Goal: Task Accomplishment & Management: Complete application form

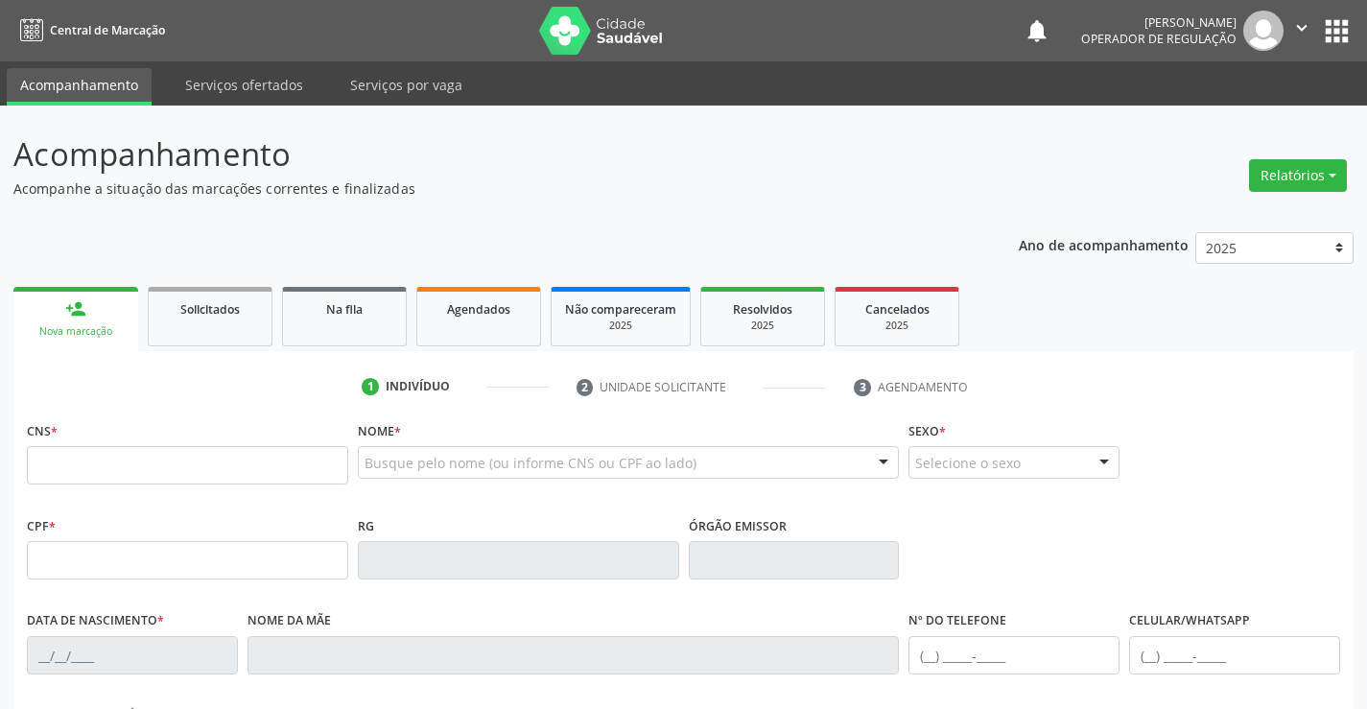
click at [229, 463] on input "text" at bounding box center [187, 465] width 321 height 38
click at [104, 455] on input "text" at bounding box center [187, 465] width 321 height 38
click at [203, 469] on input "700" at bounding box center [187, 465] width 321 height 38
click at [203, 468] on input "700" at bounding box center [187, 465] width 321 height 38
type input "700"
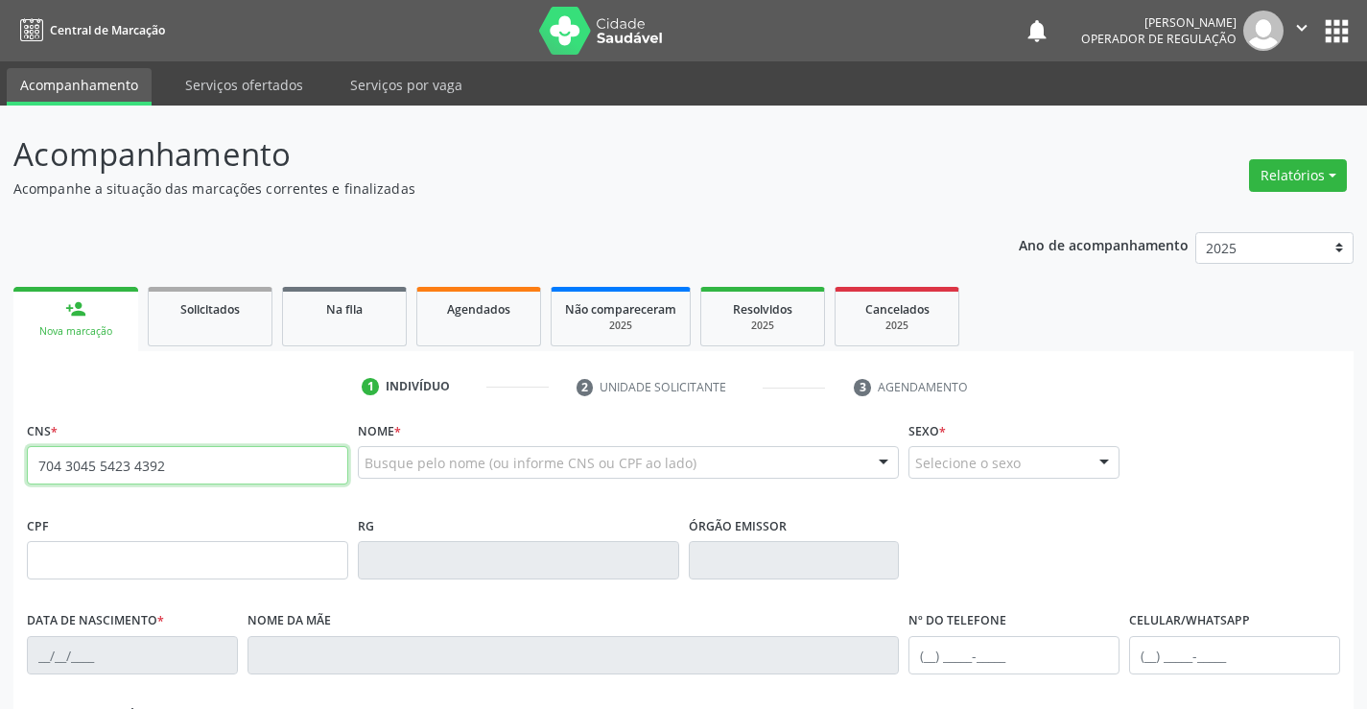
type input "704 3045 5423 4392"
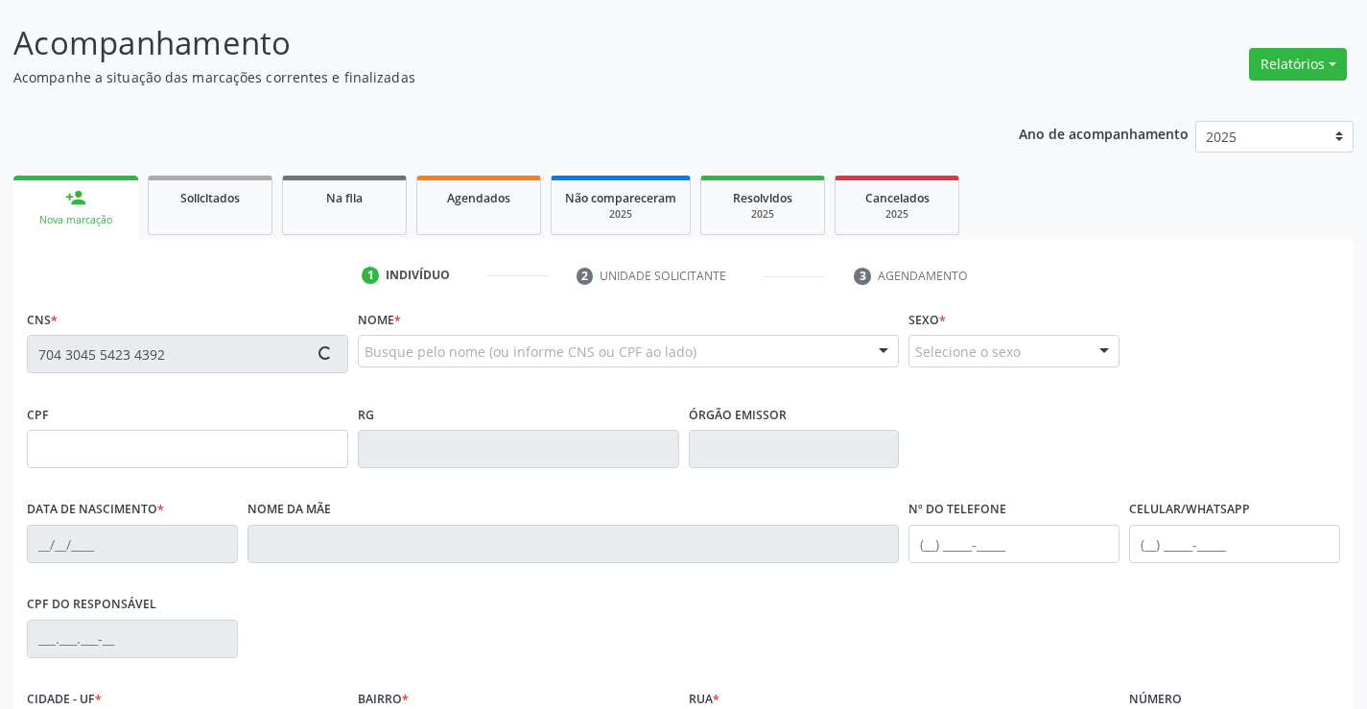
type input "17[DATE]"
type input "S/N"
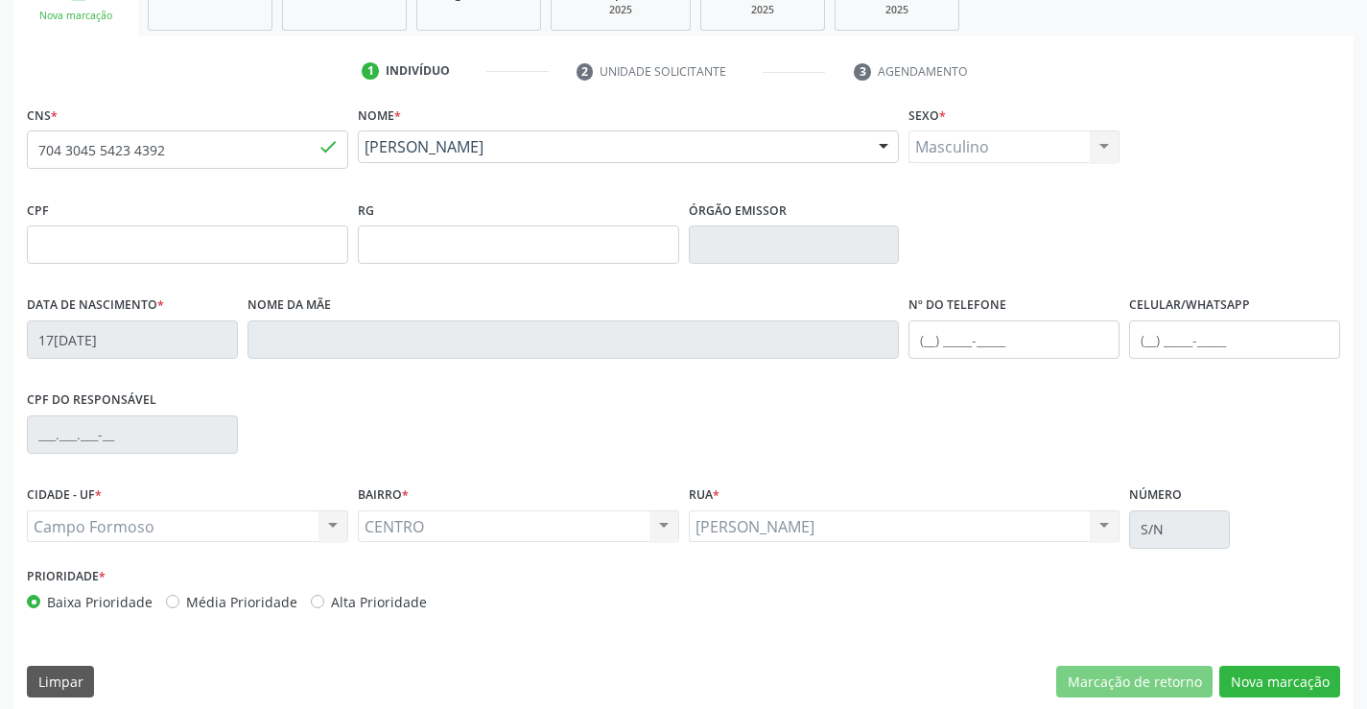
scroll to position [331, 0]
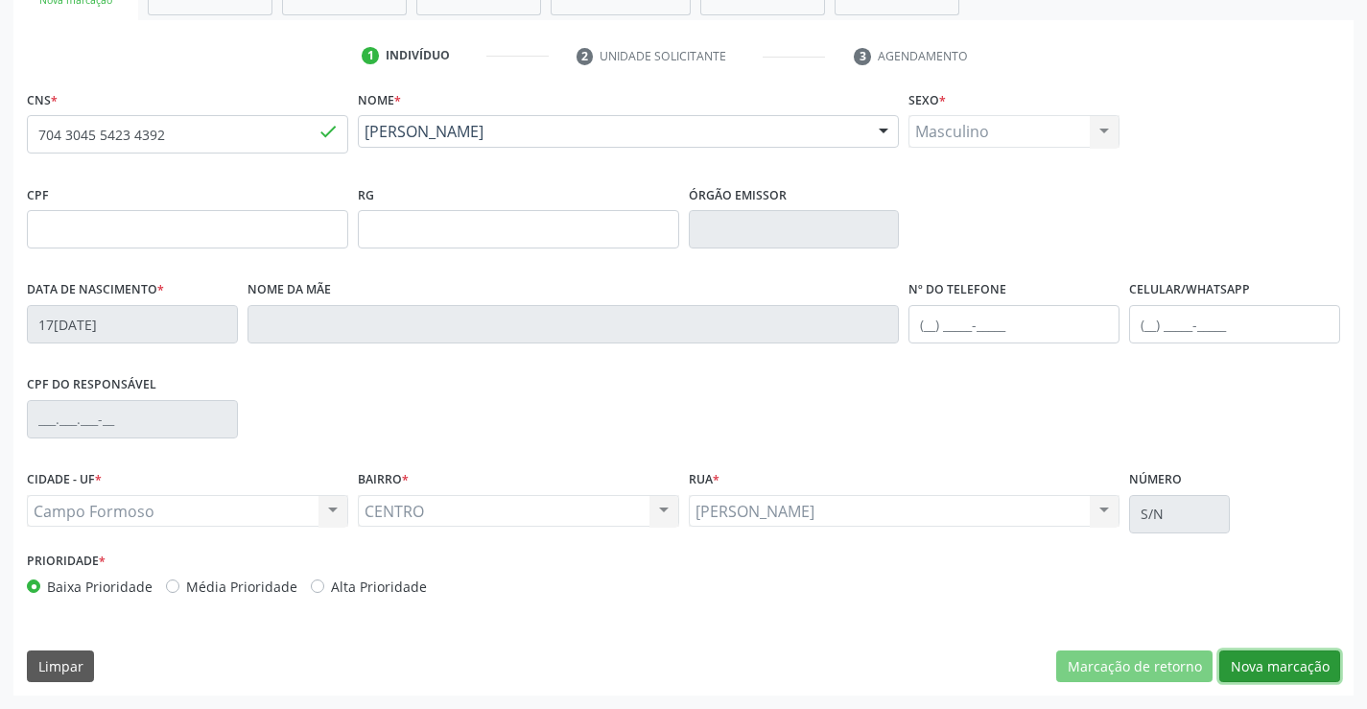
click at [1289, 668] on button "Nova marcação" at bounding box center [1280, 667] width 121 height 33
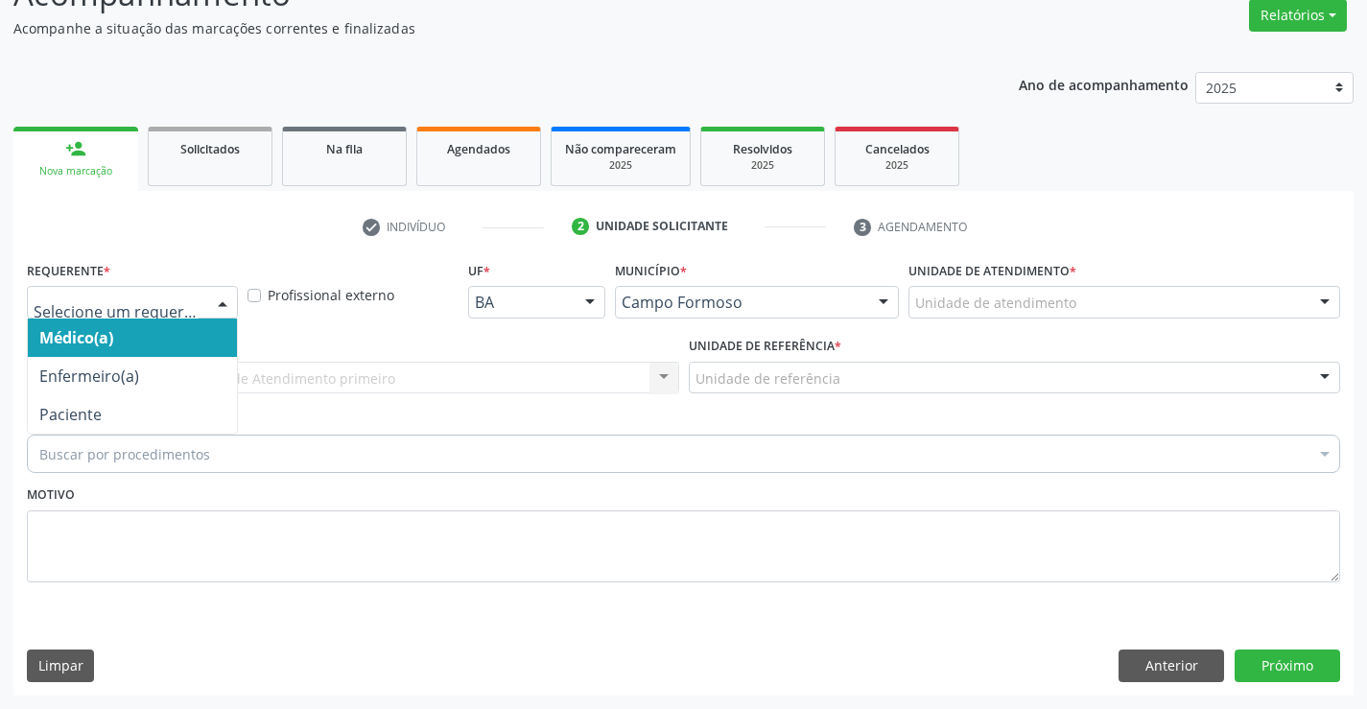
click at [159, 289] on div at bounding box center [132, 302] width 211 height 33
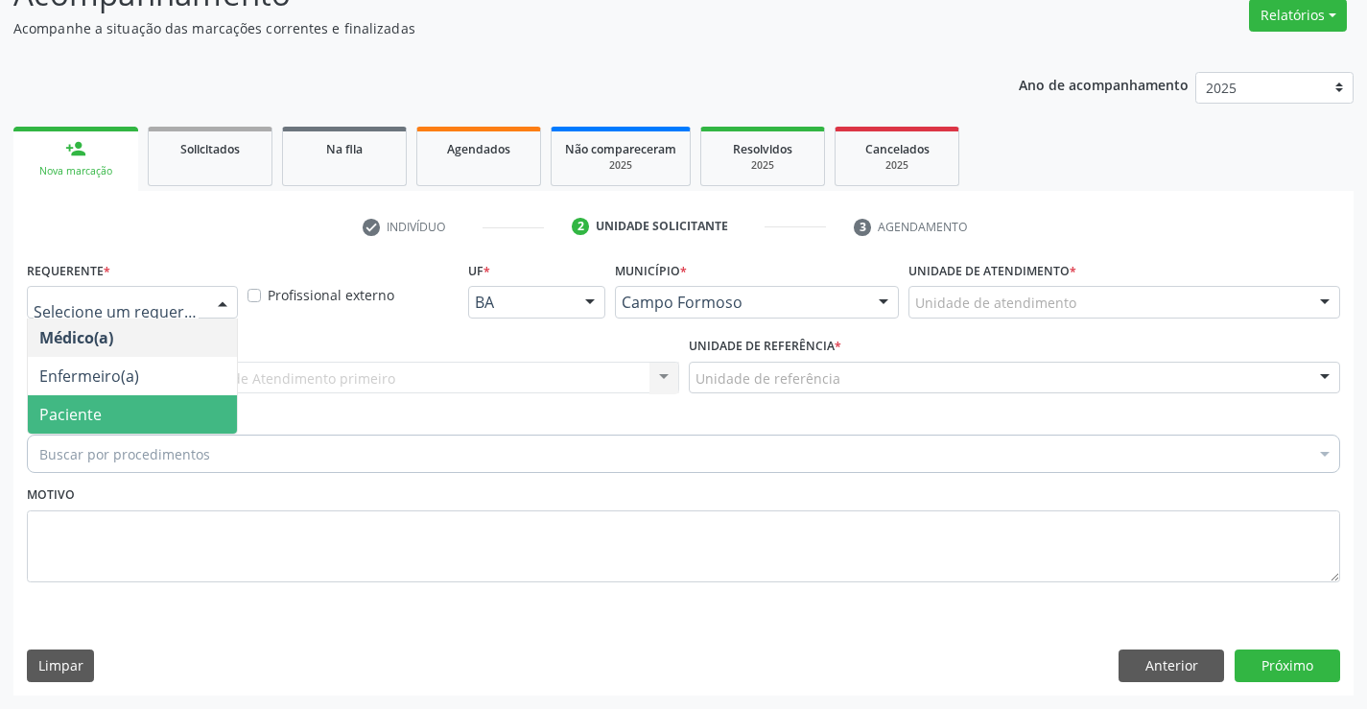
click at [96, 418] on span "Paciente" at bounding box center [70, 414] width 62 height 21
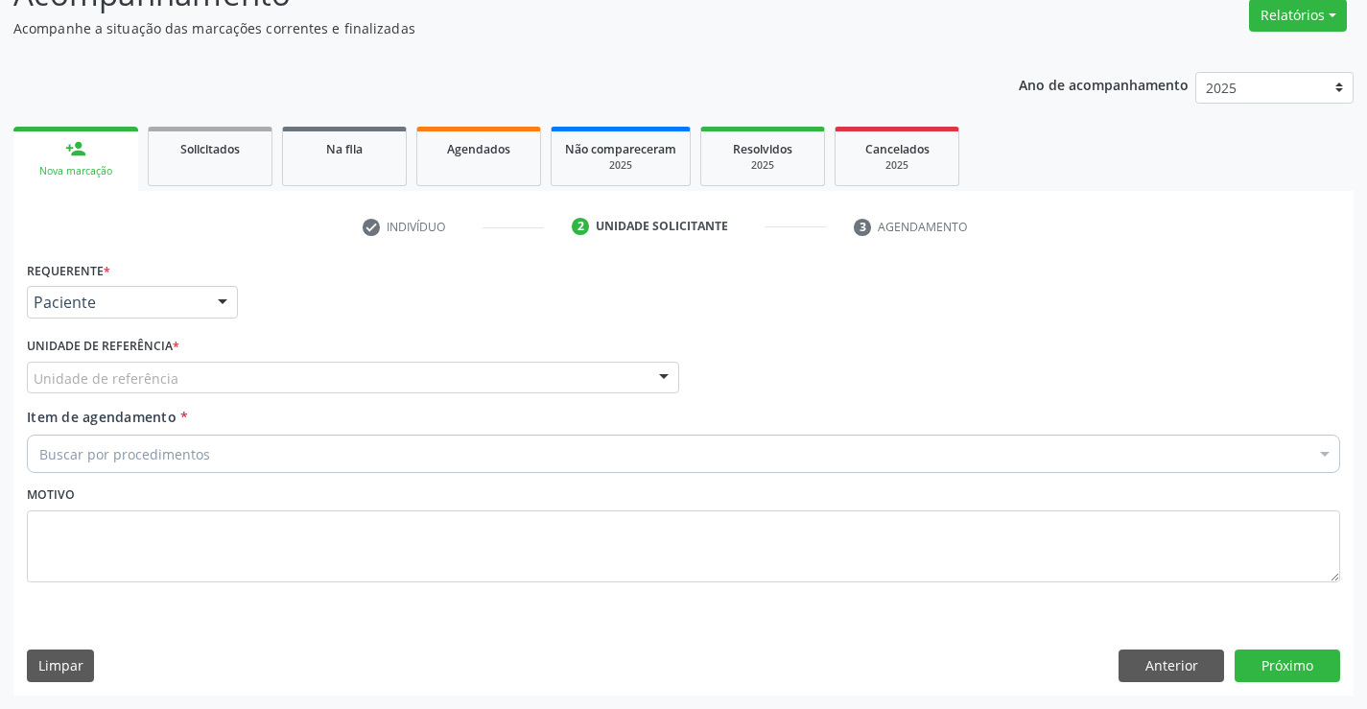
click at [247, 392] on div "Unidade de referência" at bounding box center [353, 378] width 653 height 33
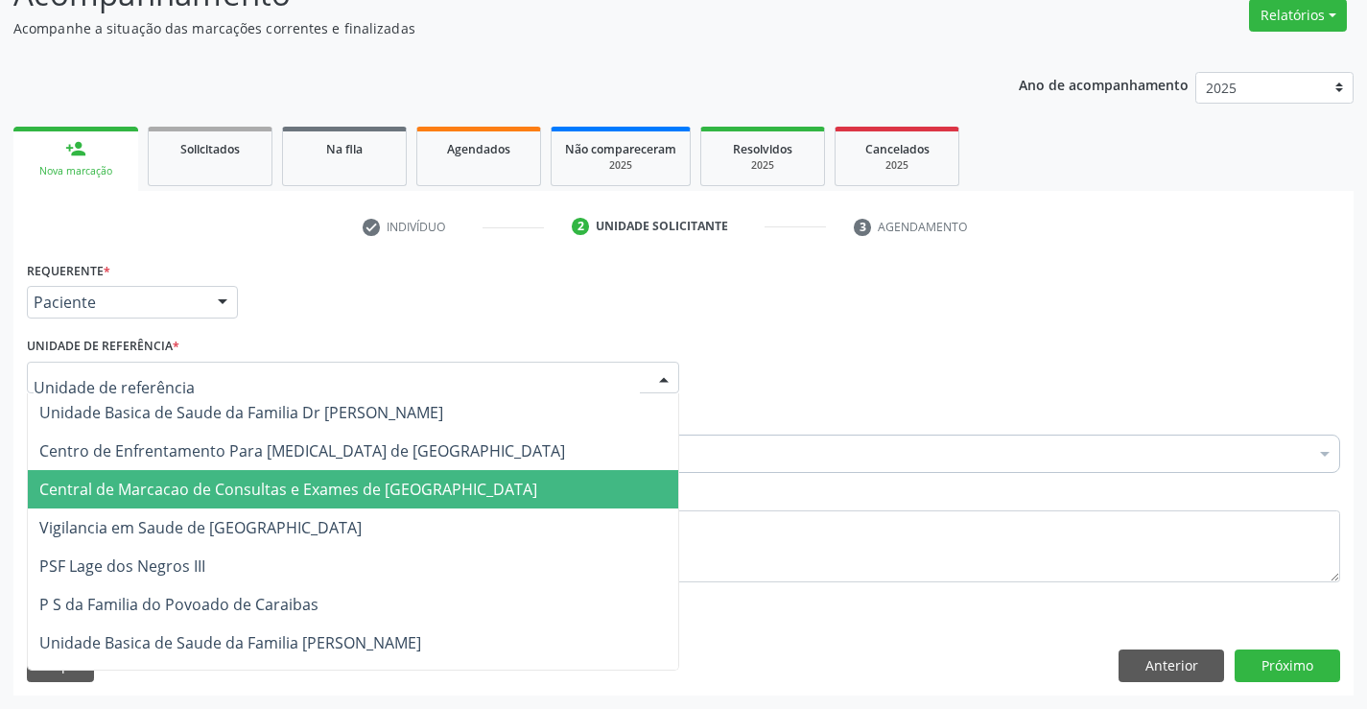
click at [261, 471] on span "Central de Marcacao de Consultas e Exames de [GEOGRAPHIC_DATA]" at bounding box center [353, 489] width 651 height 38
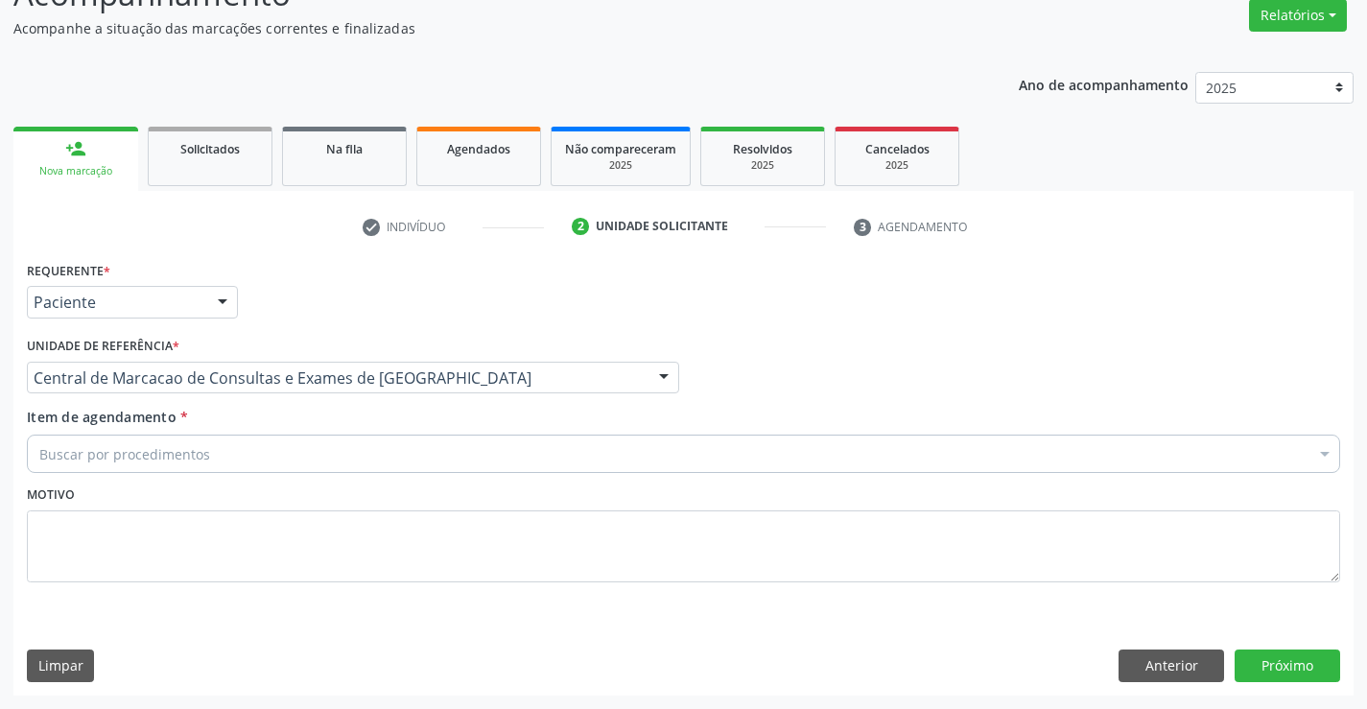
click at [295, 454] on div "Buscar por procedimentos" at bounding box center [684, 454] width 1314 height 38
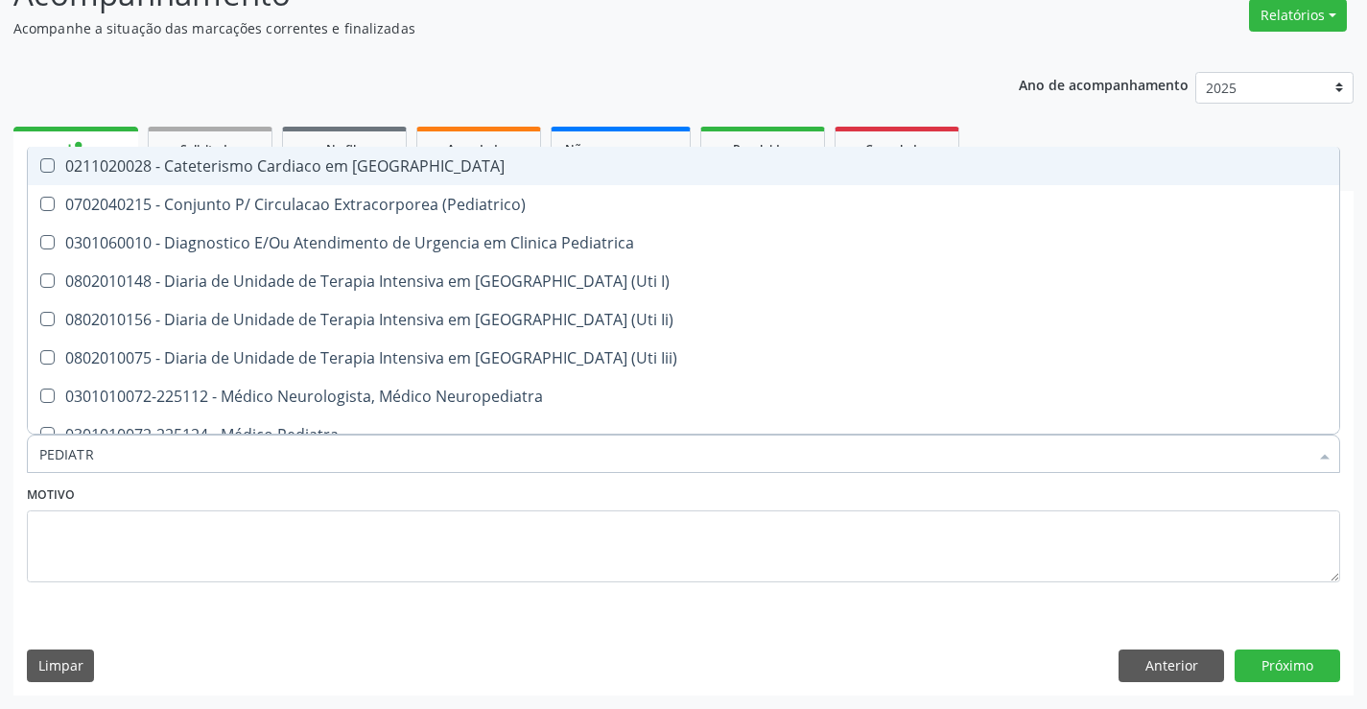
type input "PEDIATRA"
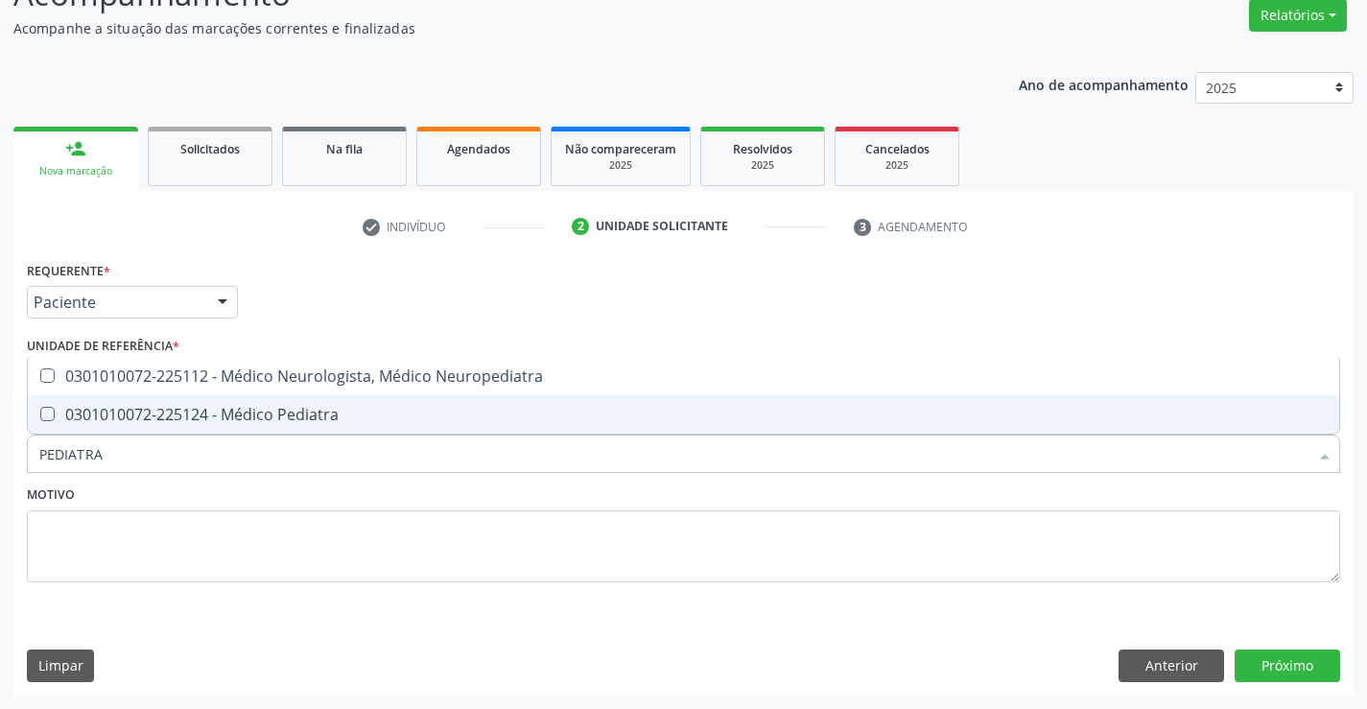
click at [302, 419] on div "0301010072-225124 - Médico Pediatra" at bounding box center [683, 414] width 1289 height 15
checkbox Pediatra "true"
click at [1331, 671] on button "Próximo" at bounding box center [1288, 666] width 106 height 33
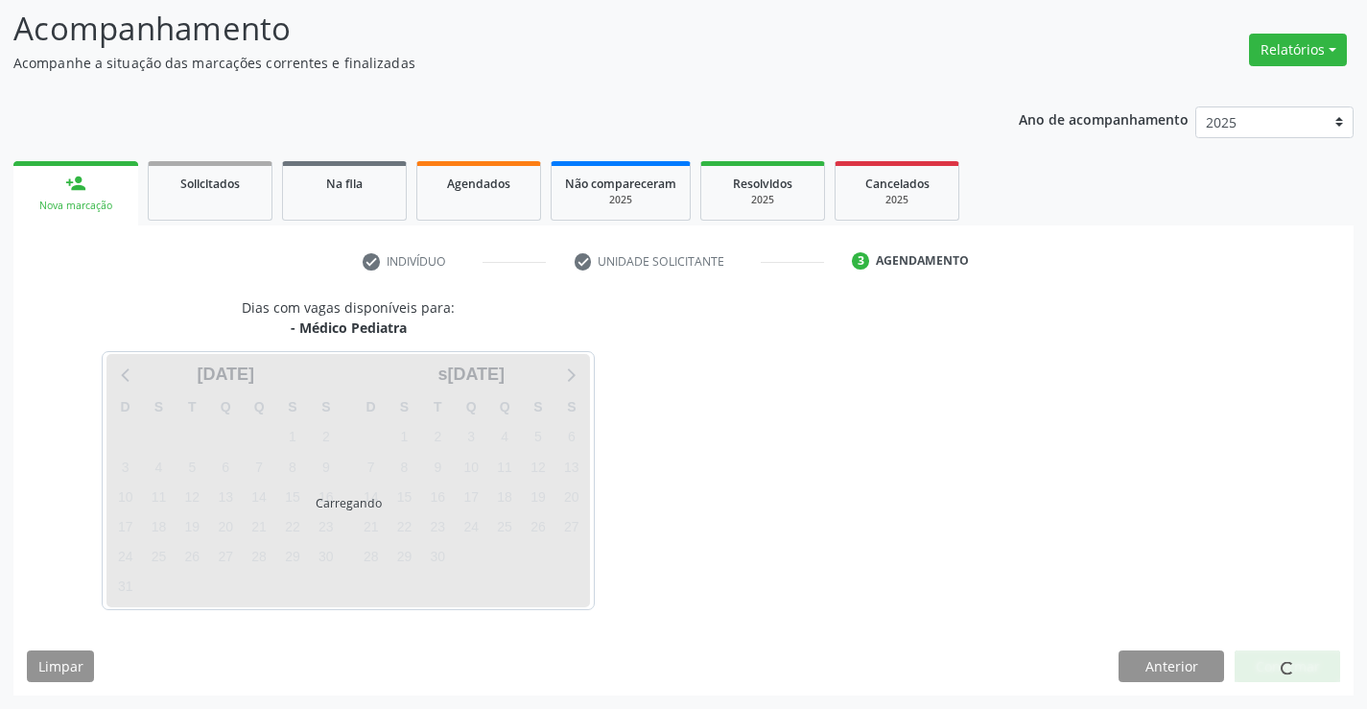
scroll to position [126, 0]
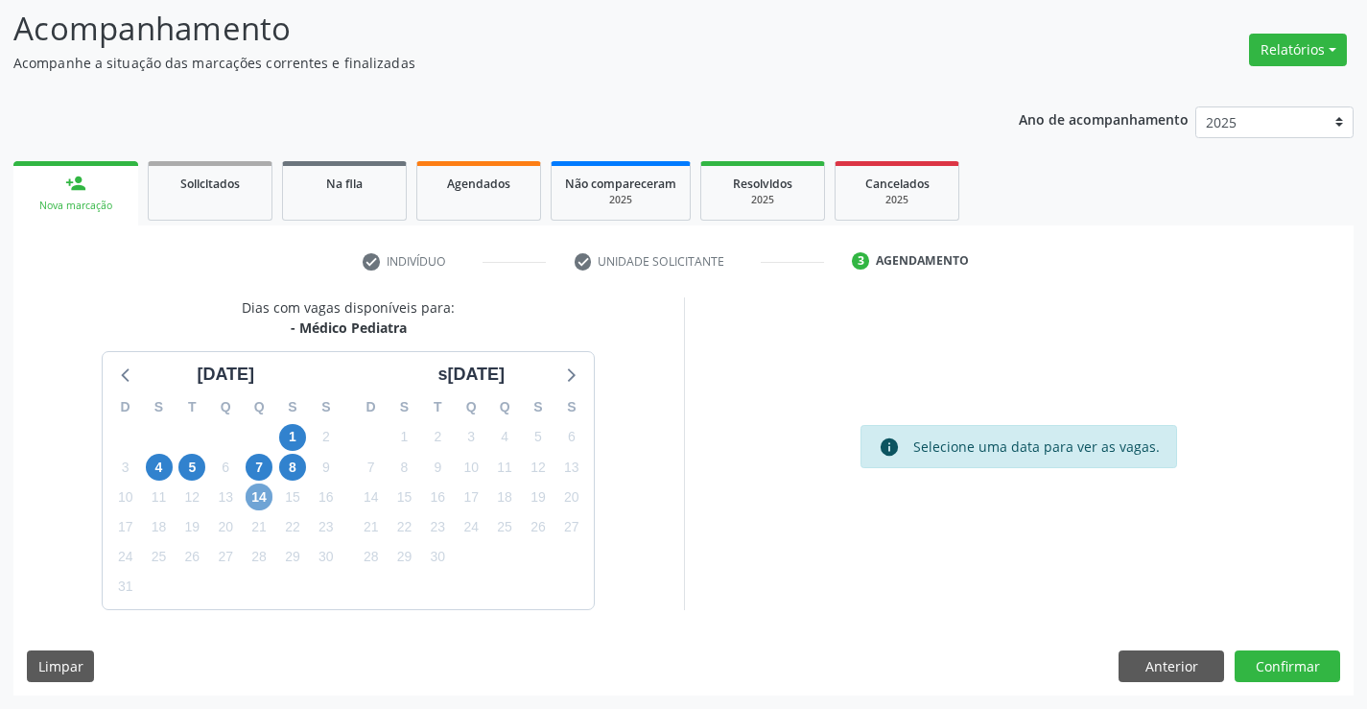
click at [267, 495] on span "14" at bounding box center [259, 497] width 27 height 27
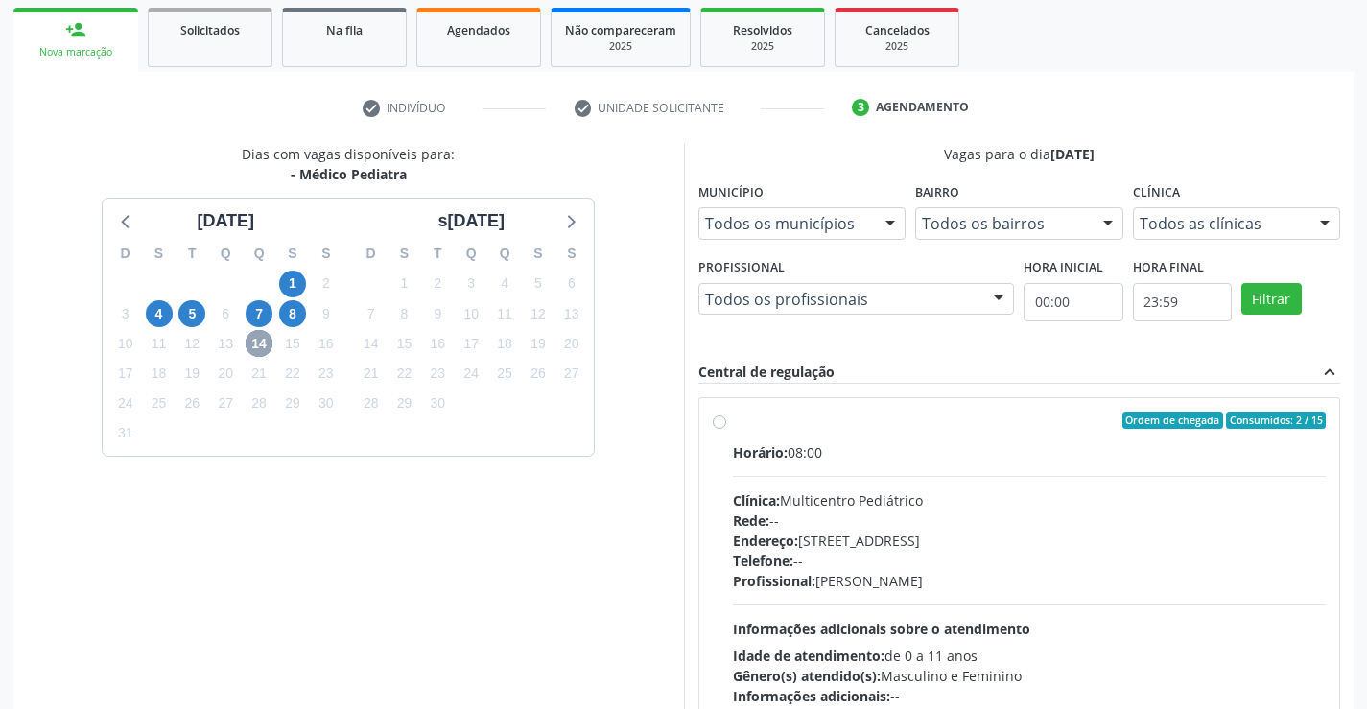
scroll to position [403, 0]
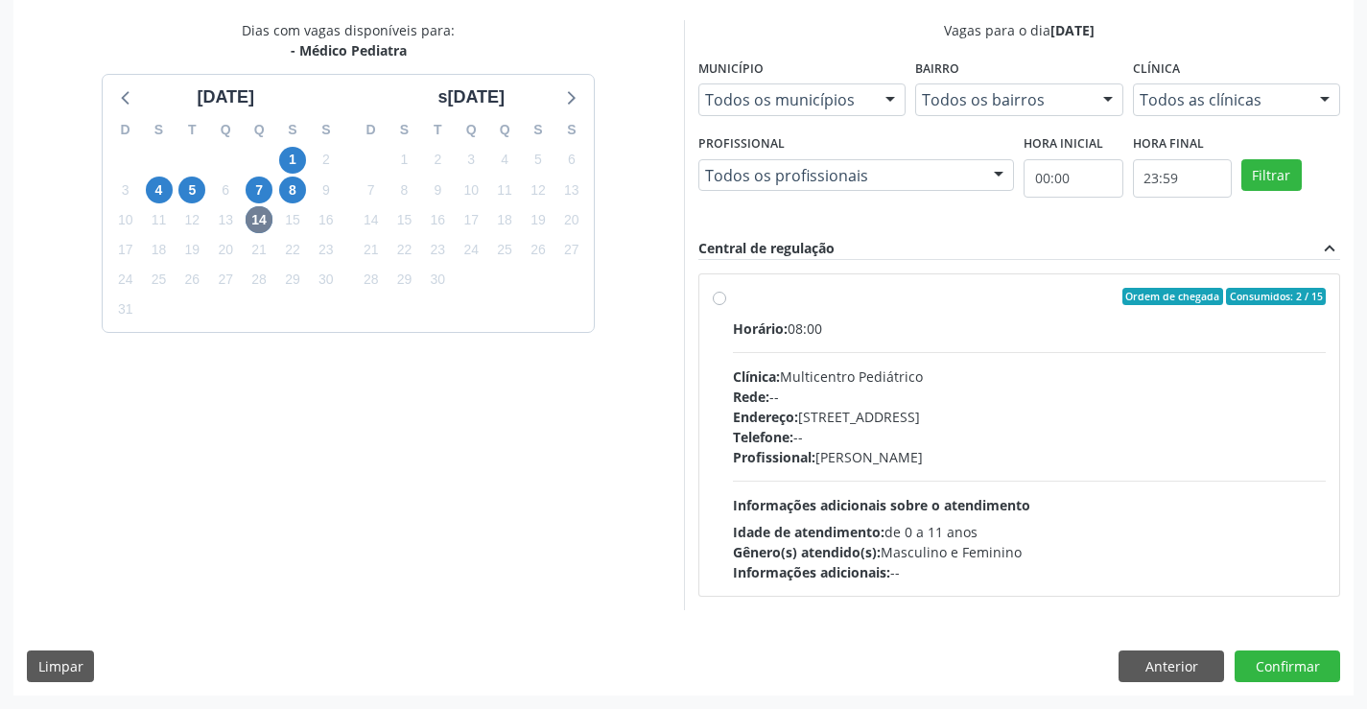
click at [892, 369] on div "Clínica: Multicentro Pediátrico" at bounding box center [1030, 377] width 594 height 20
click at [726, 305] on input "Ordem de chegada Consumidos: 2 / 15 Horário: 08:00 Clínica: Multicentro Pediátr…" at bounding box center [719, 296] width 13 height 17
radio input "true"
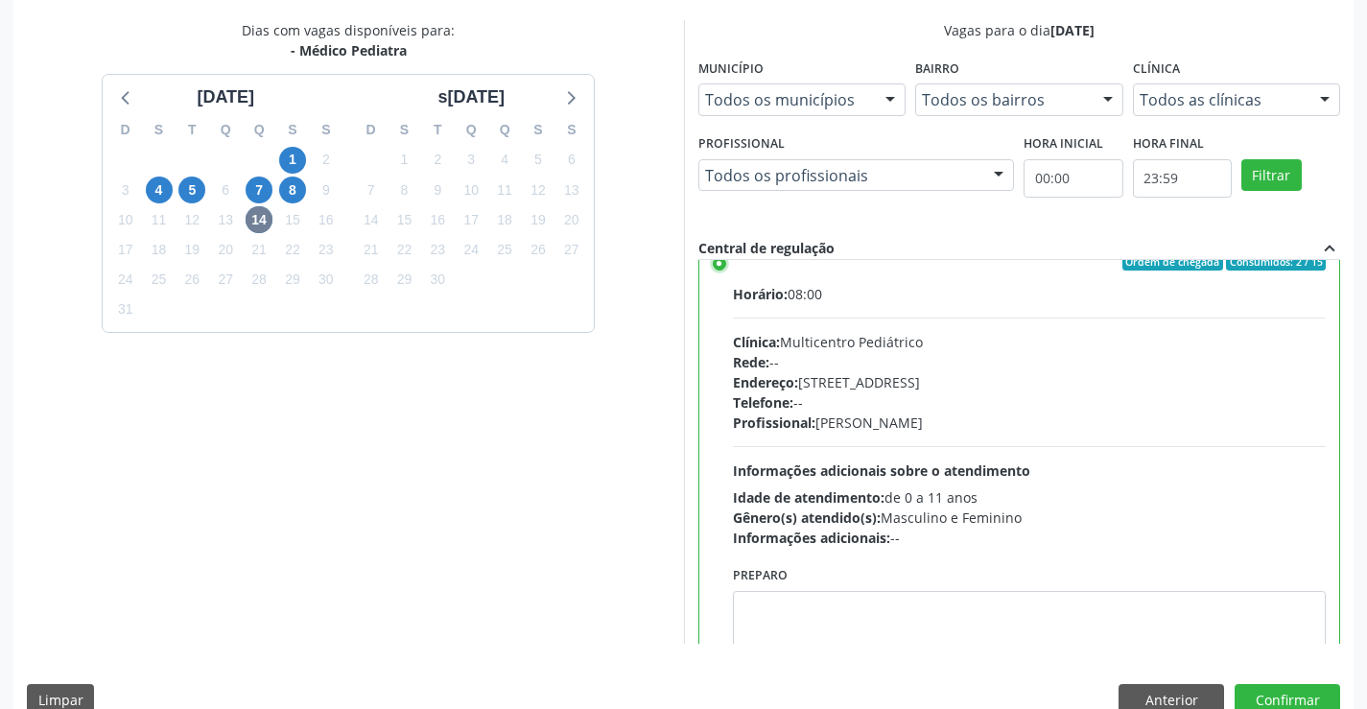
scroll to position [95, 0]
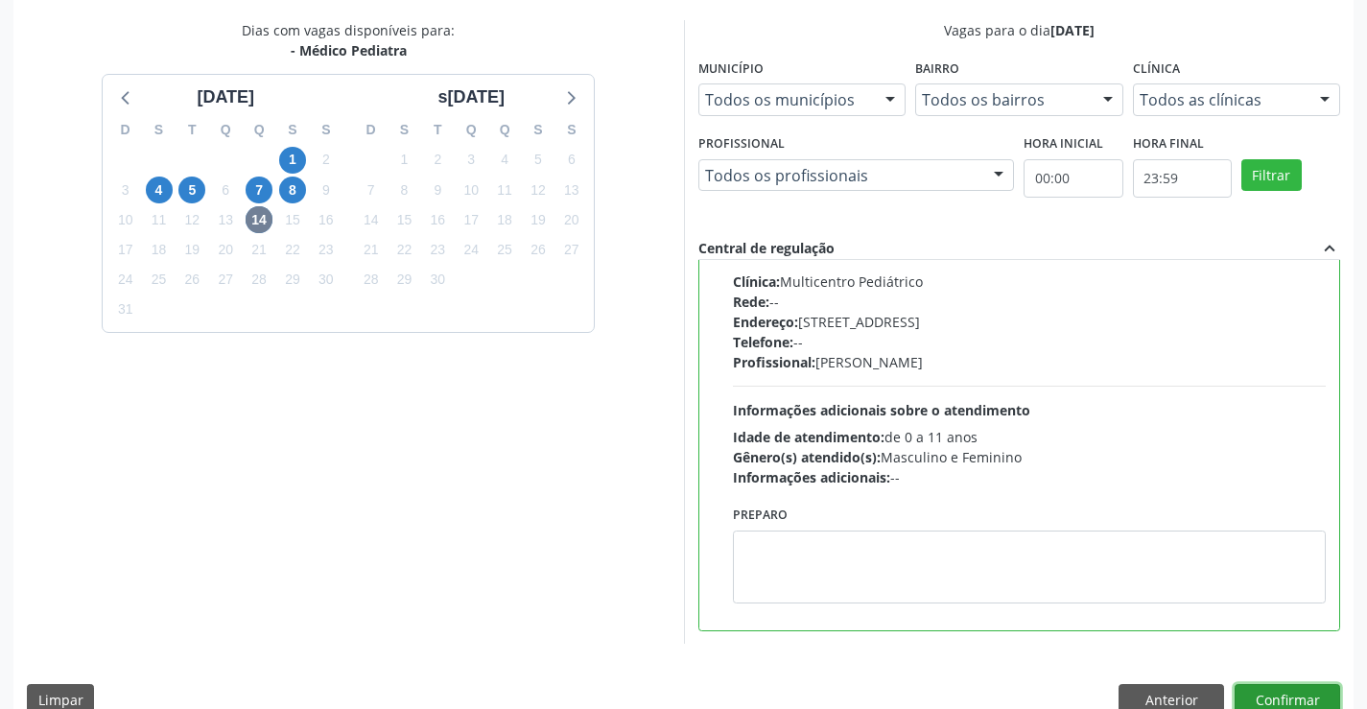
click at [1247, 691] on button "Confirmar" at bounding box center [1288, 700] width 106 height 33
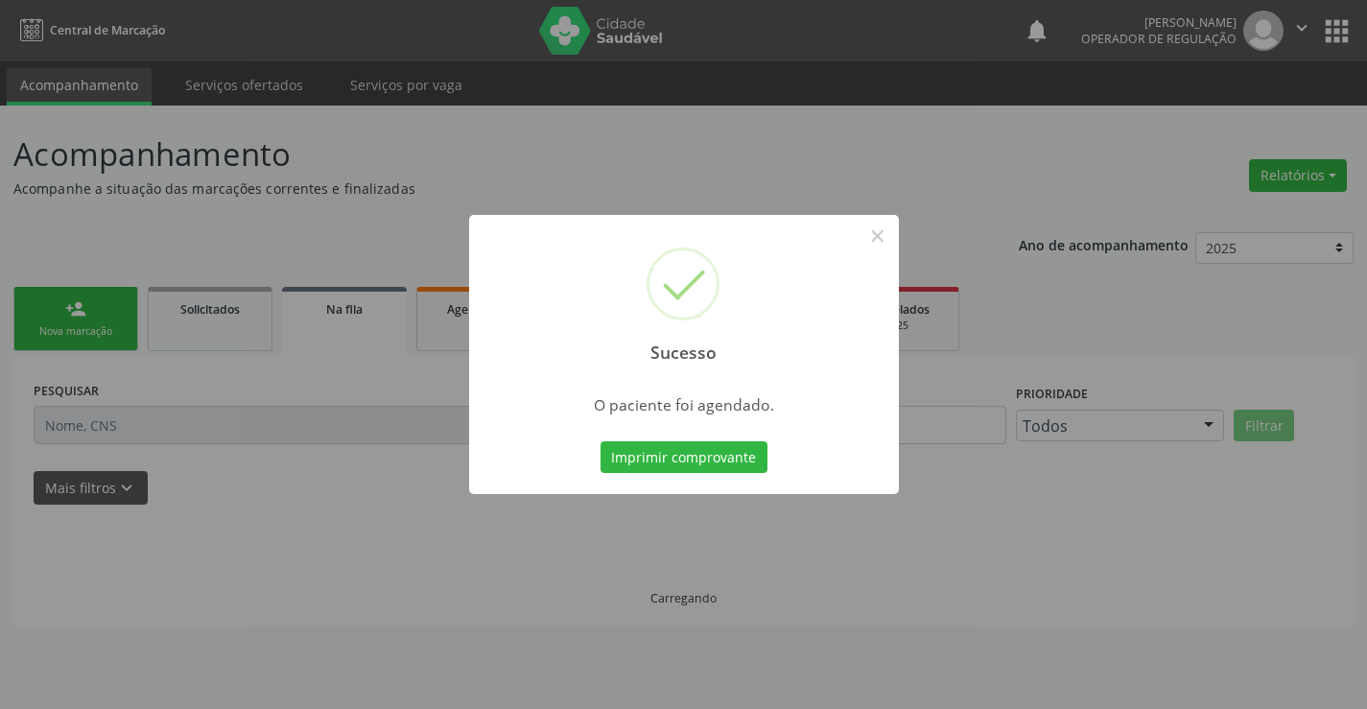
scroll to position [0, 0]
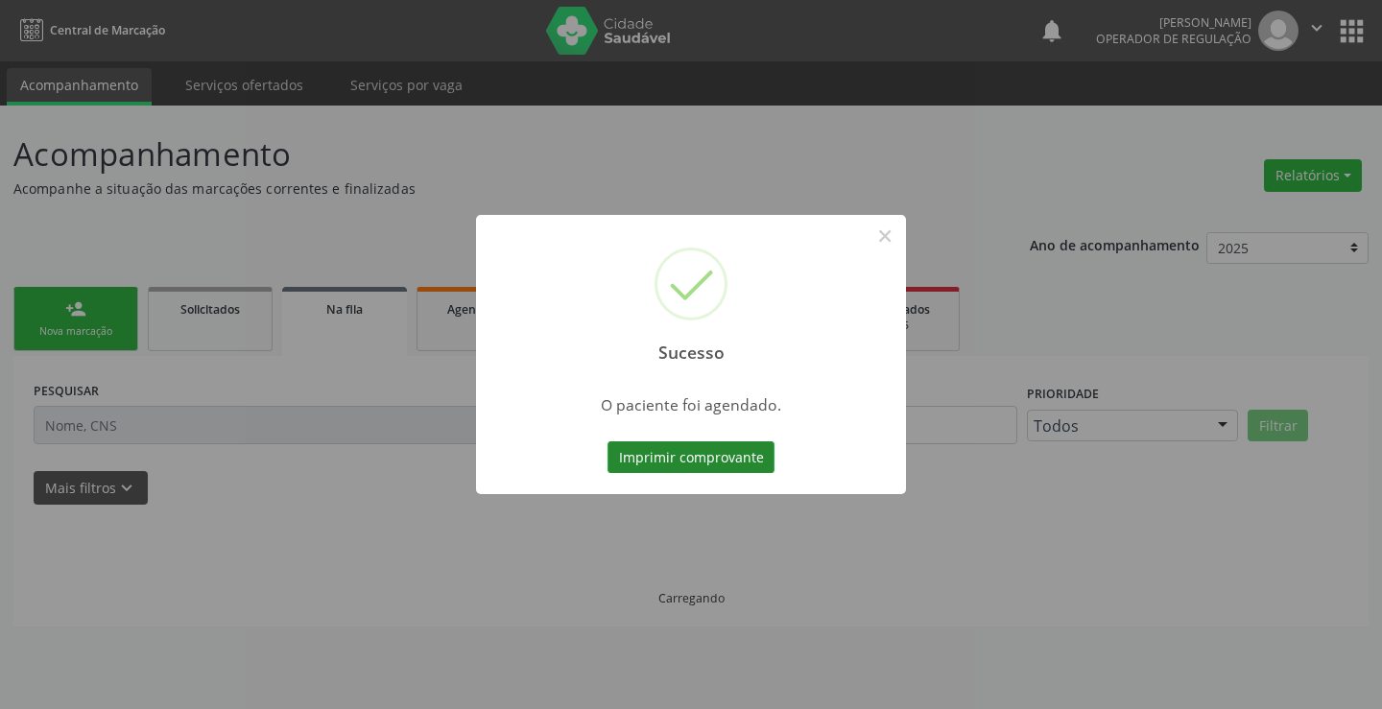
click at [750, 456] on button "Imprimir comprovante" at bounding box center [690, 457] width 167 height 33
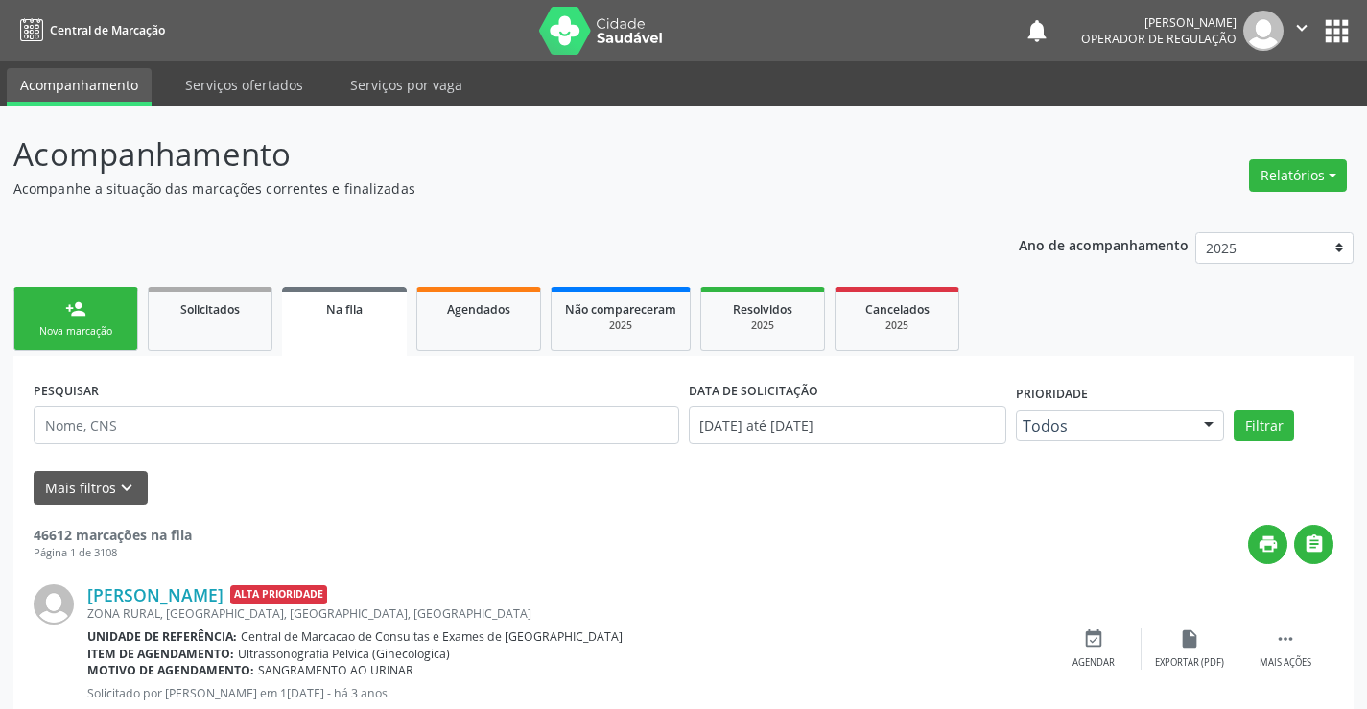
click at [80, 321] on link "person_add Nova marcação" at bounding box center [75, 319] width 125 height 64
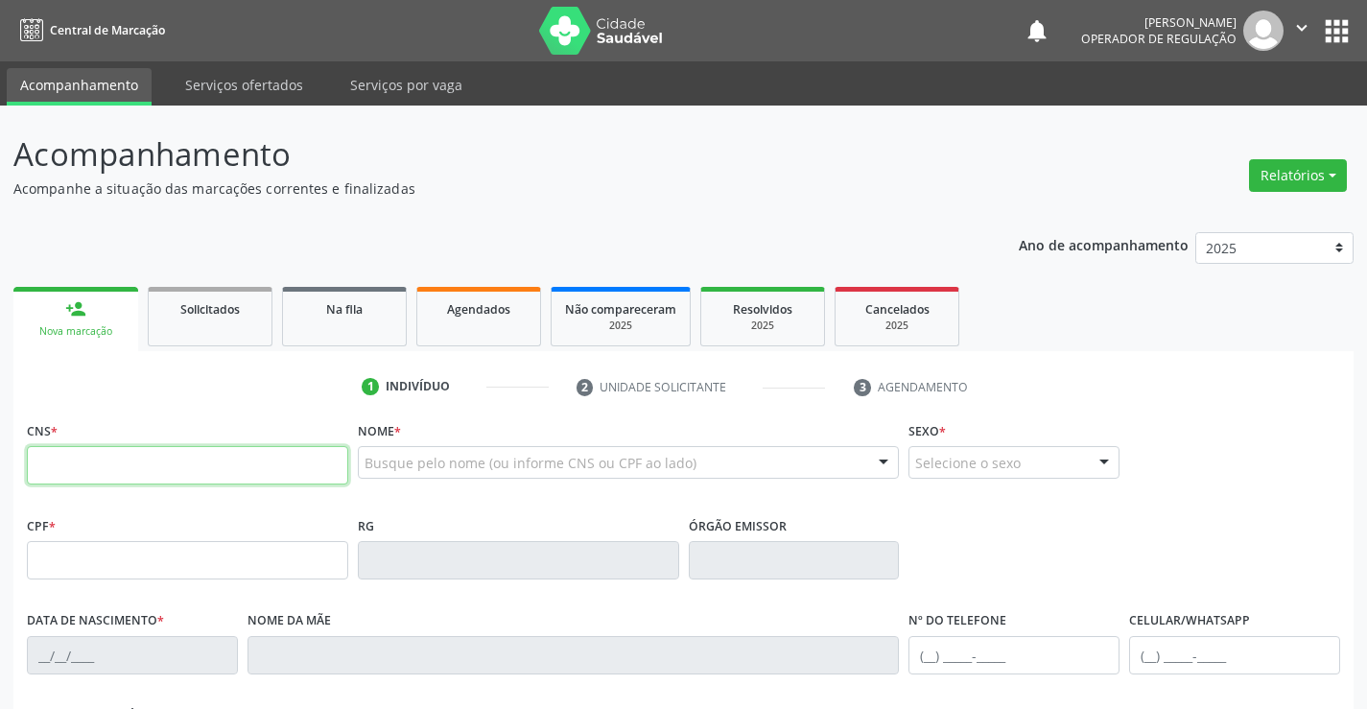
click at [117, 458] on input "text" at bounding box center [187, 465] width 321 height 38
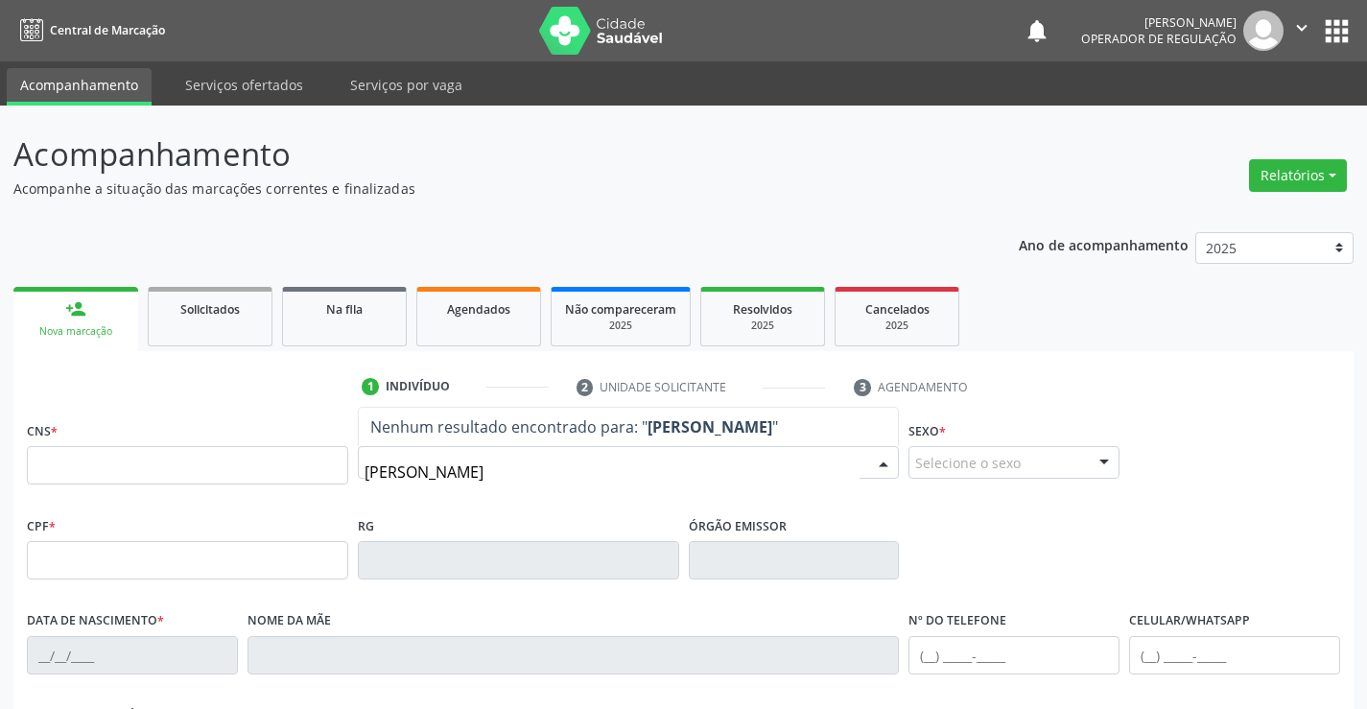
type input "[PERSON_NAME]"
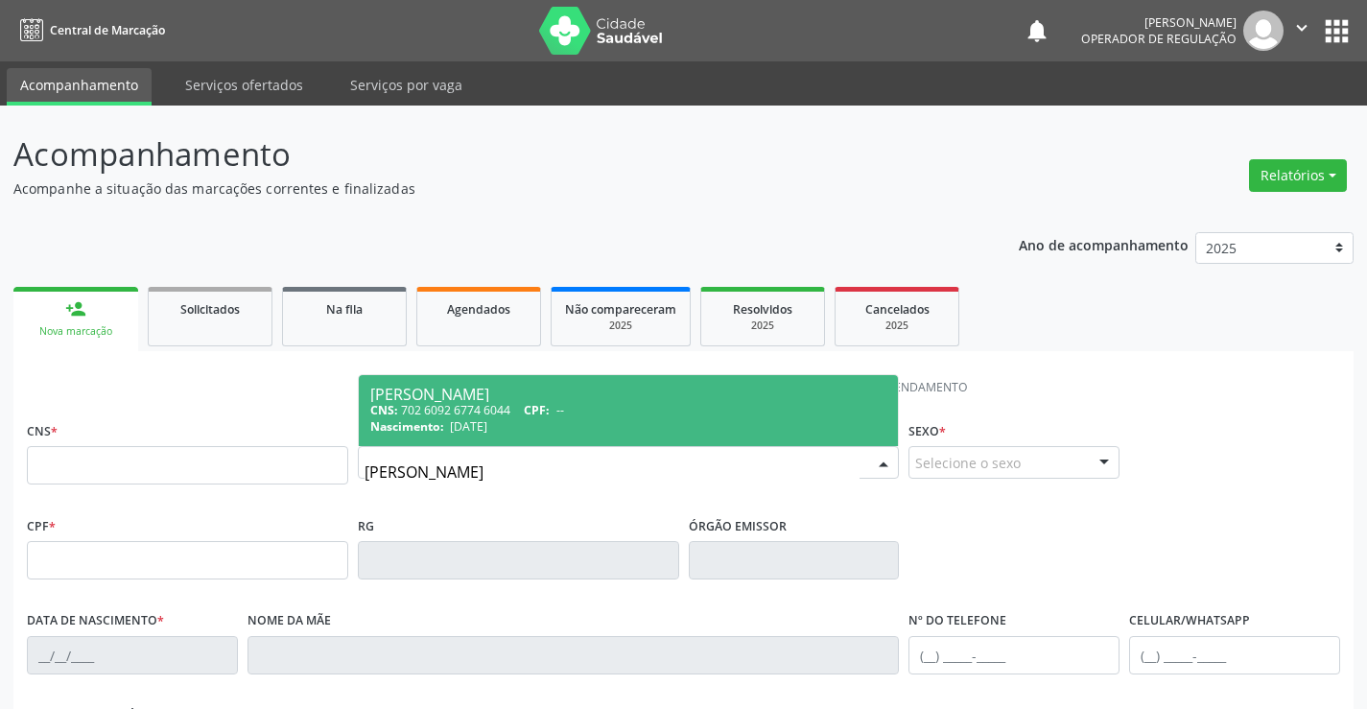
click at [526, 428] on div "Nascimento: [DATE]" at bounding box center [628, 426] width 517 height 16
type input "702 6092 6774 6044"
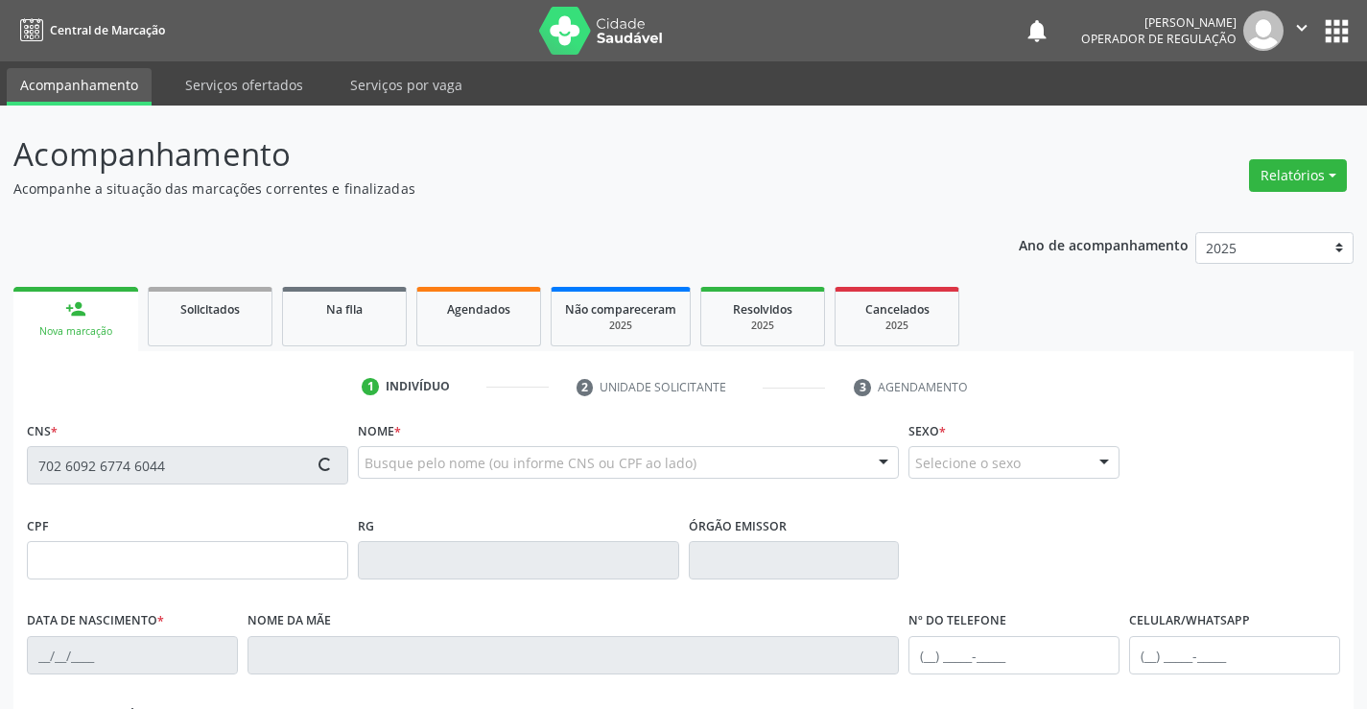
type input "1603263110"
type input "[DATE]"
type input "[PHONE_NUMBER]"
type input "060.820.495-19"
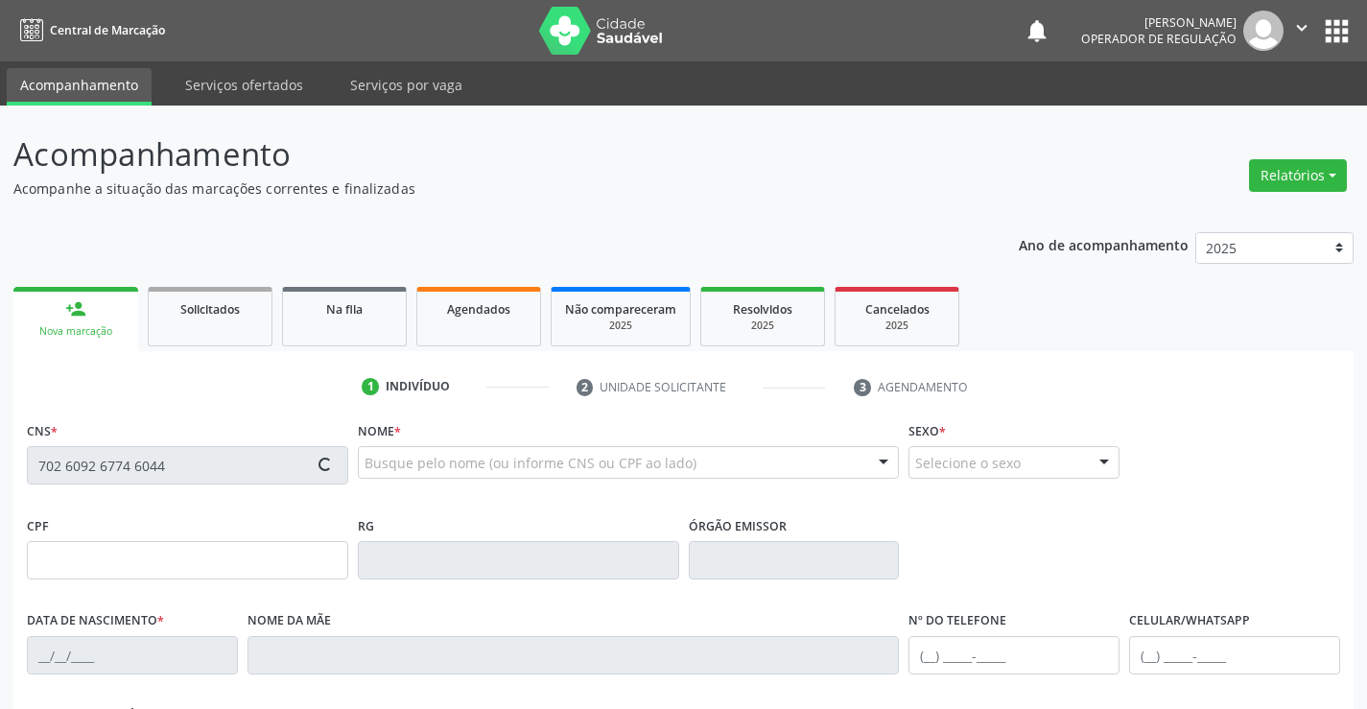
type input "S/N"
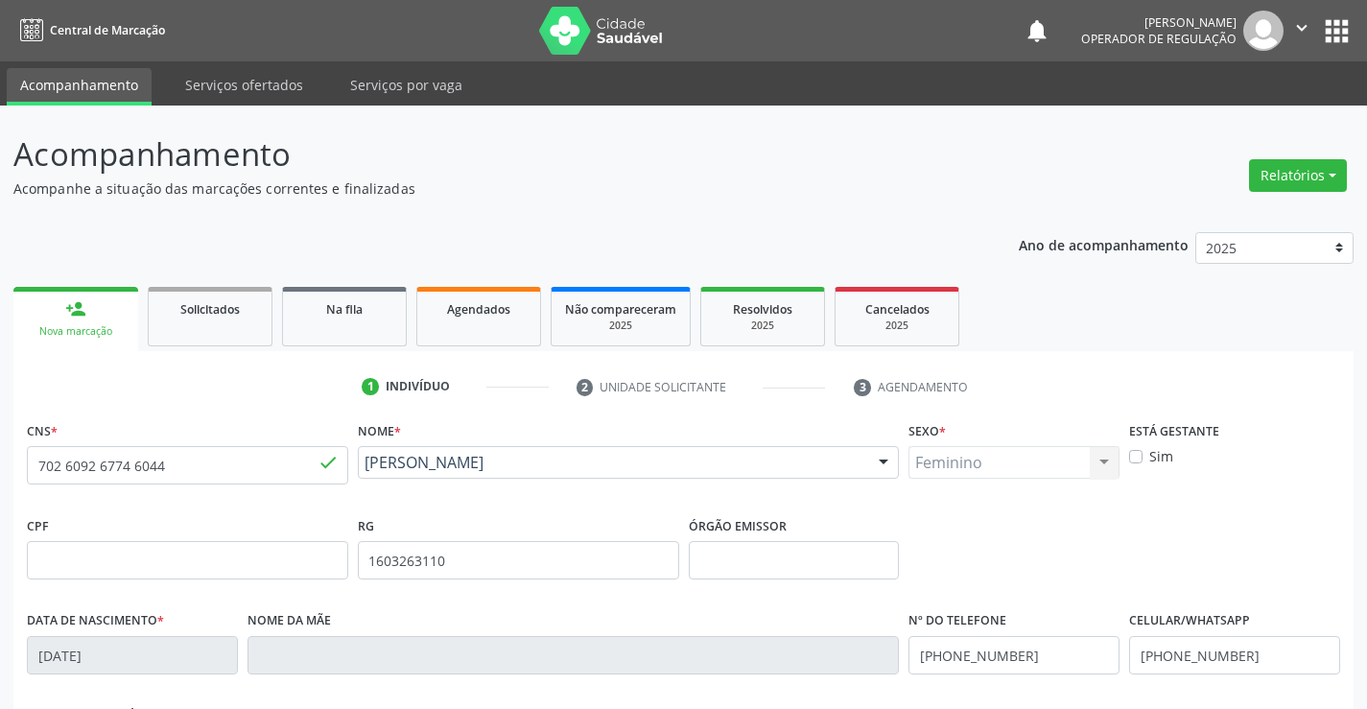
scroll to position [331, 0]
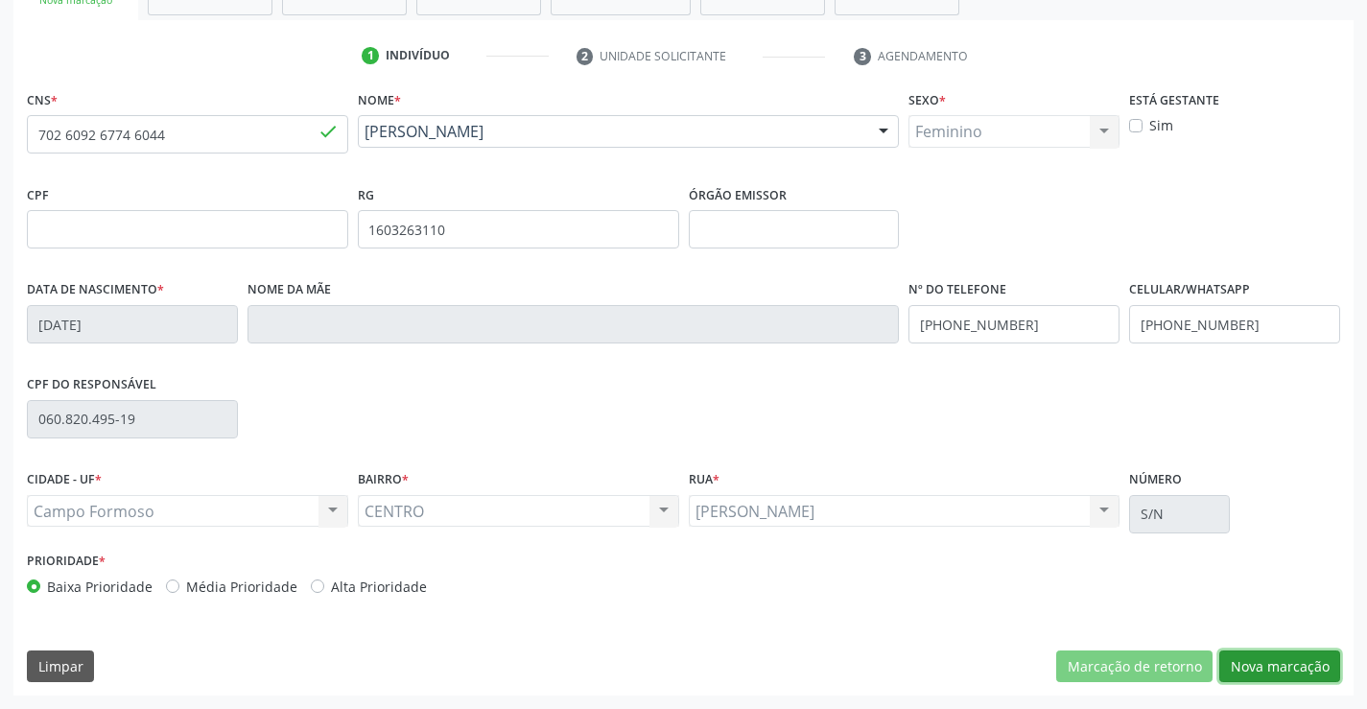
click at [1256, 666] on button "Nova marcação" at bounding box center [1280, 667] width 121 height 33
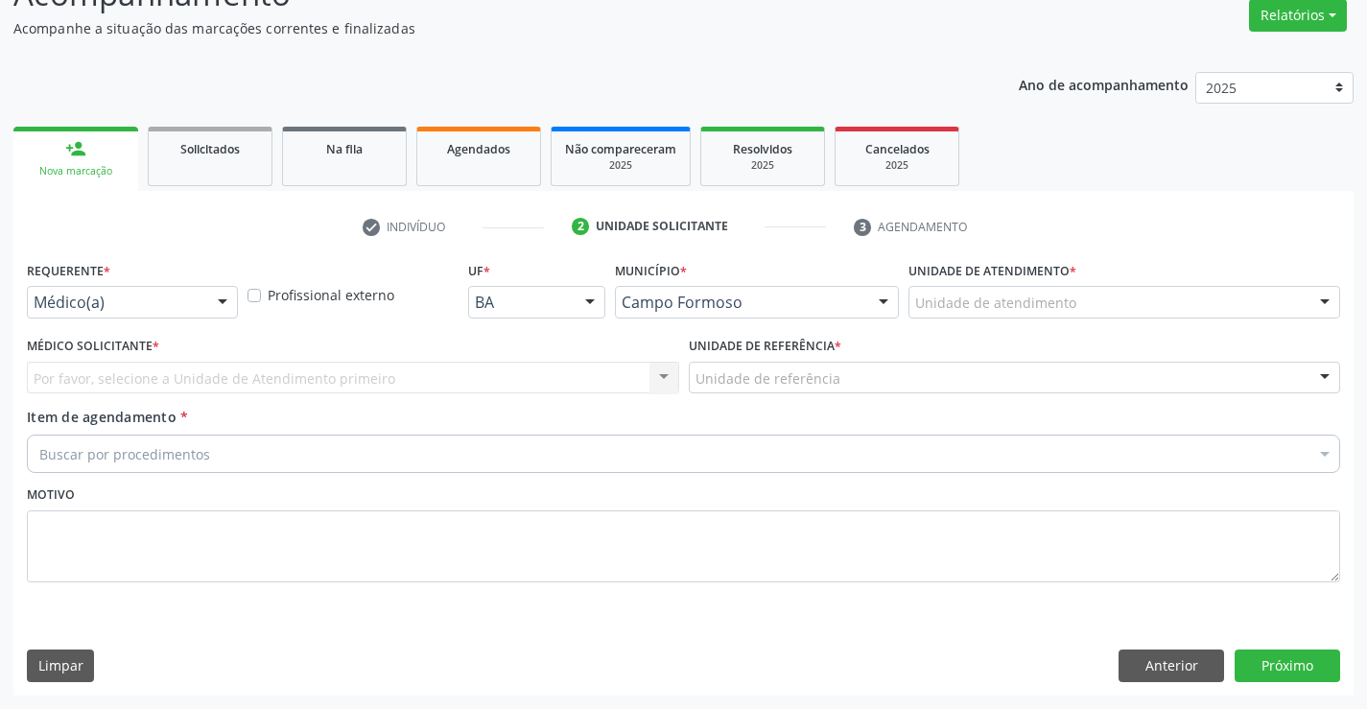
scroll to position [160, 0]
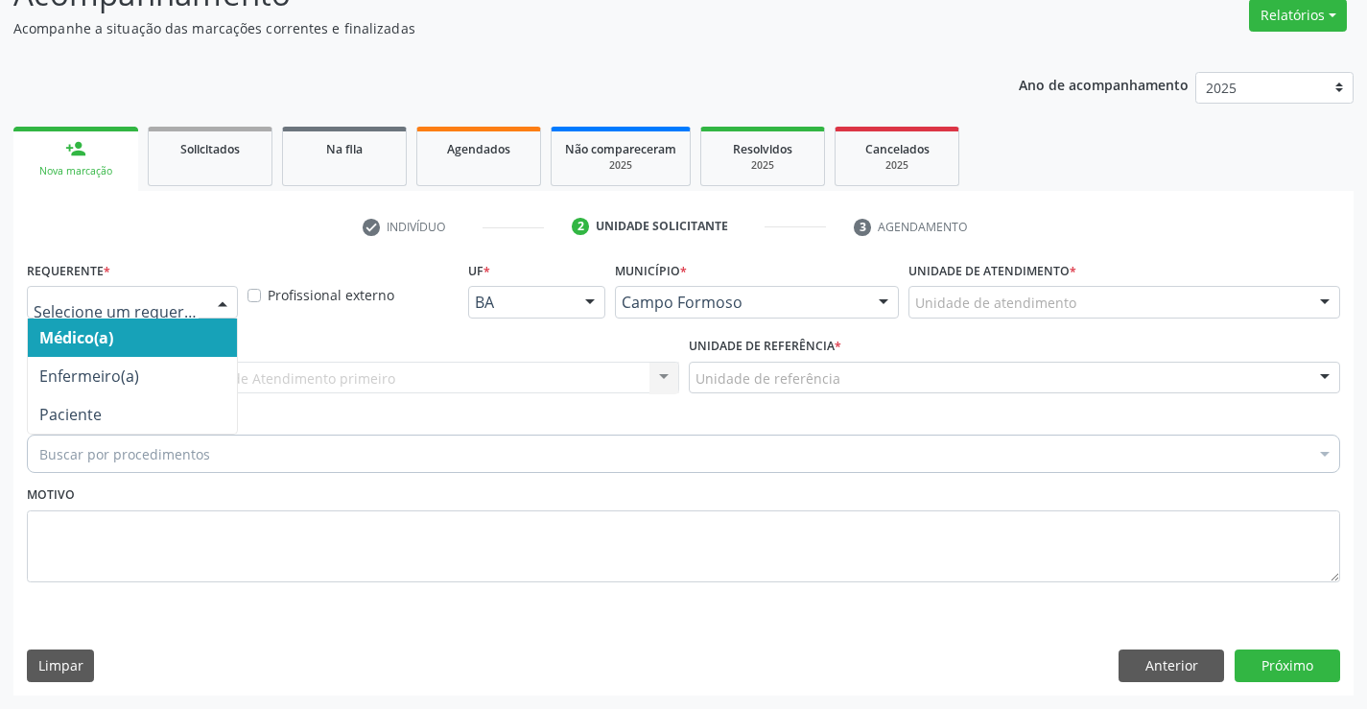
click at [198, 293] on div at bounding box center [132, 302] width 211 height 33
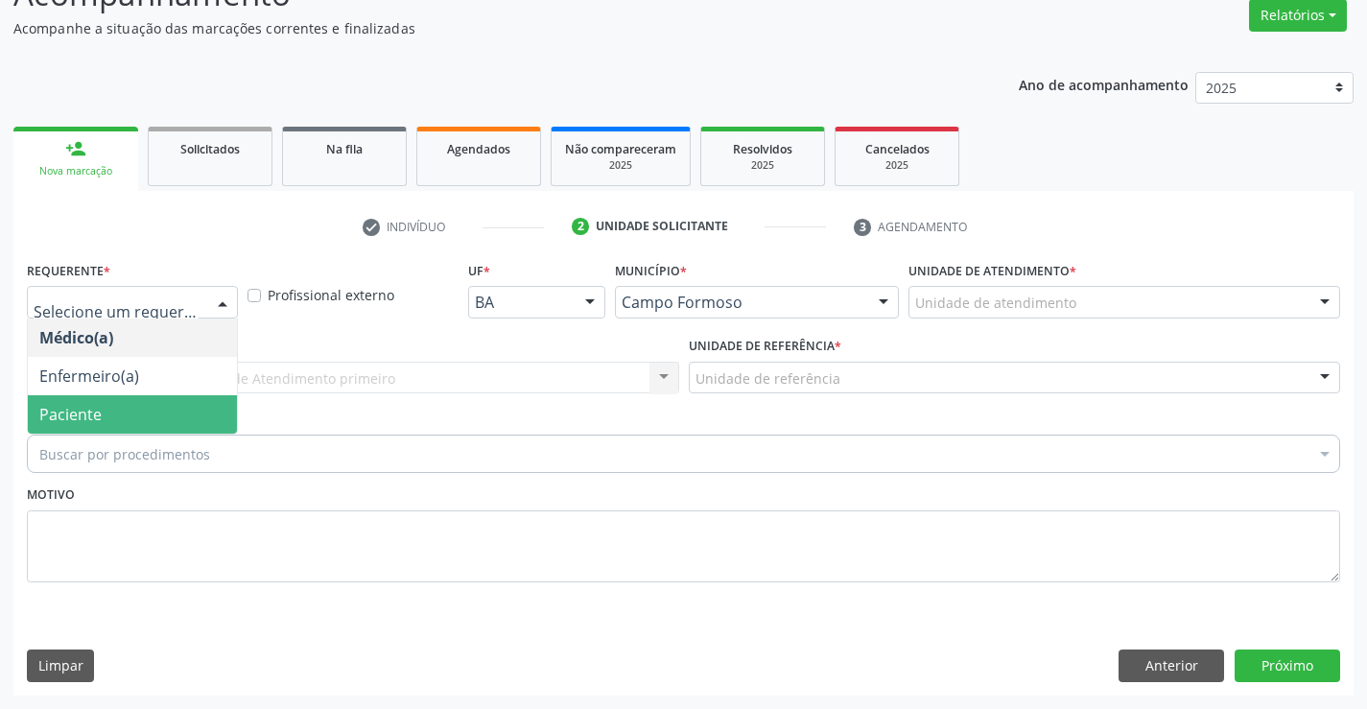
click at [124, 424] on span "Paciente" at bounding box center [132, 414] width 209 height 38
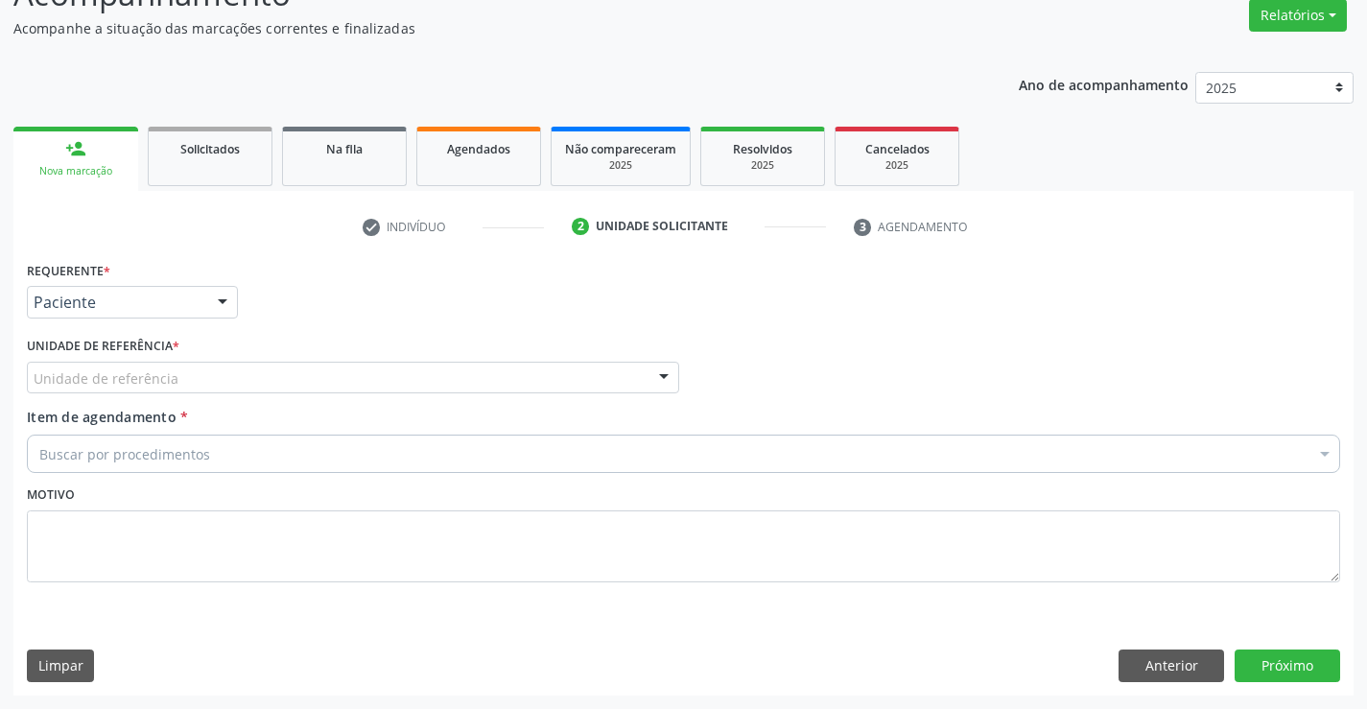
click at [355, 384] on div "Unidade de referência" at bounding box center [353, 378] width 653 height 33
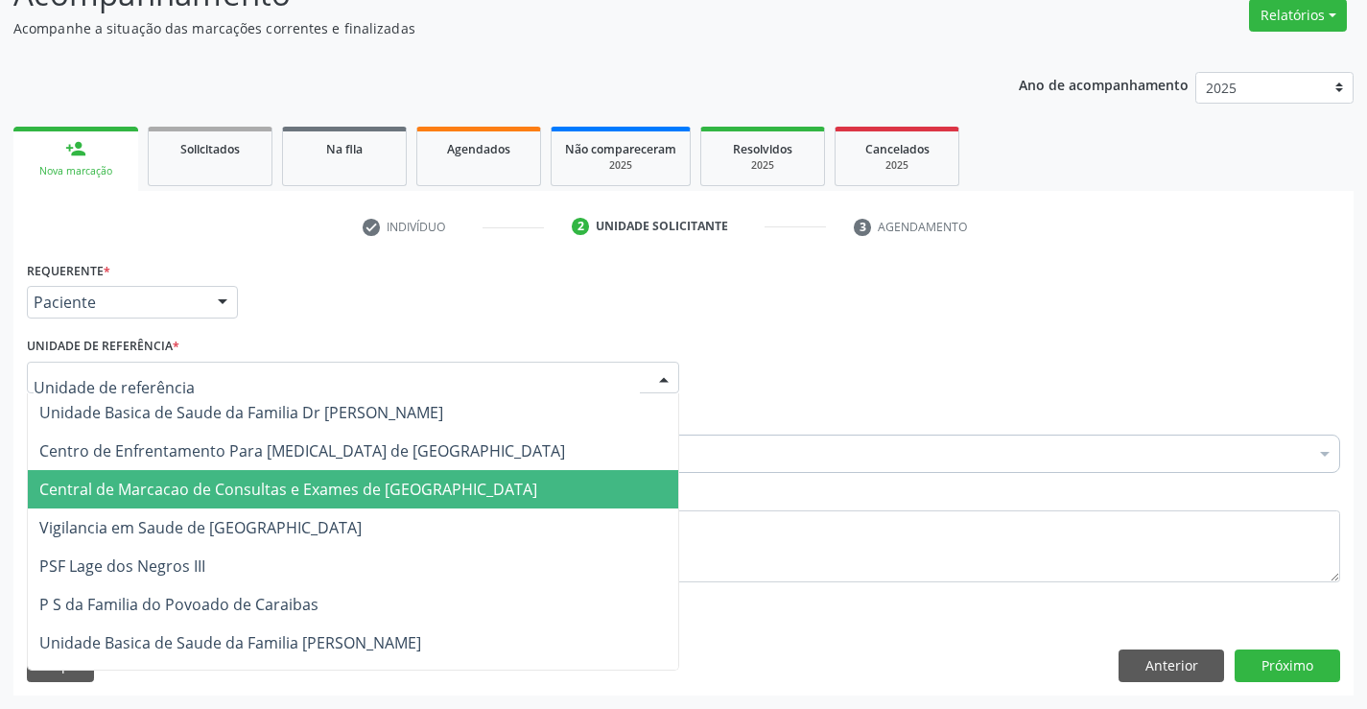
click at [359, 498] on span "Central de Marcacao de Consultas e Exames de [GEOGRAPHIC_DATA]" at bounding box center [288, 489] width 498 height 21
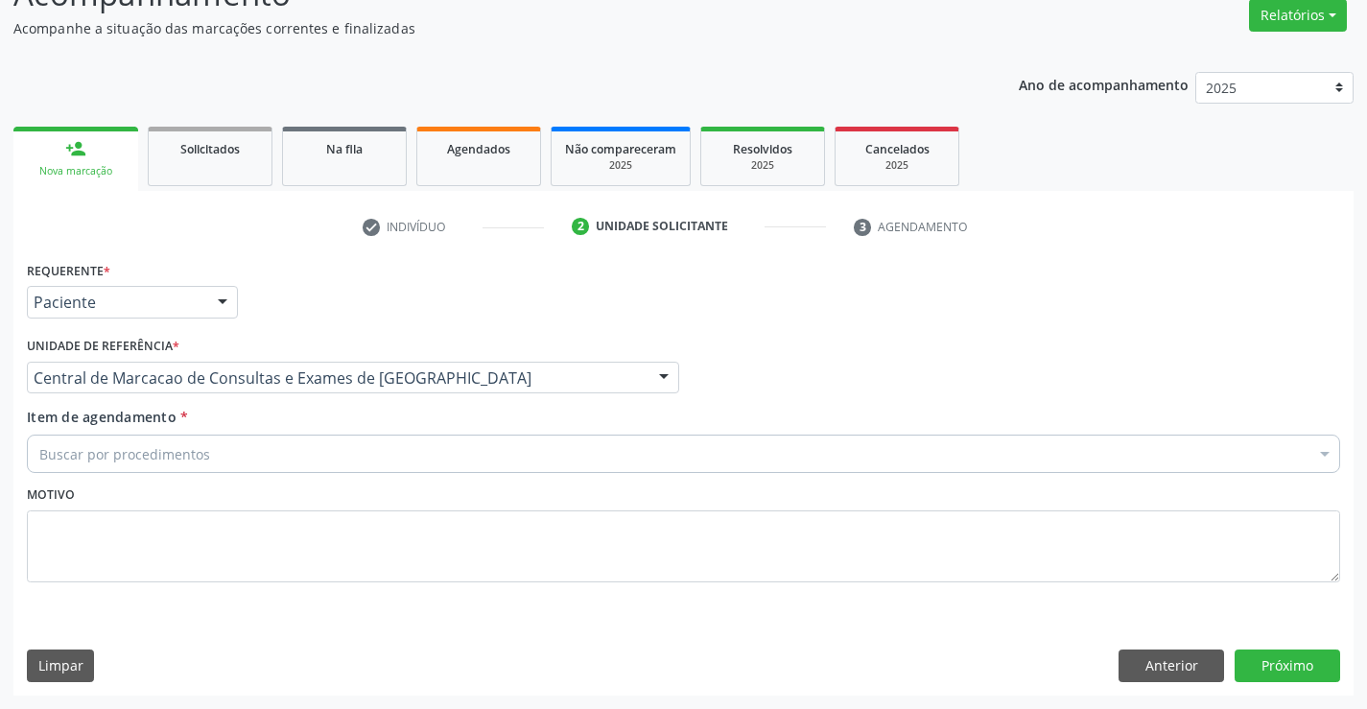
click at [448, 439] on div "Buscar por procedimentos" at bounding box center [684, 454] width 1314 height 38
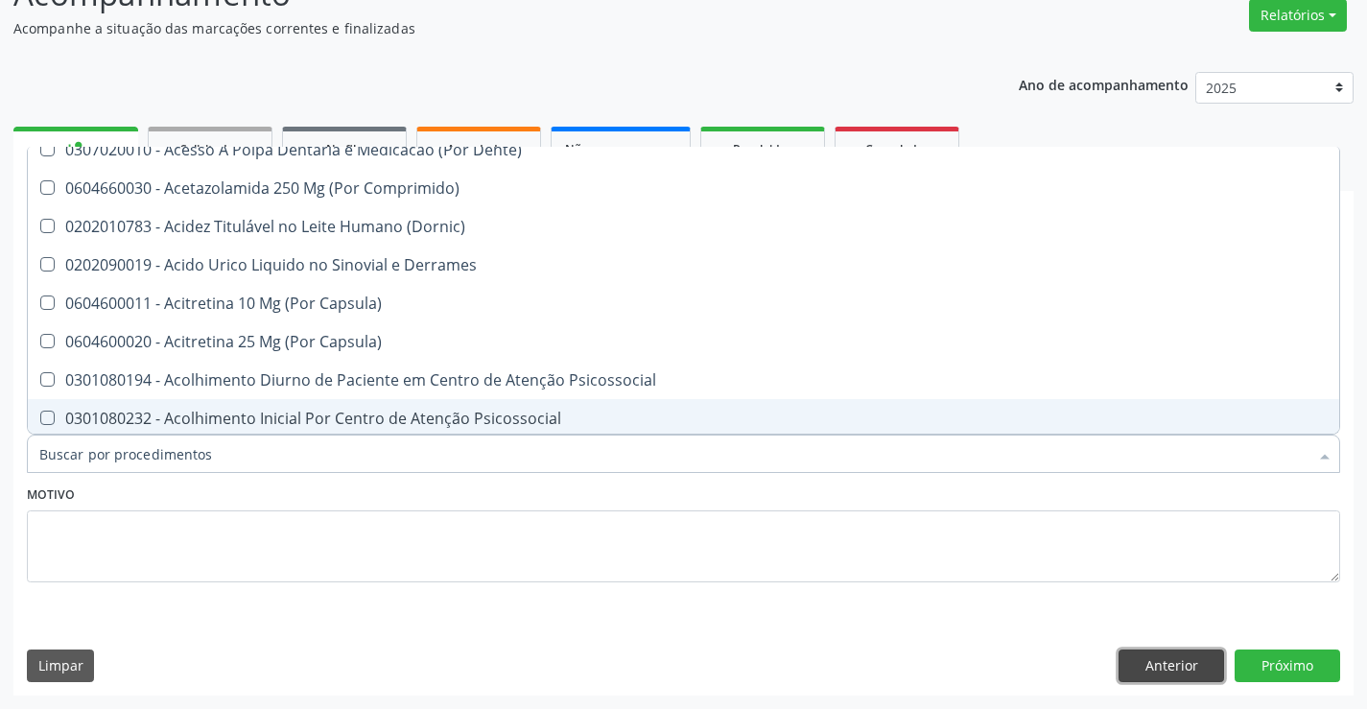
click at [1149, 657] on button "Anterior" at bounding box center [1172, 666] width 106 height 33
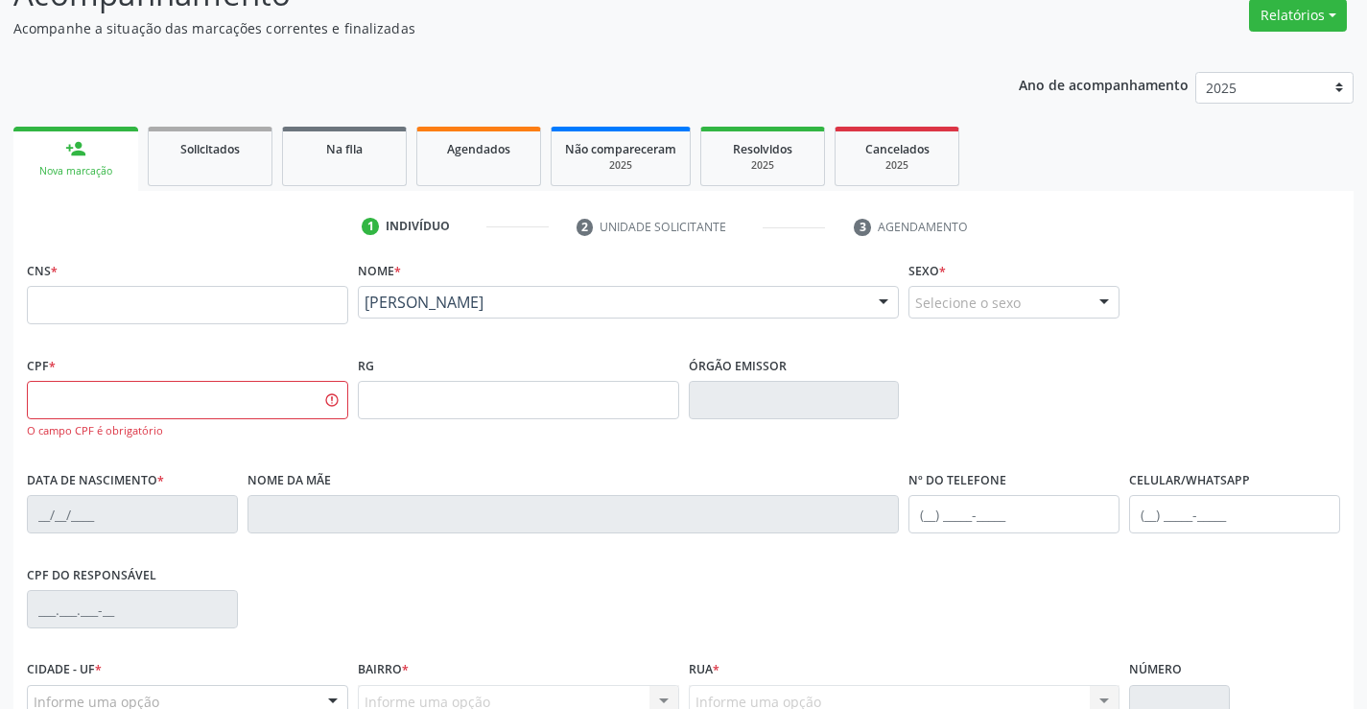
scroll to position [0, 0]
click at [228, 291] on input "text" at bounding box center [187, 305] width 321 height 38
click at [573, 306] on input "text" at bounding box center [613, 312] width 496 height 38
click at [263, 283] on div "CNS *" at bounding box center [187, 290] width 321 height 68
click at [263, 296] on input "text" at bounding box center [187, 305] width 321 height 38
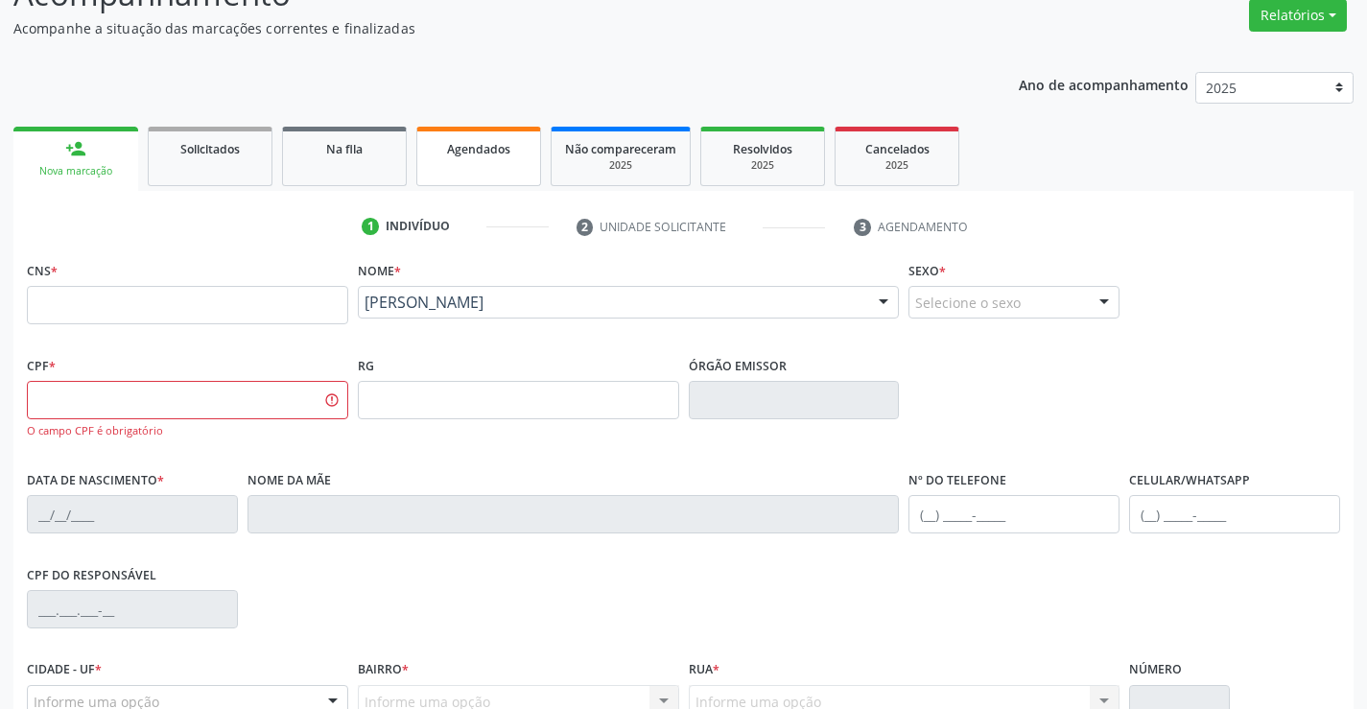
click at [463, 145] on span "Agendados" at bounding box center [478, 149] width 63 height 16
select select "7"
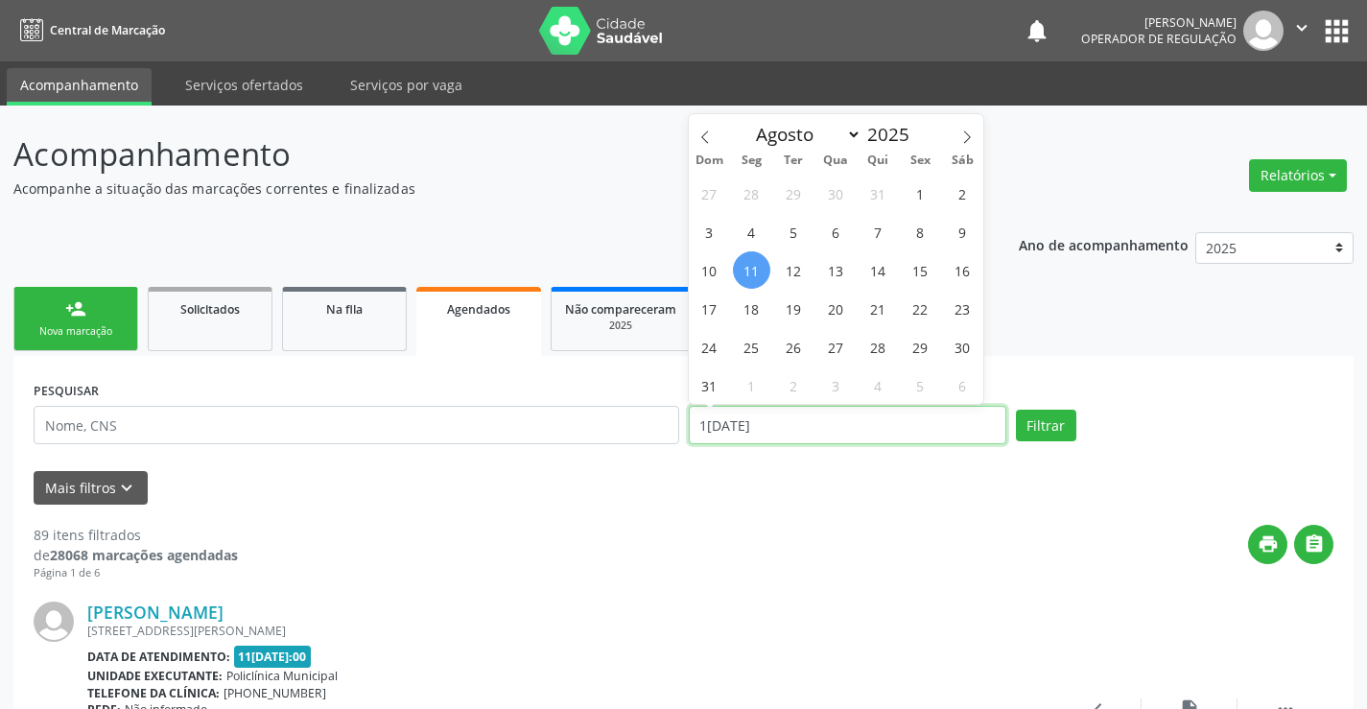
click at [785, 419] on input "1[DATE]" at bounding box center [848, 425] width 318 height 38
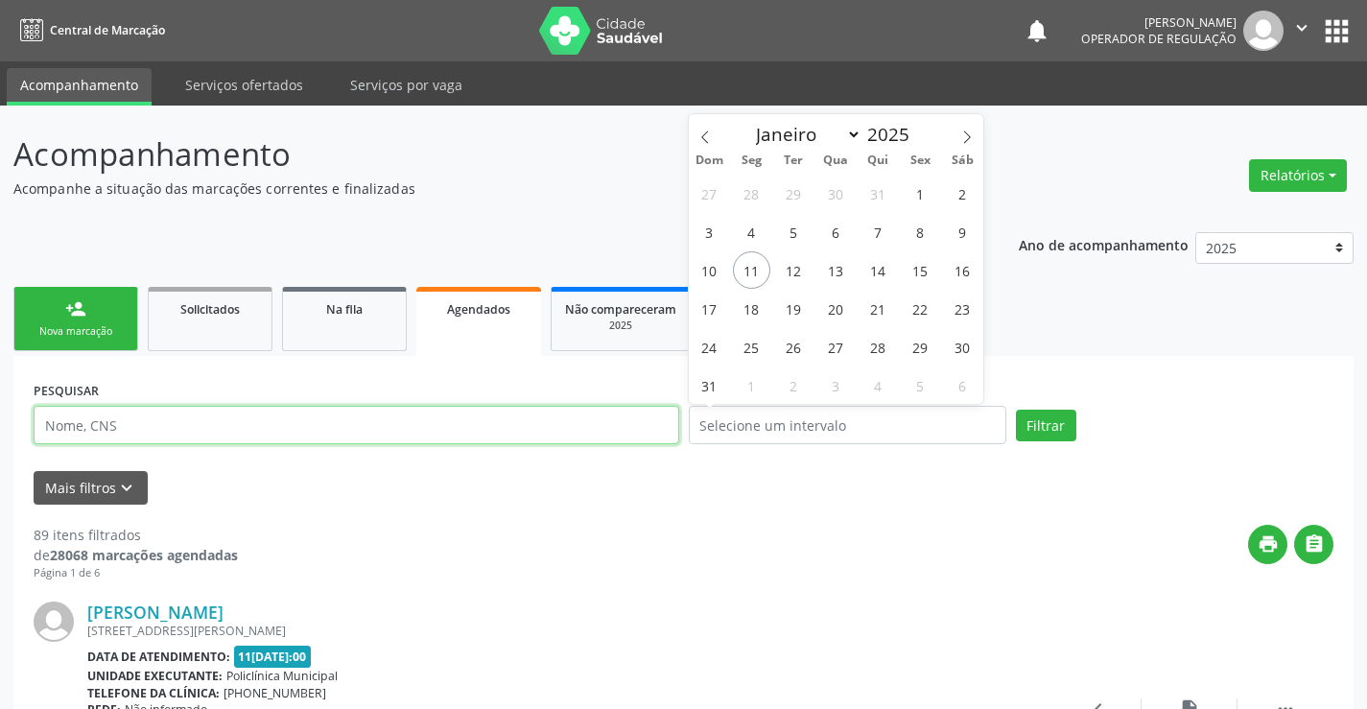
click at [634, 418] on input "text" at bounding box center [357, 425] width 646 height 38
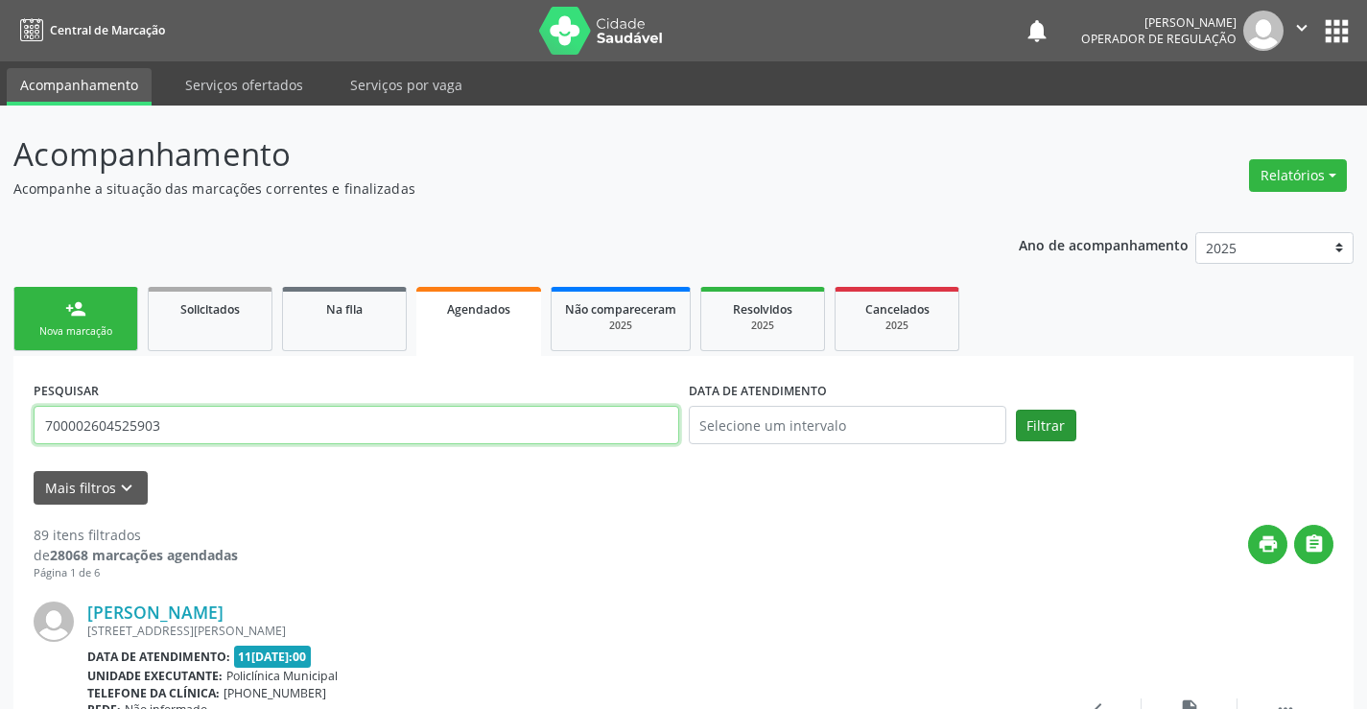
type input "700002604525903"
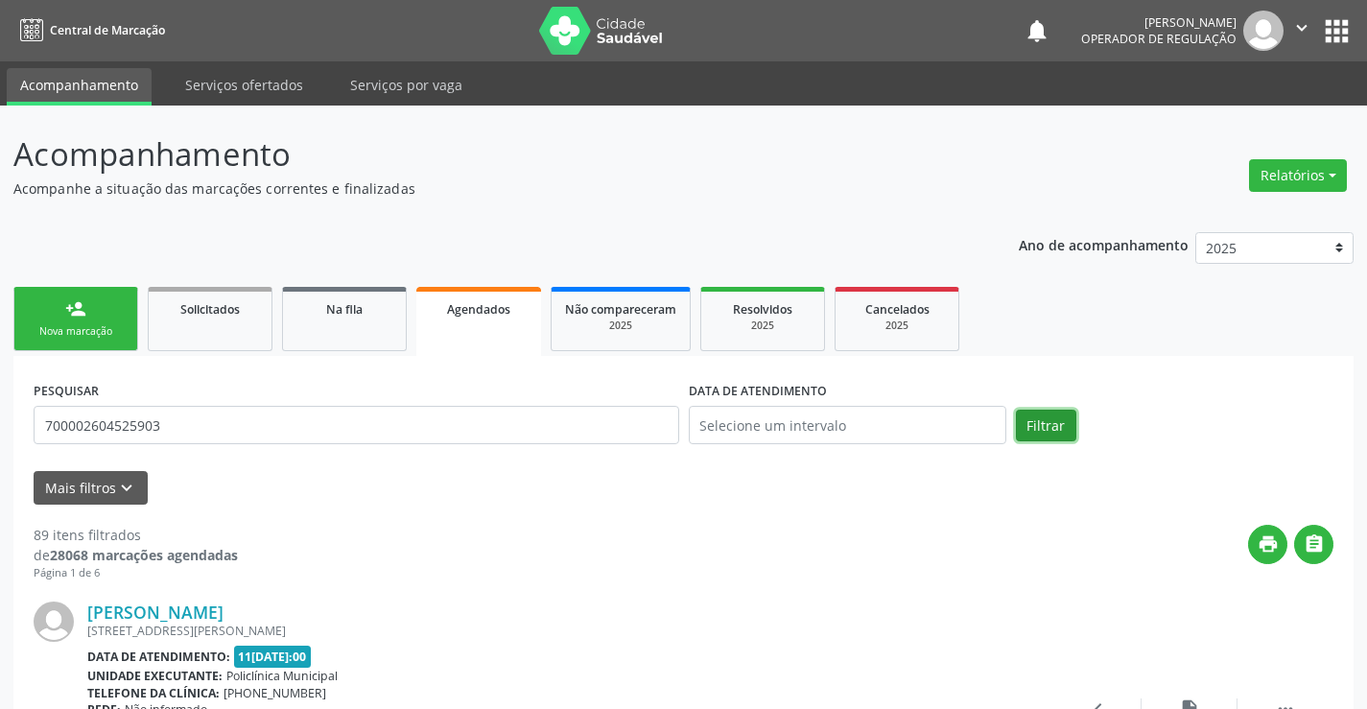
click at [1051, 429] on button "Filtrar" at bounding box center [1046, 426] width 60 height 33
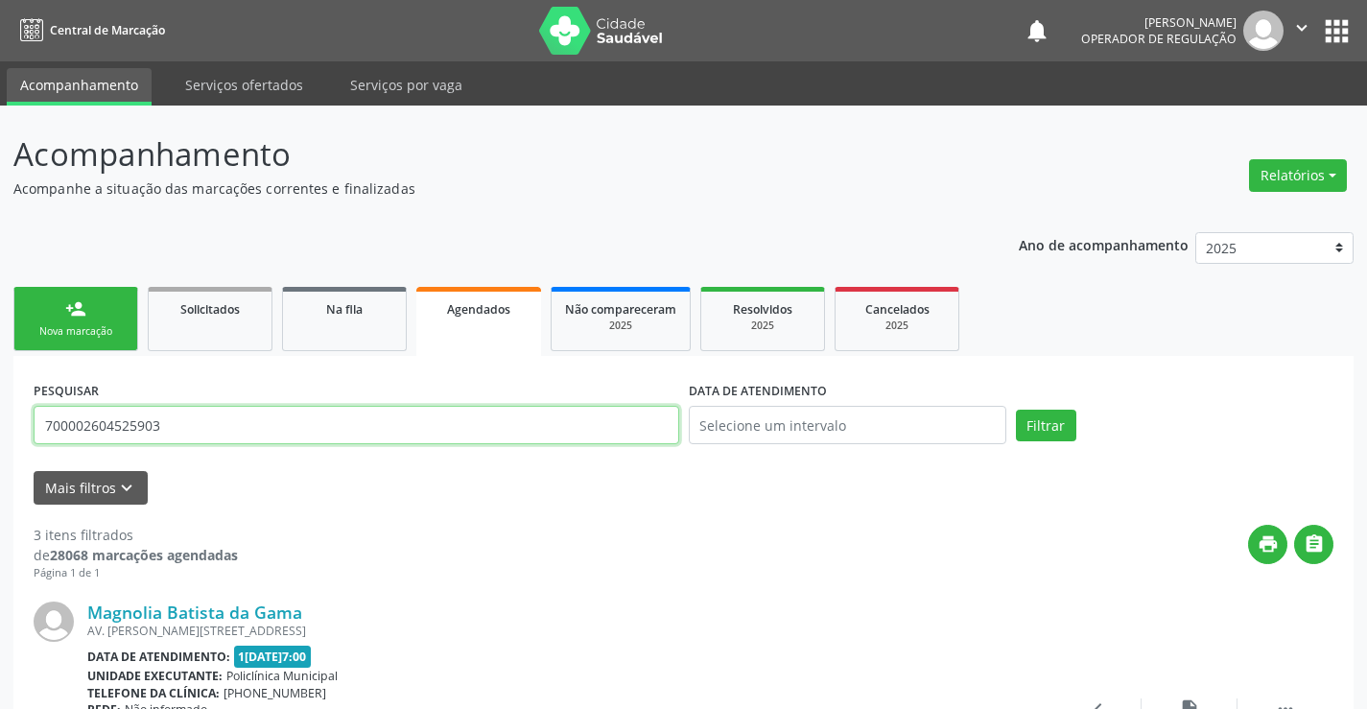
click at [184, 410] on input "700002604525903" at bounding box center [357, 425] width 646 height 38
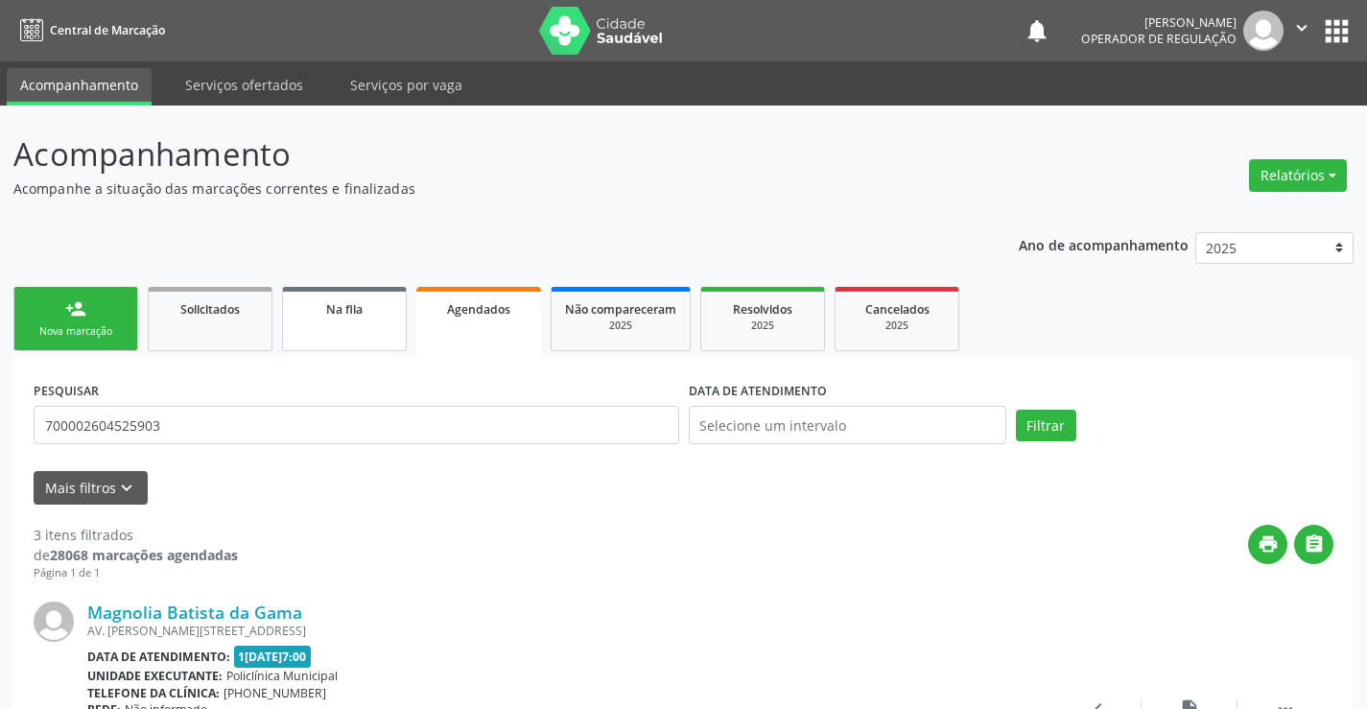
click at [352, 305] on span "Na fila" at bounding box center [344, 309] width 36 height 16
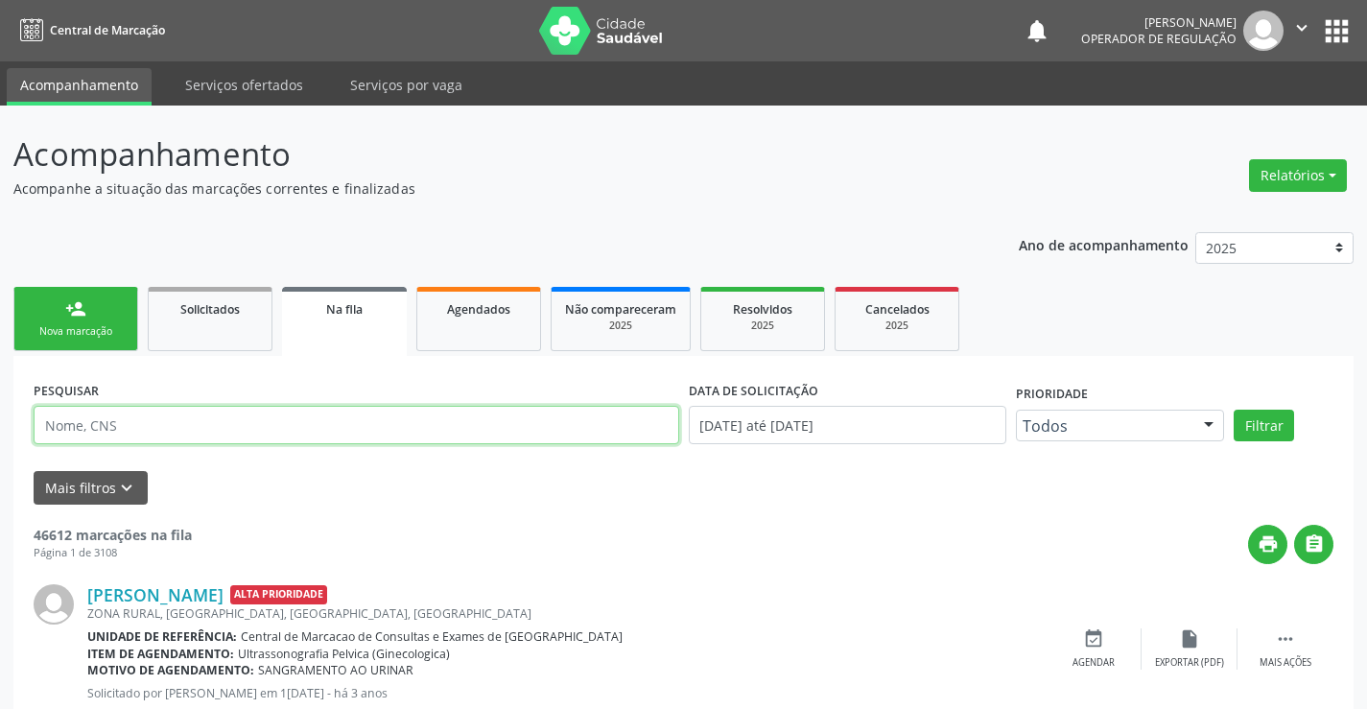
click at [213, 427] on input "text" at bounding box center [357, 425] width 646 height 38
paste input "700002604525903"
type input "700002604525903"
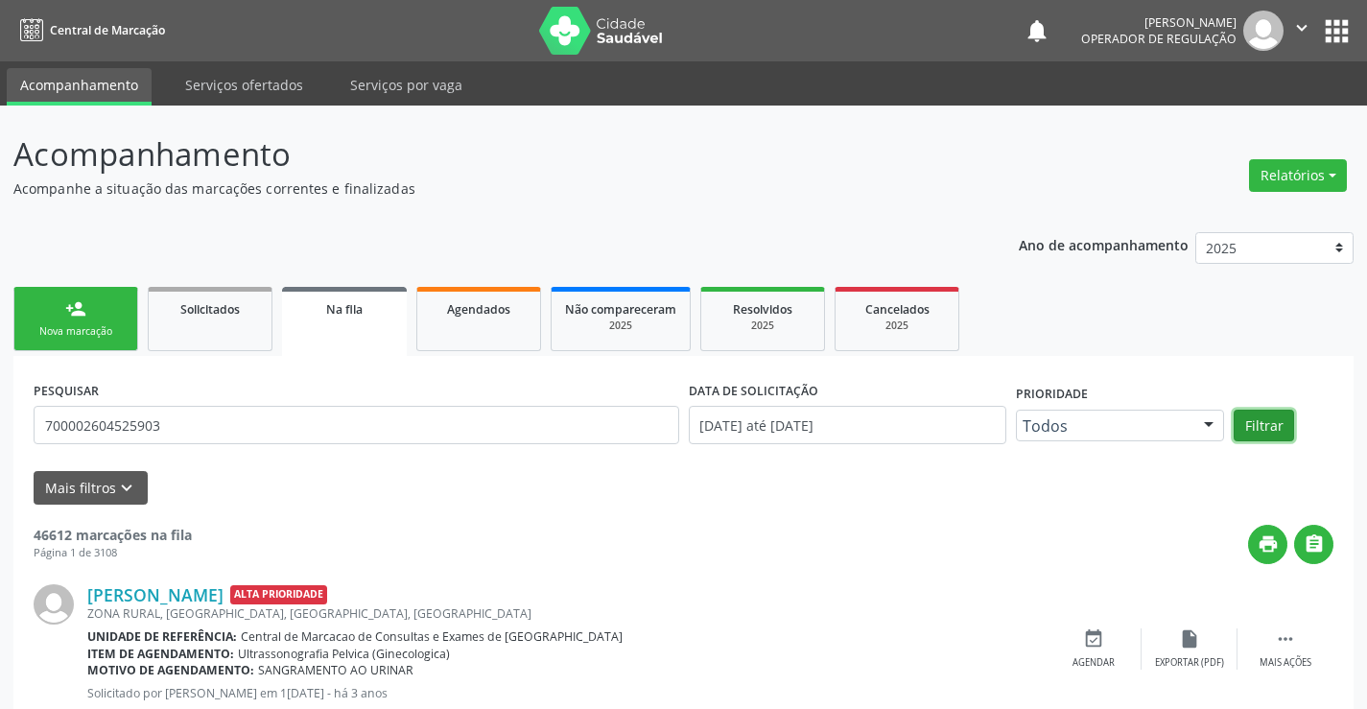
click at [1247, 430] on button "Filtrar" at bounding box center [1264, 426] width 60 height 33
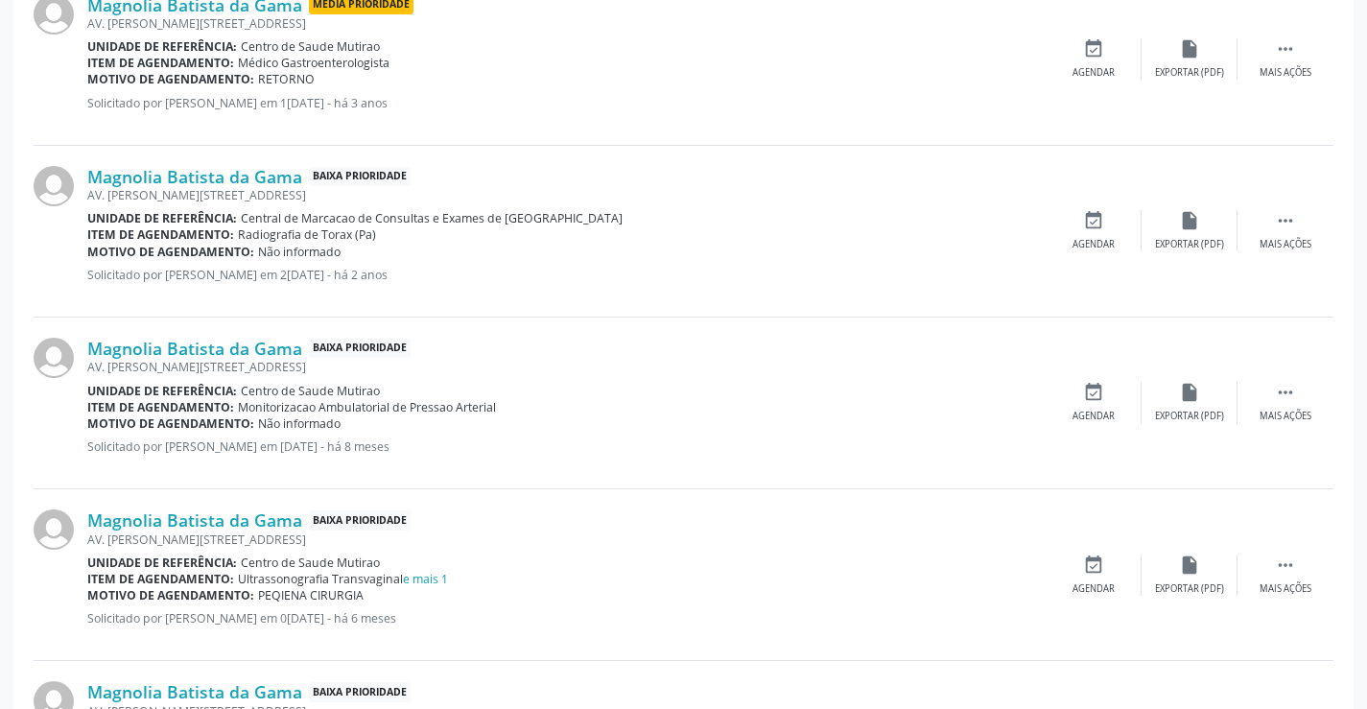
scroll to position [765, 0]
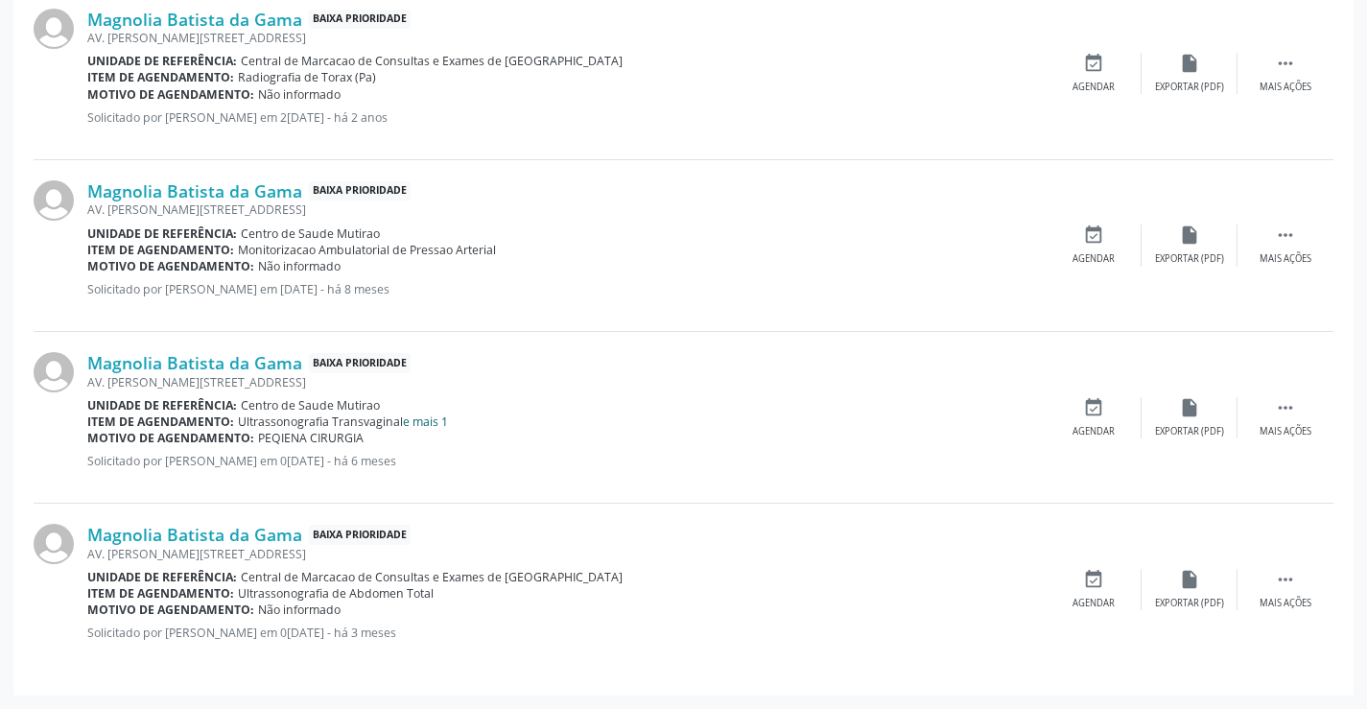
click at [425, 428] on link "e mais 1" at bounding box center [425, 422] width 45 height 16
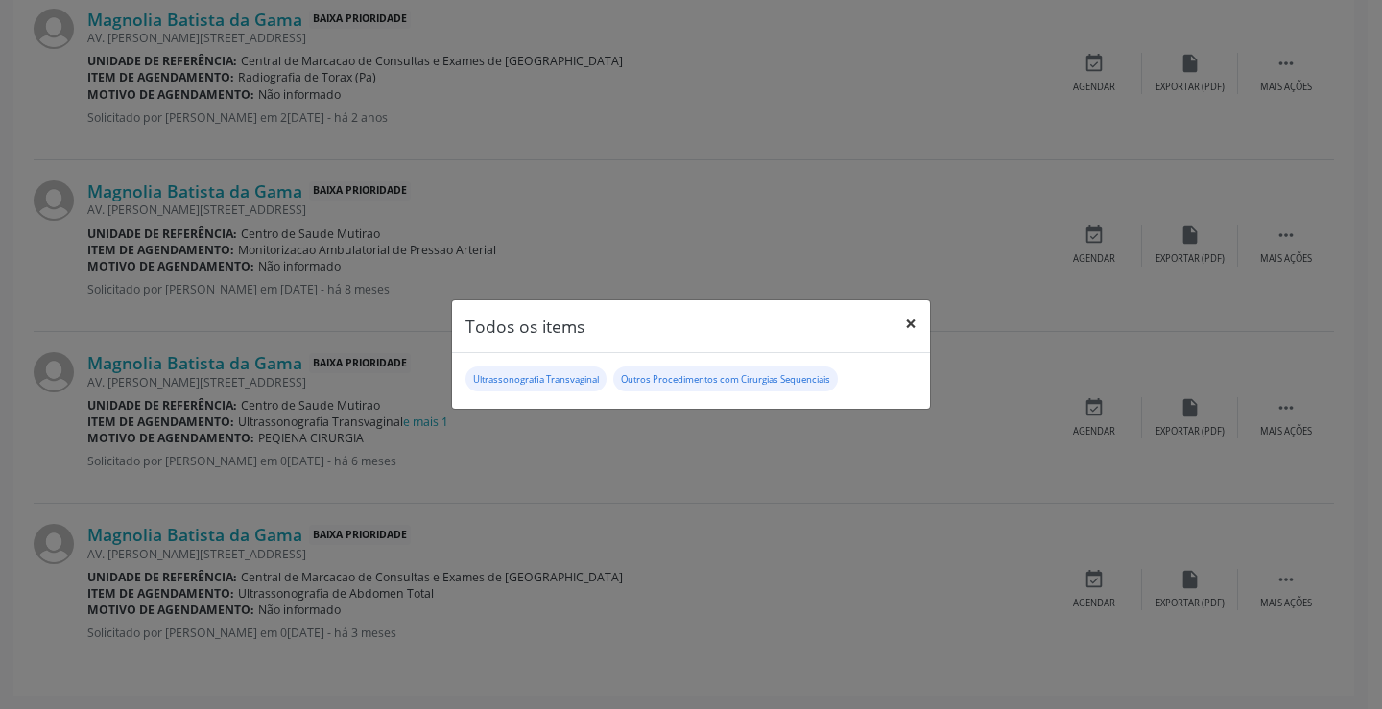
click at [918, 319] on button "×" at bounding box center [910, 323] width 38 height 47
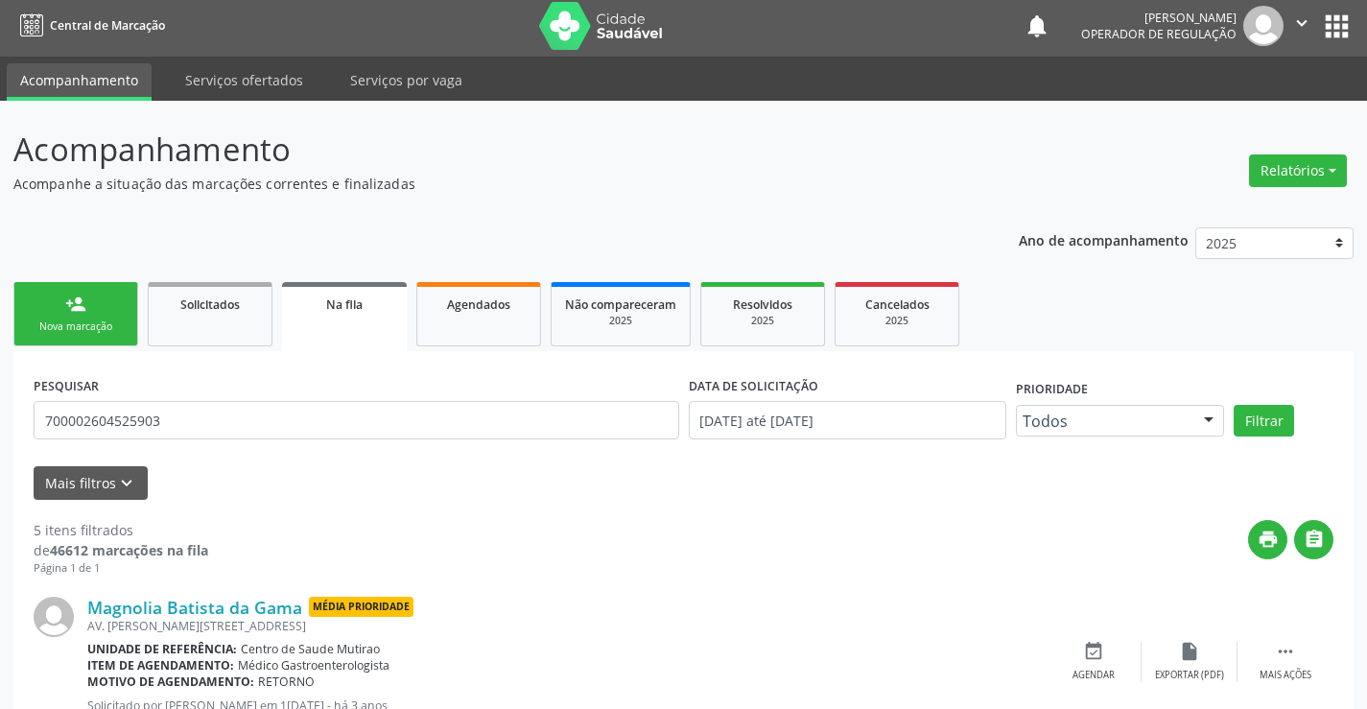
scroll to position [0, 0]
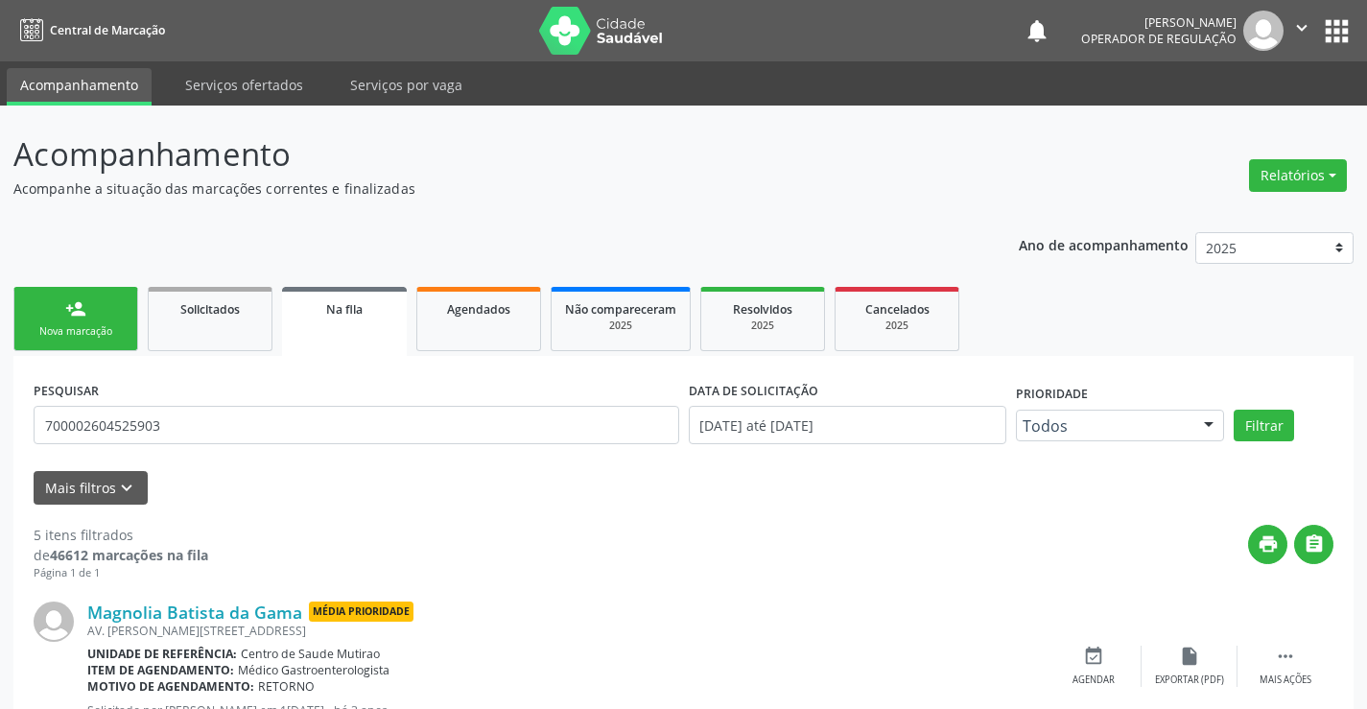
click at [105, 305] on link "person_add Nova marcação" at bounding box center [75, 319] width 125 height 64
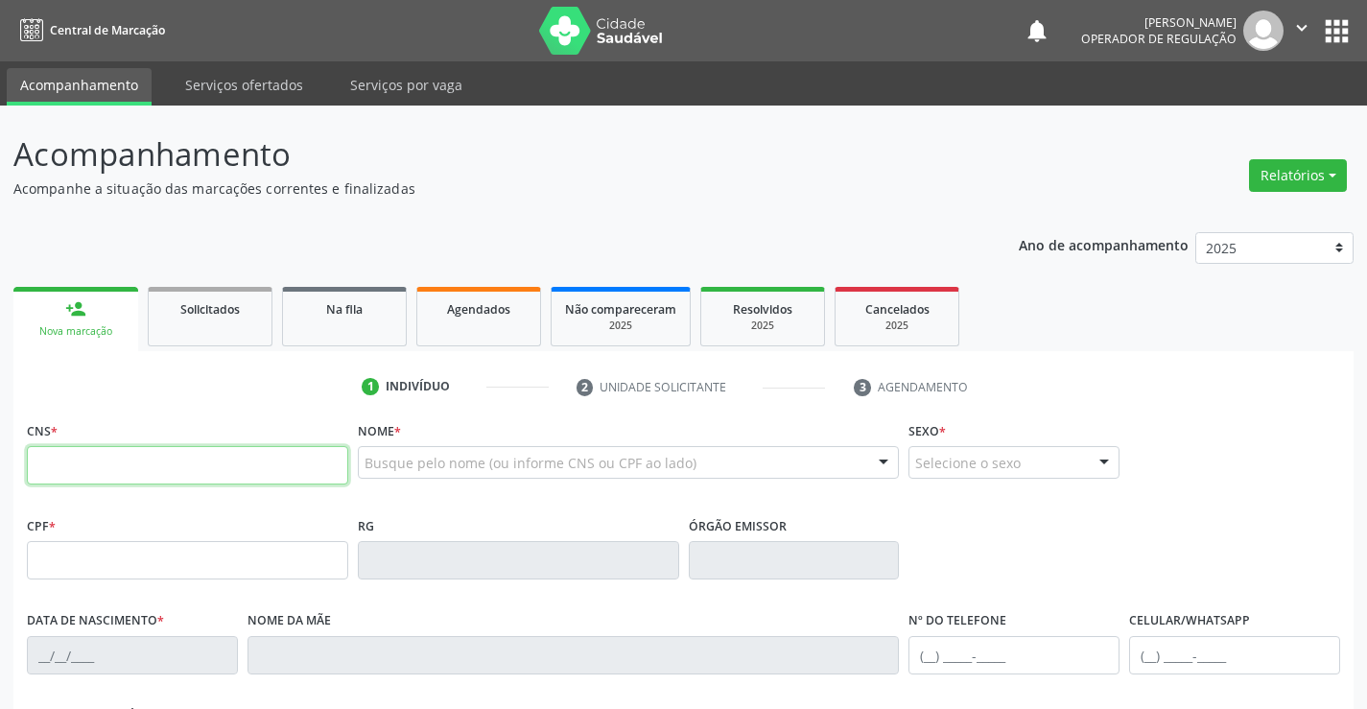
click at [174, 459] on input "text" at bounding box center [187, 465] width 321 height 38
type input "705 0094 3935 5552"
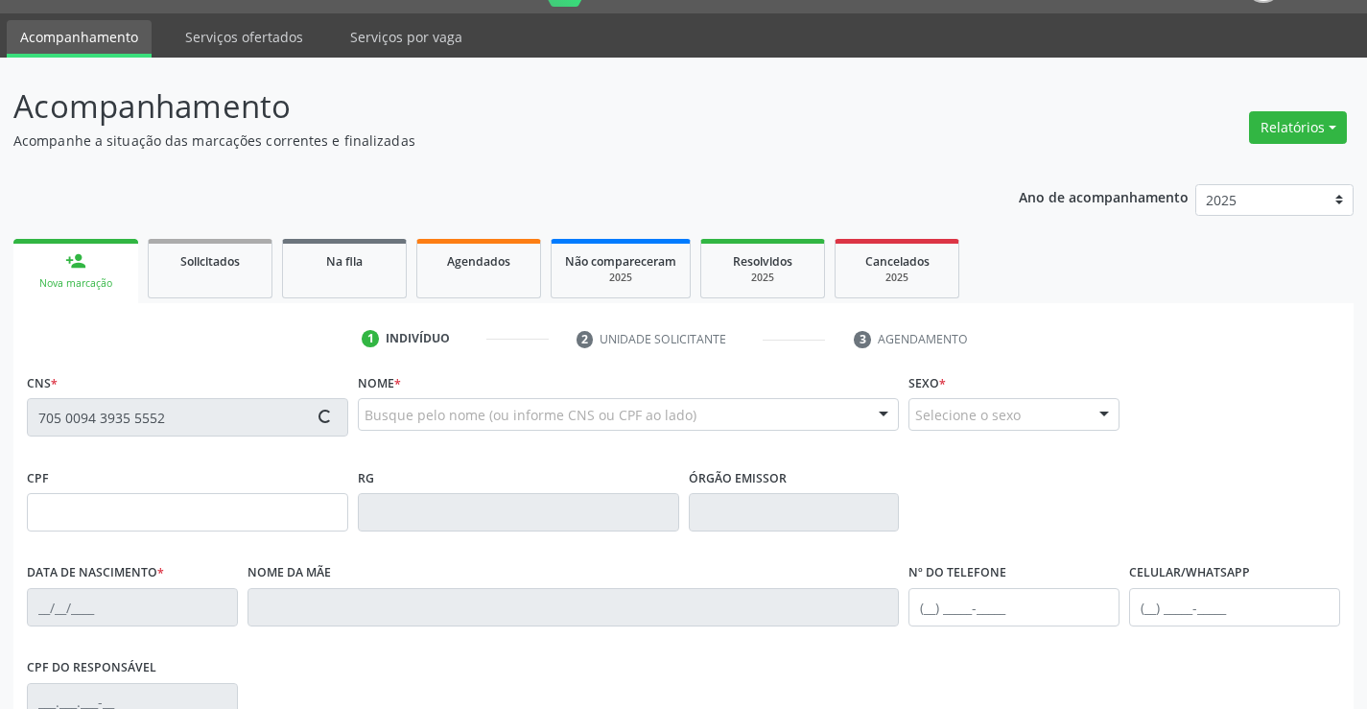
type input "638.239.265-00"
type input "0688496300"
type input "04[DATE]"
type input "[PHONE_NUMBER]"
type input "S/N"
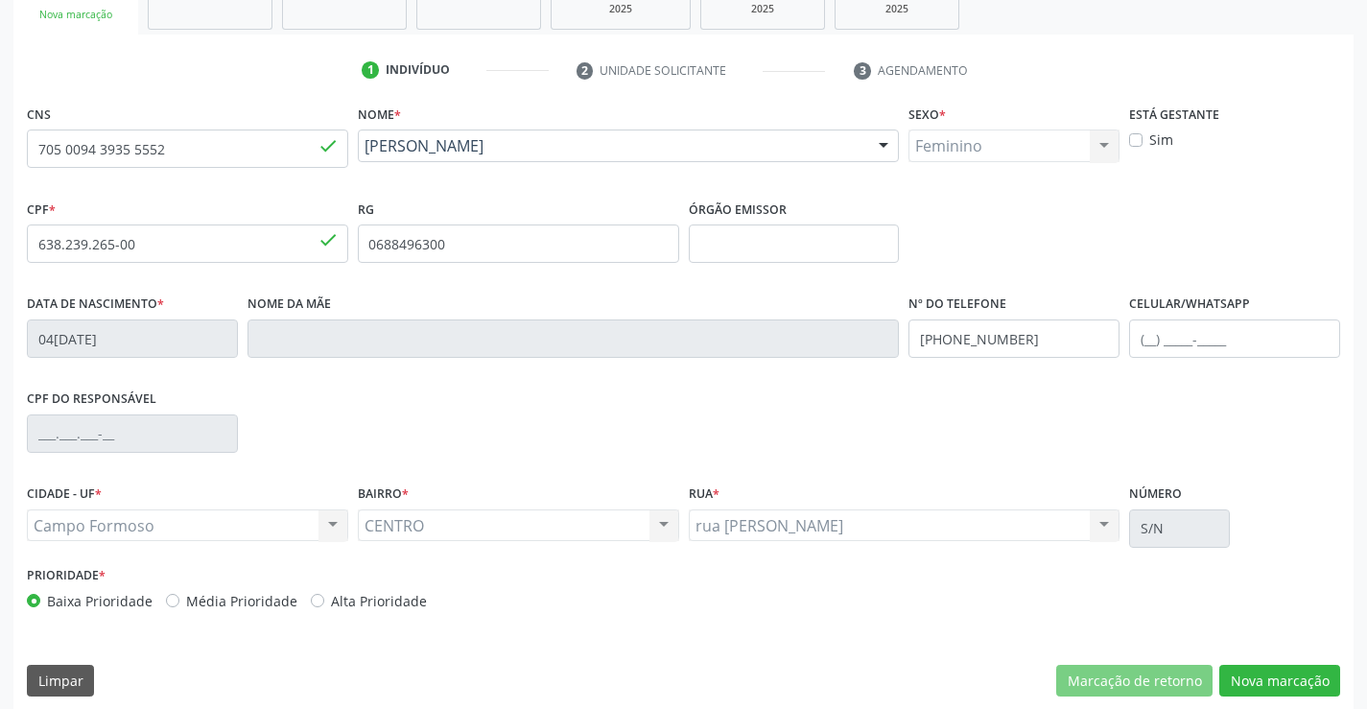
scroll to position [331, 0]
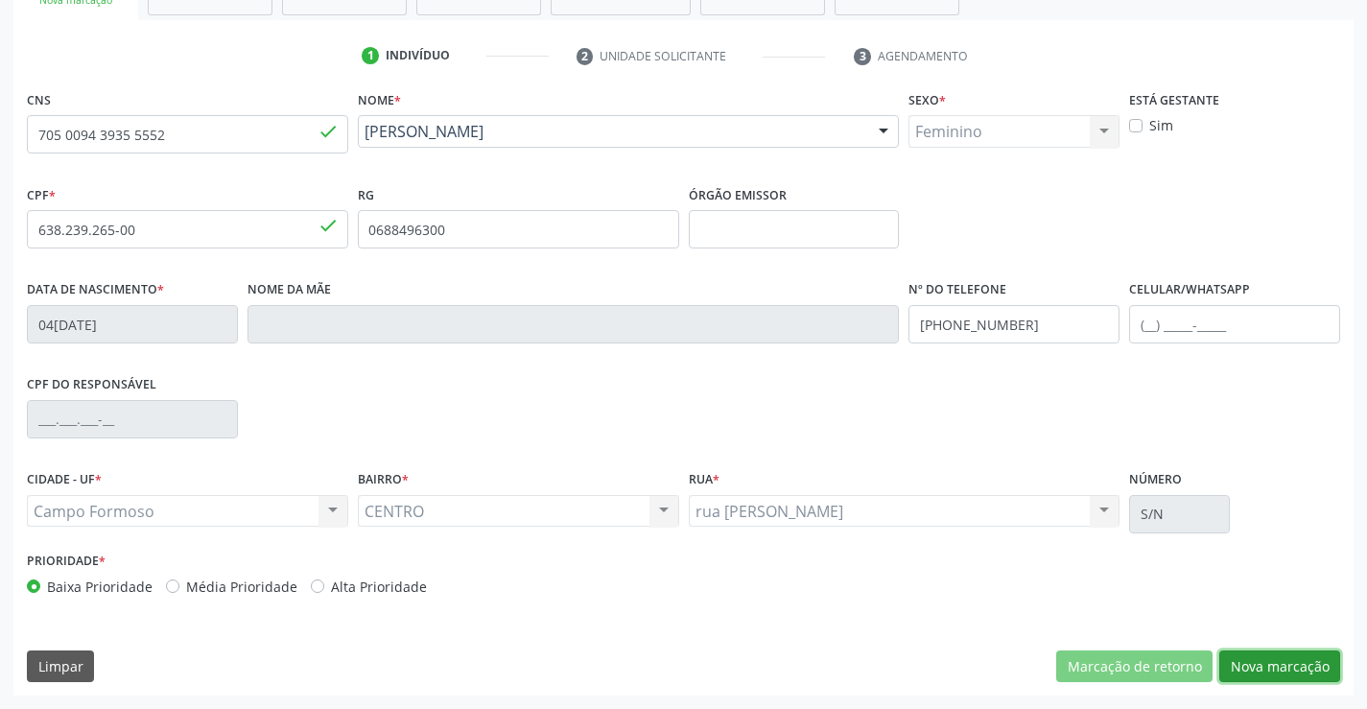
click at [1257, 669] on button "Nova marcação" at bounding box center [1280, 667] width 121 height 33
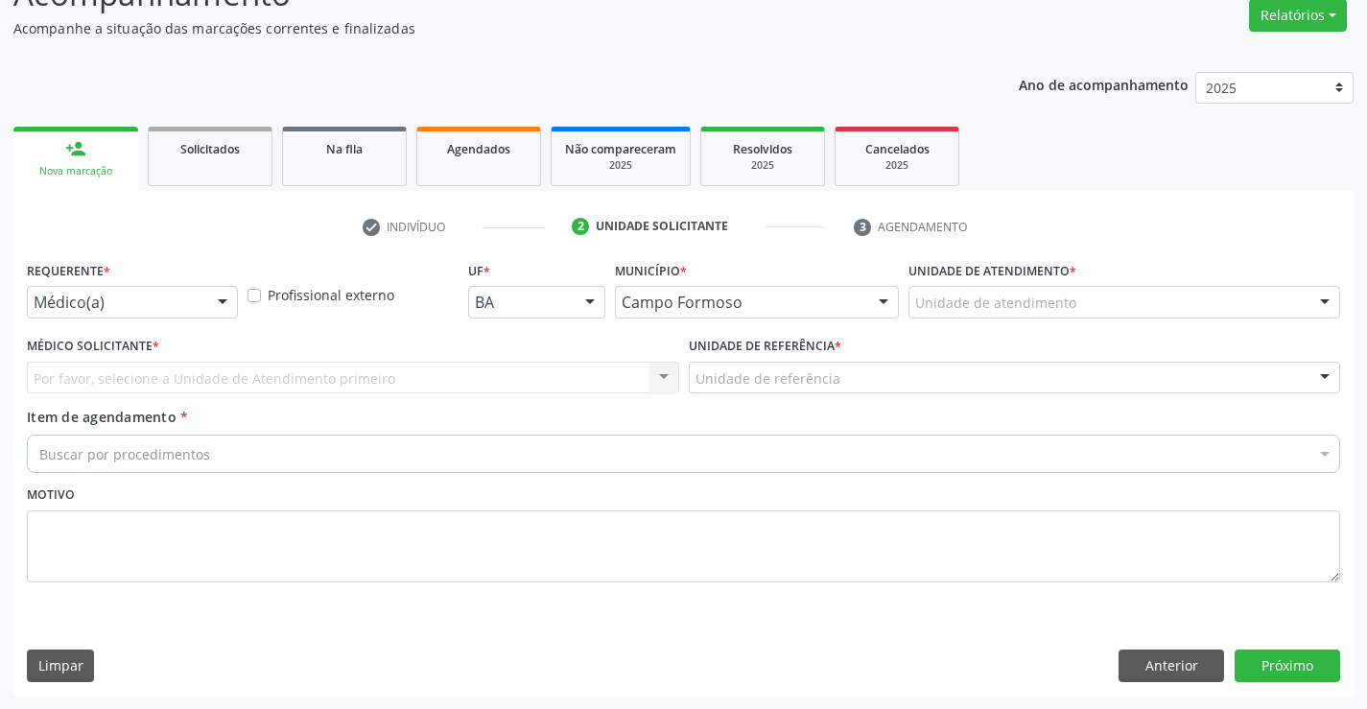
scroll to position [160, 0]
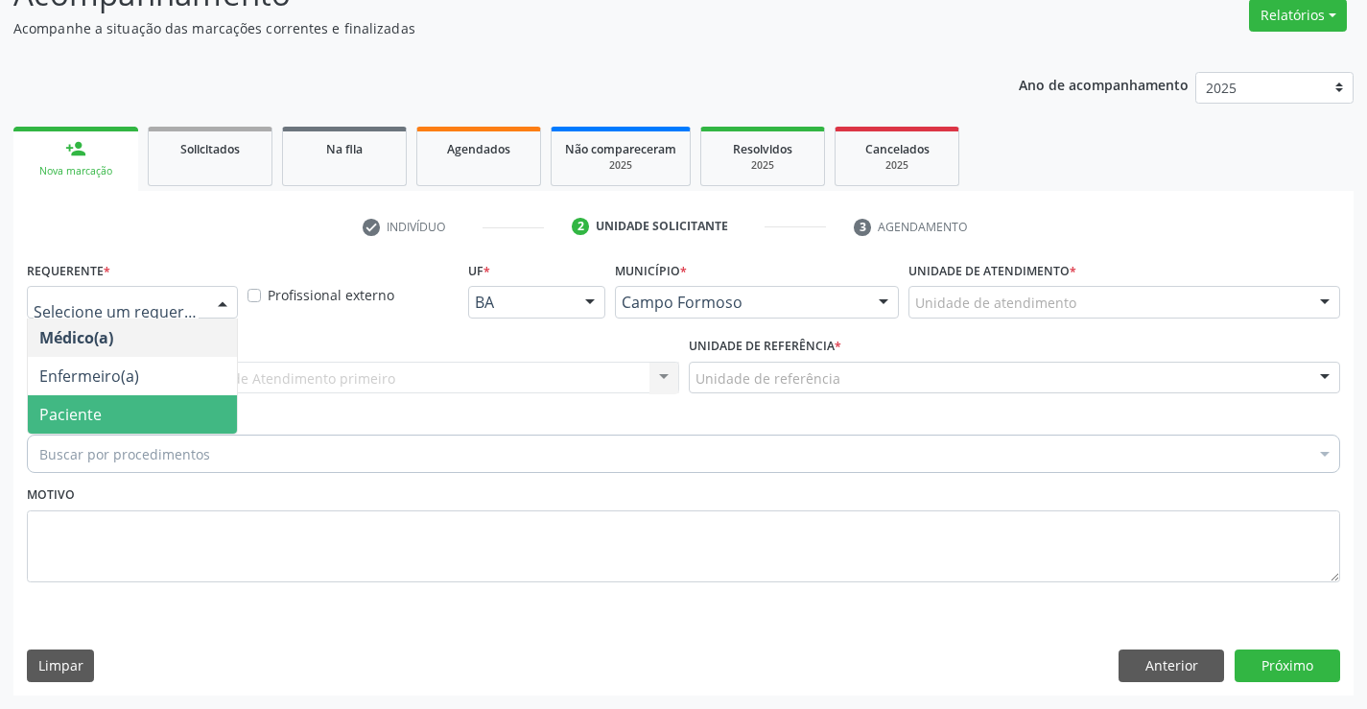
click at [152, 403] on span "Paciente" at bounding box center [132, 414] width 209 height 38
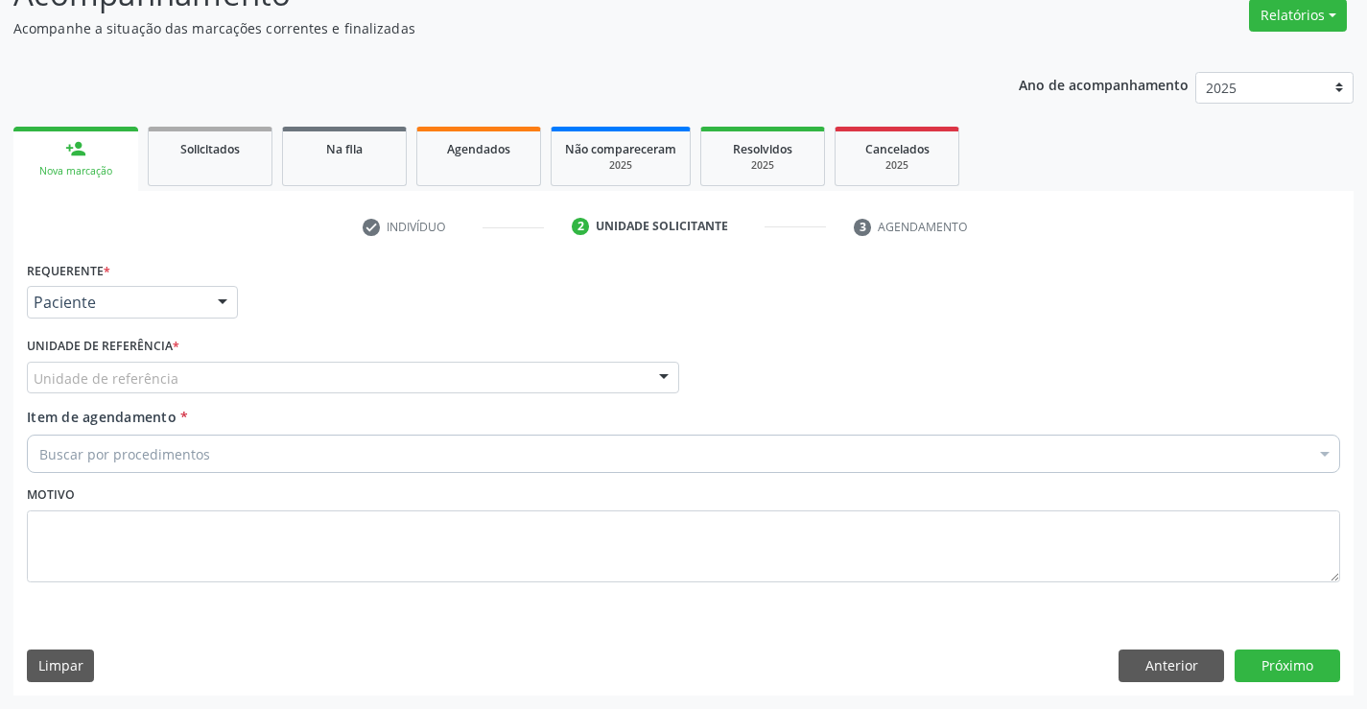
click at [274, 387] on div "Unidade de referência" at bounding box center [353, 378] width 653 height 33
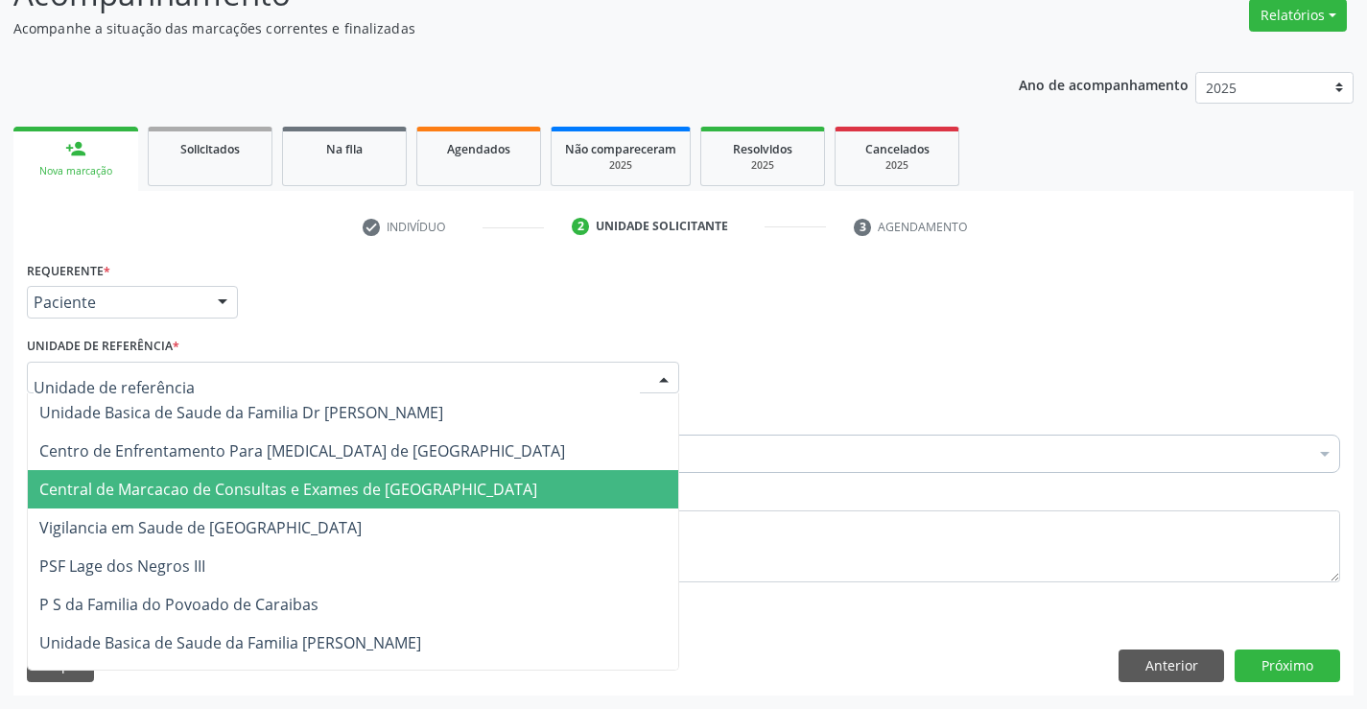
click at [278, 496] on span "Central de Marcacao de Consultas e Exames de [GEOGRAPHIC_DATA]" at bounding box center [288, 489] width 498 height 21
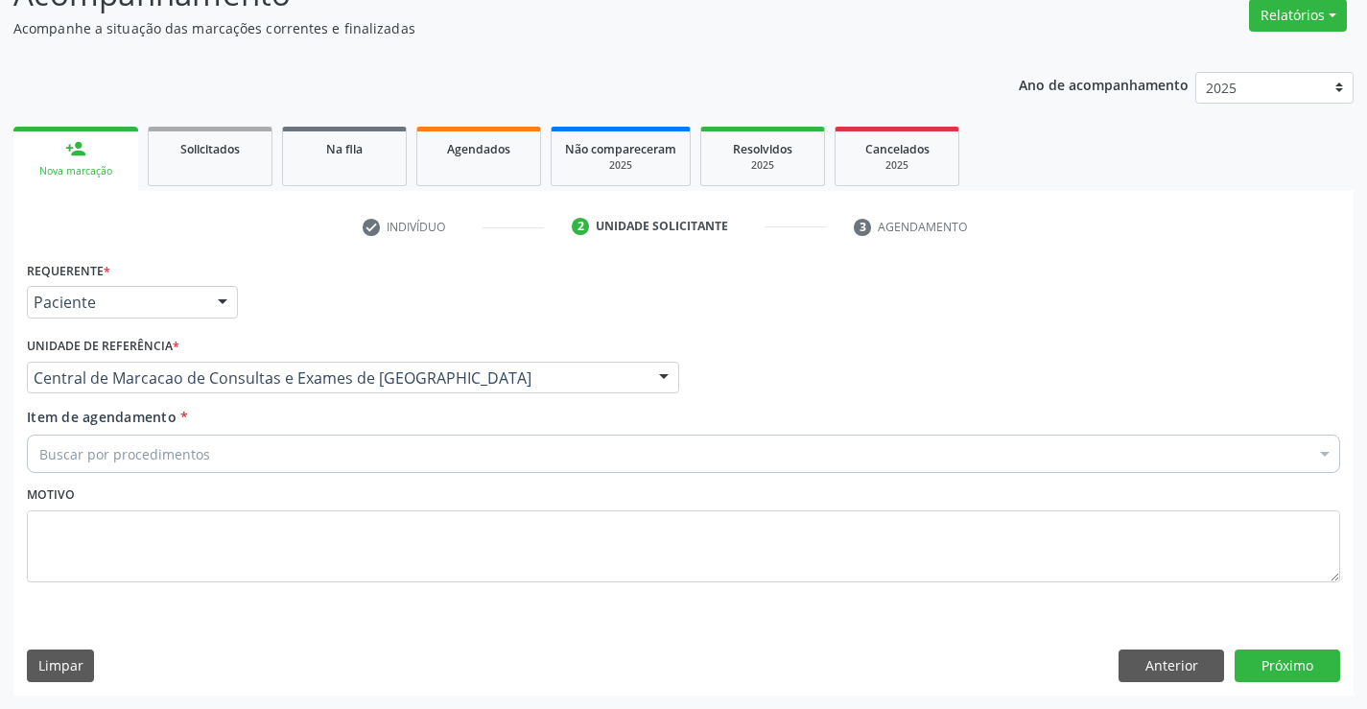
click at [325, 455] on div "Buscar por procedimentos" at bounding box center [684, 454] width 1314 height 38
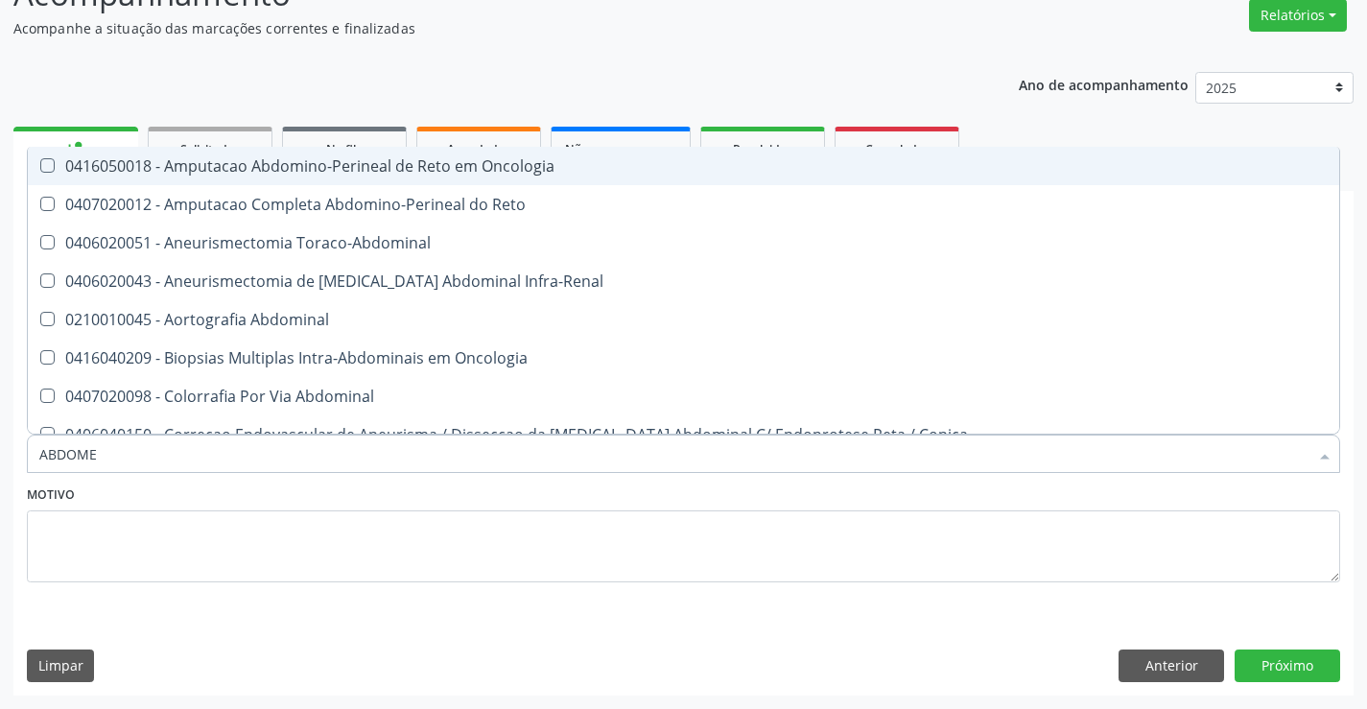
type input "ABDOMEN"
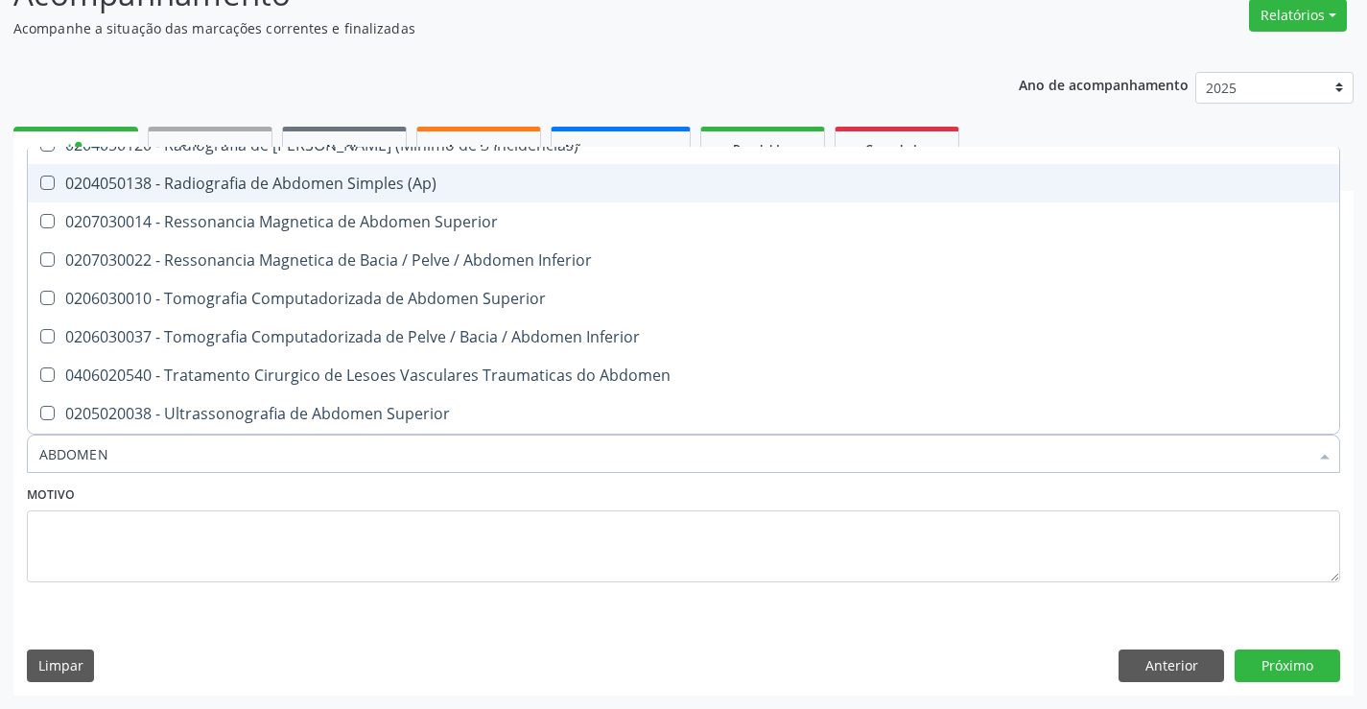
scroll to position [97, 0]
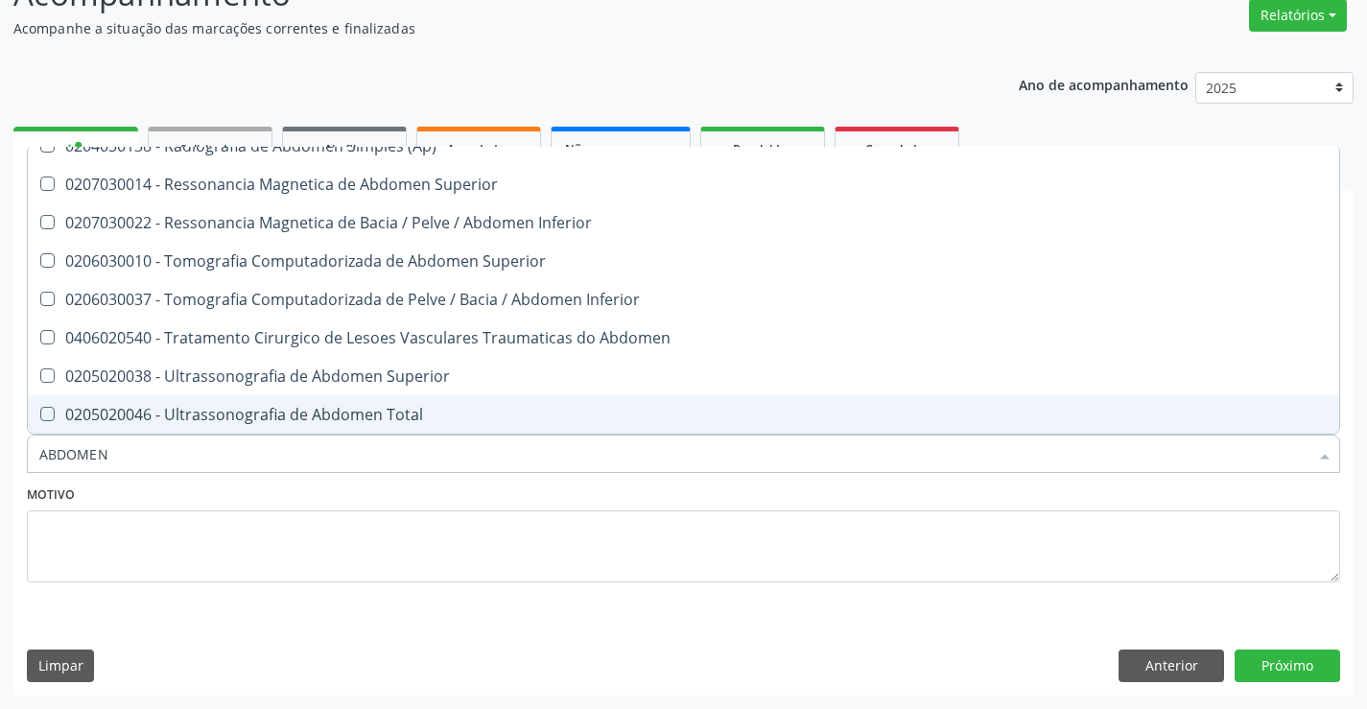
click at [347, 407] on div "0205020046 - Ultrassonografia de Abdomen Total" at bounding box center [683, 414] width 1289 height 15
checkbox Total "true"
click at [1276, 671] on button "Próximo" at bounding box center [1288, 666] width 106 height 33
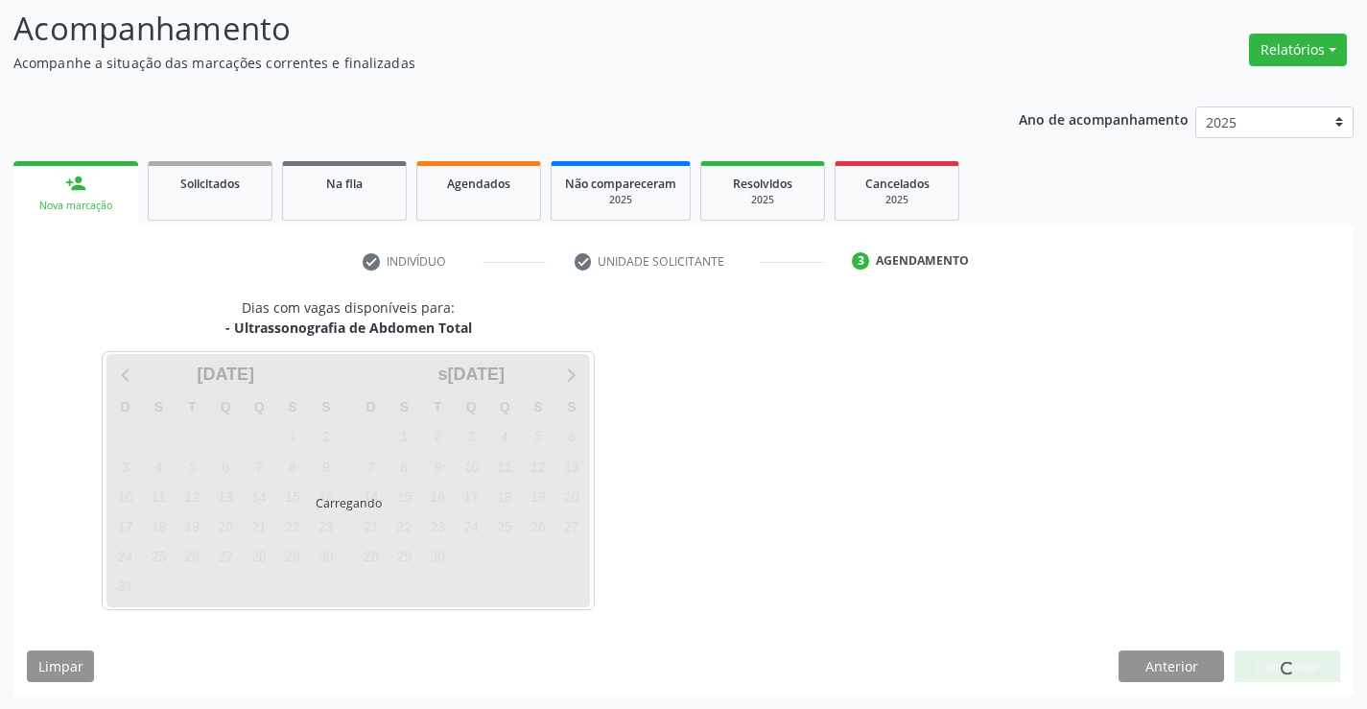
scroll to position [0, 0]
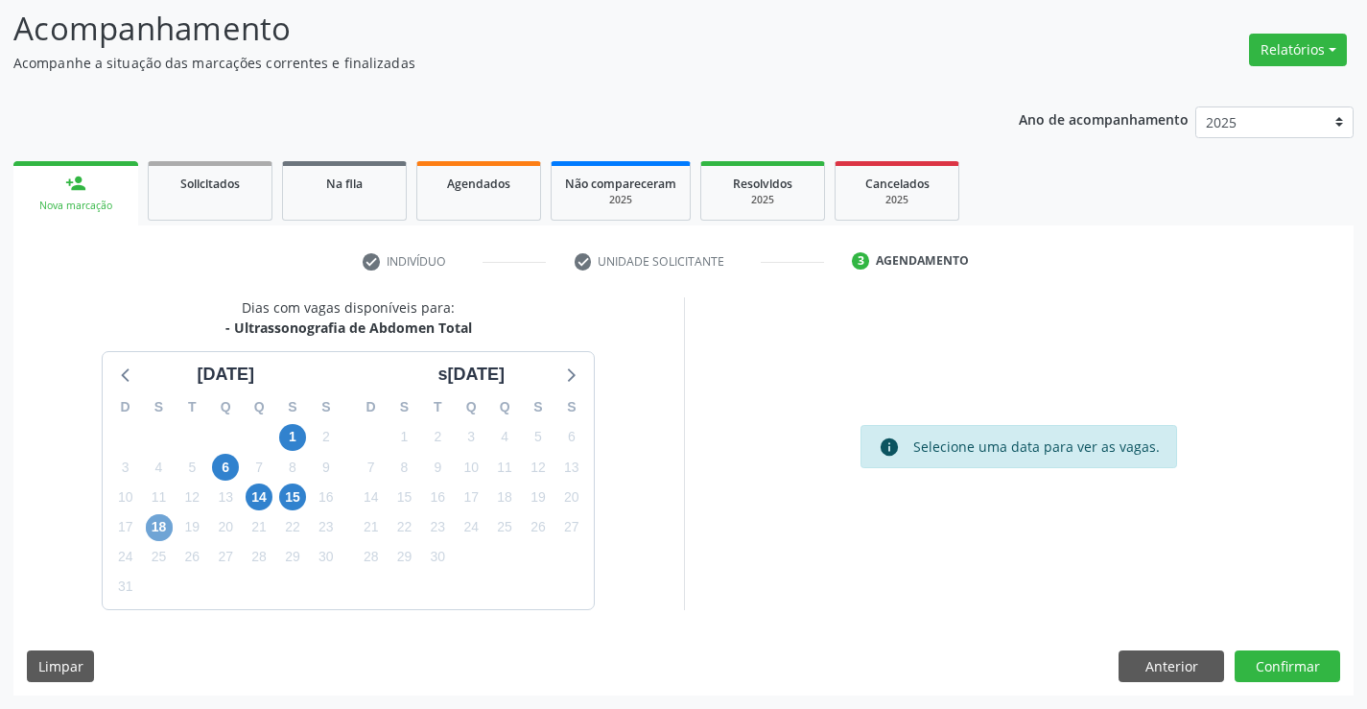
click at [172, 526] on span "18" at bounding box center [159, 527] width 27 height 27
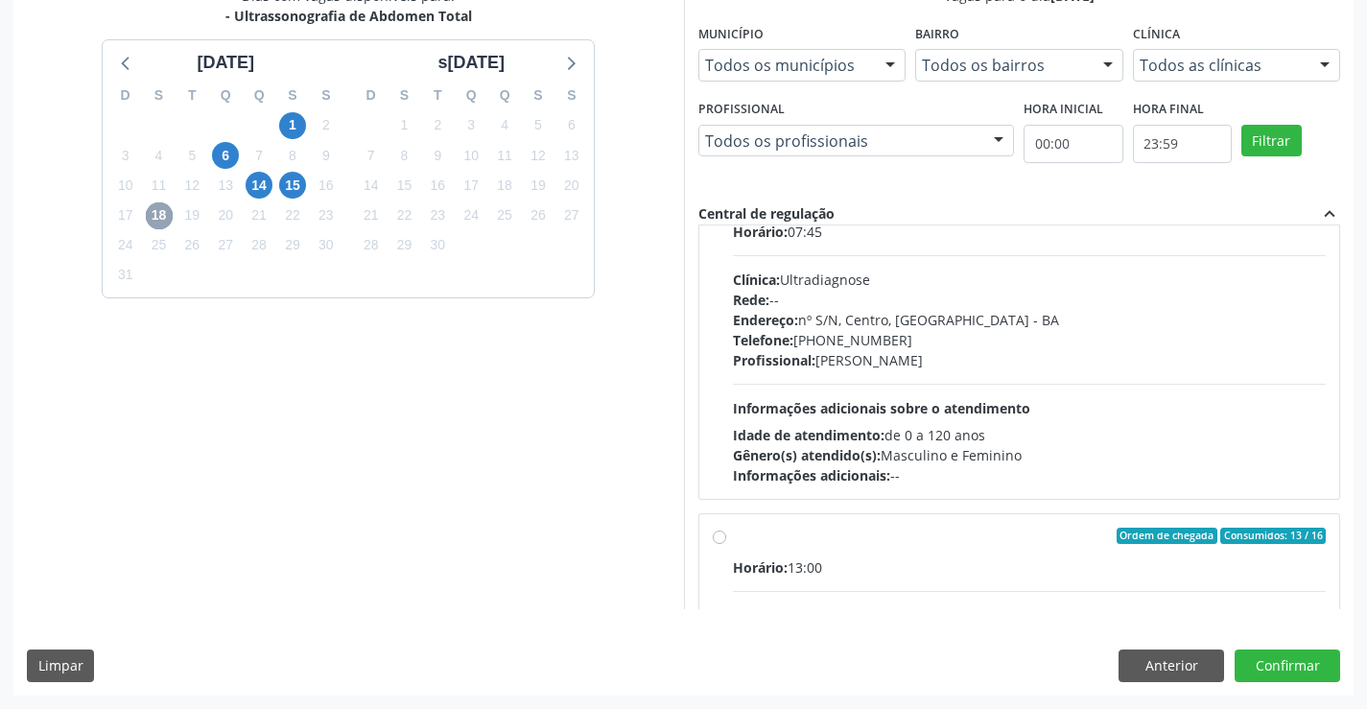
scroll to position [96, 0]
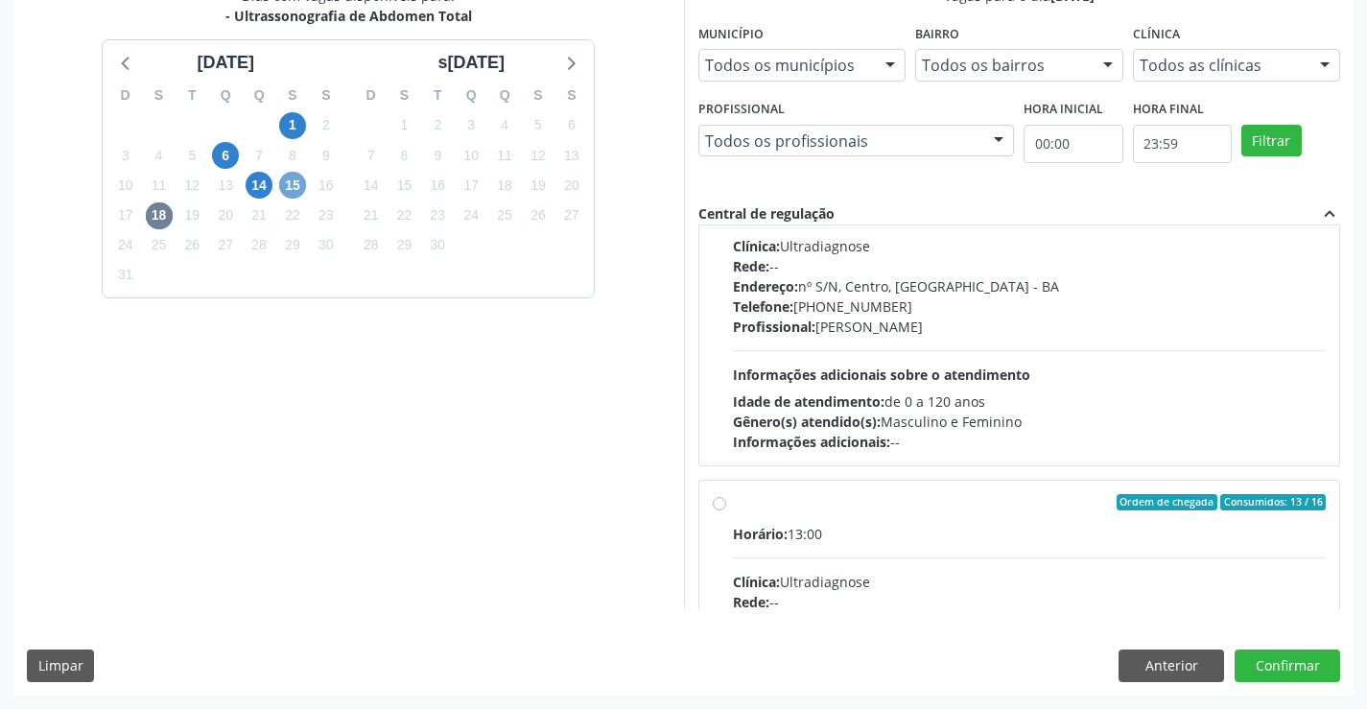
click at [296, 183] on span "15" at bounding box center [292, 185] width 27 height 27
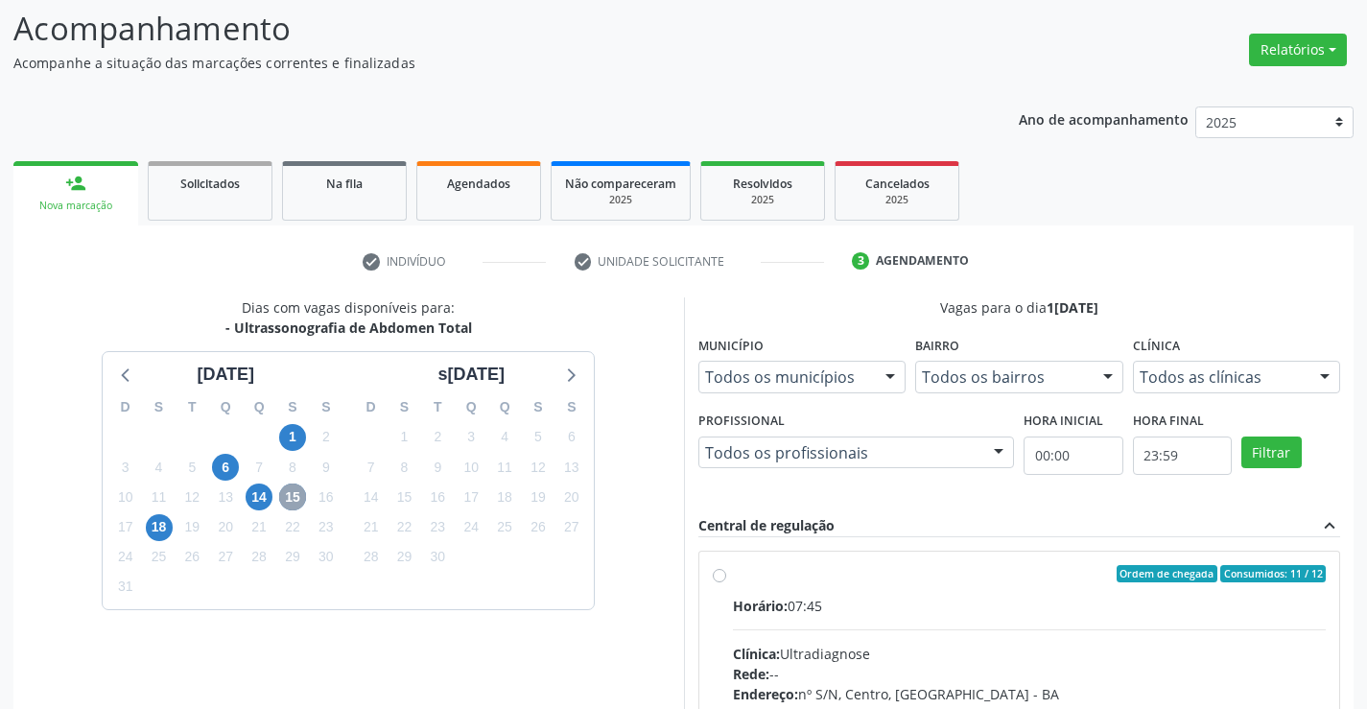
scroll to position [403, 0]
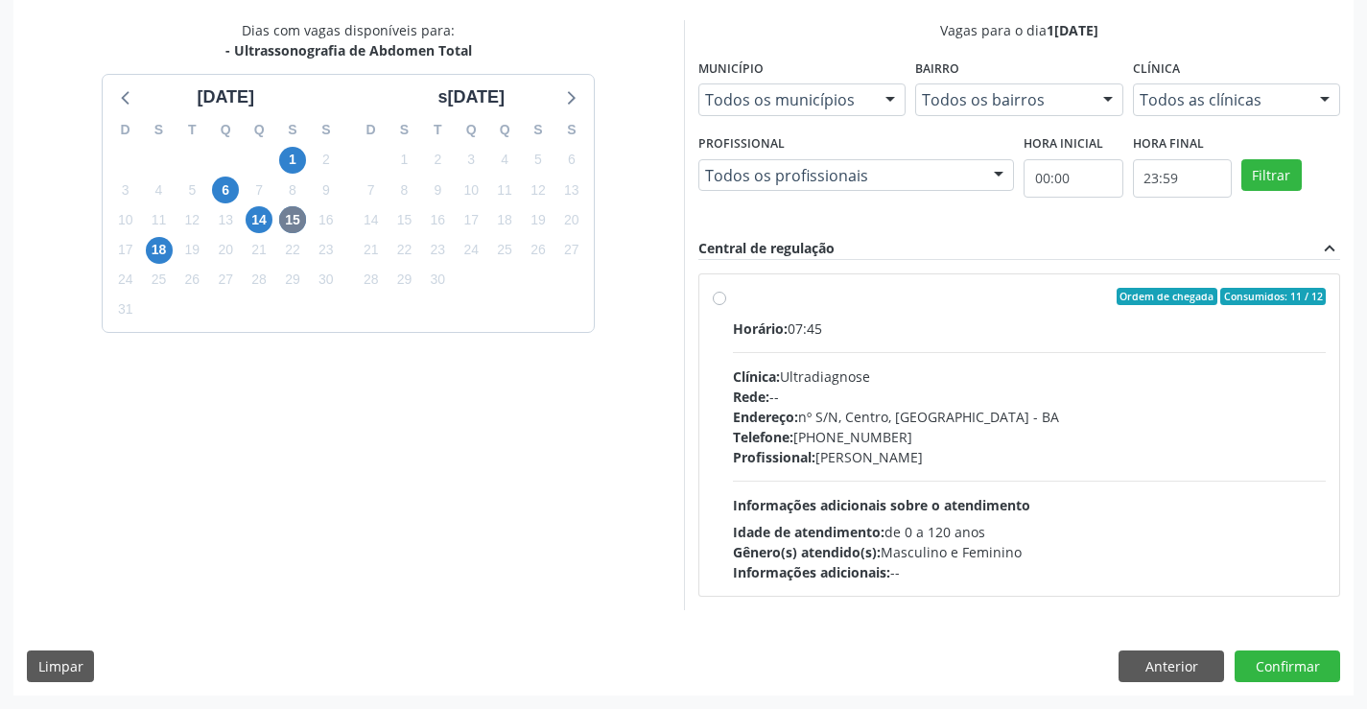
click at [850, 369] on div "Clínica: Ultradiagnose" at bounding box center [1030, 377] width 594 height 20
click at [726, 305] on input "Ordem de chegada Consumidos: 11 / 12 Horário: 07:45 Clínica: Ultradiagnose Rede…" at bounding box center [719, 296] width 13 height 17
radio input "true"
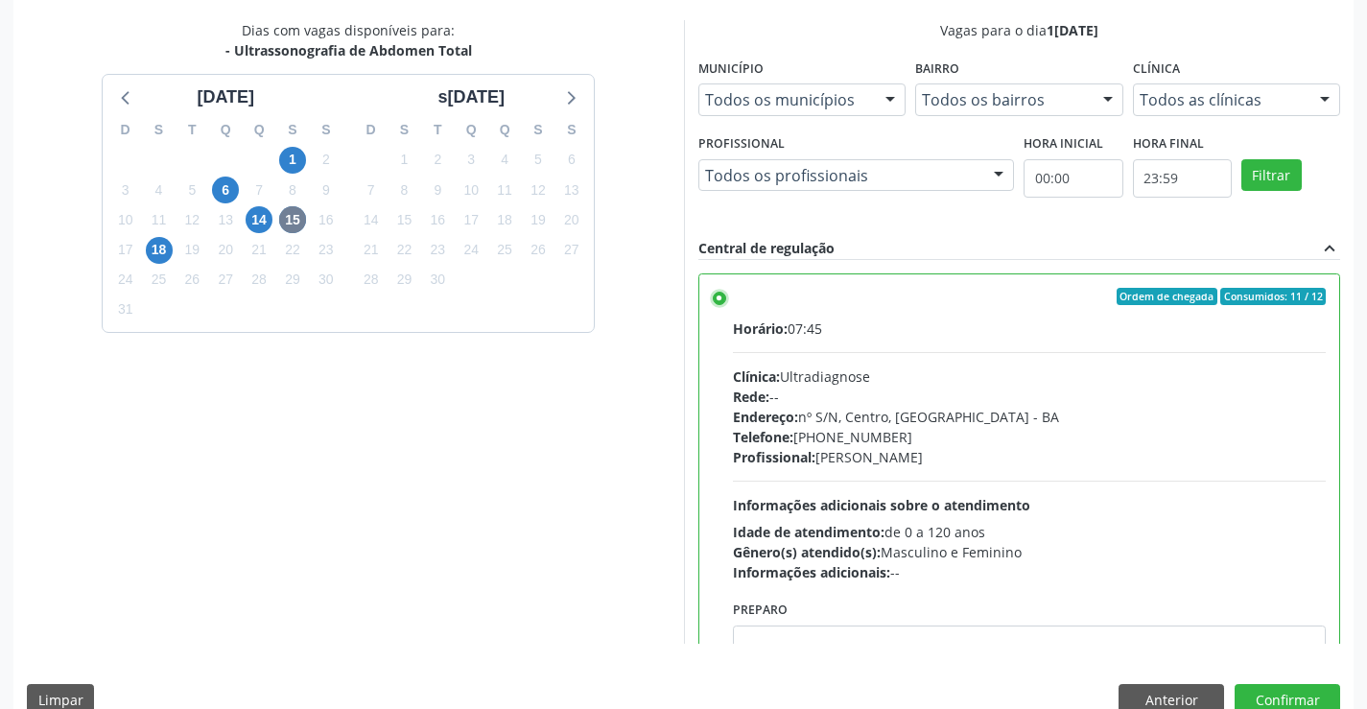
scroll to position [95, 0]
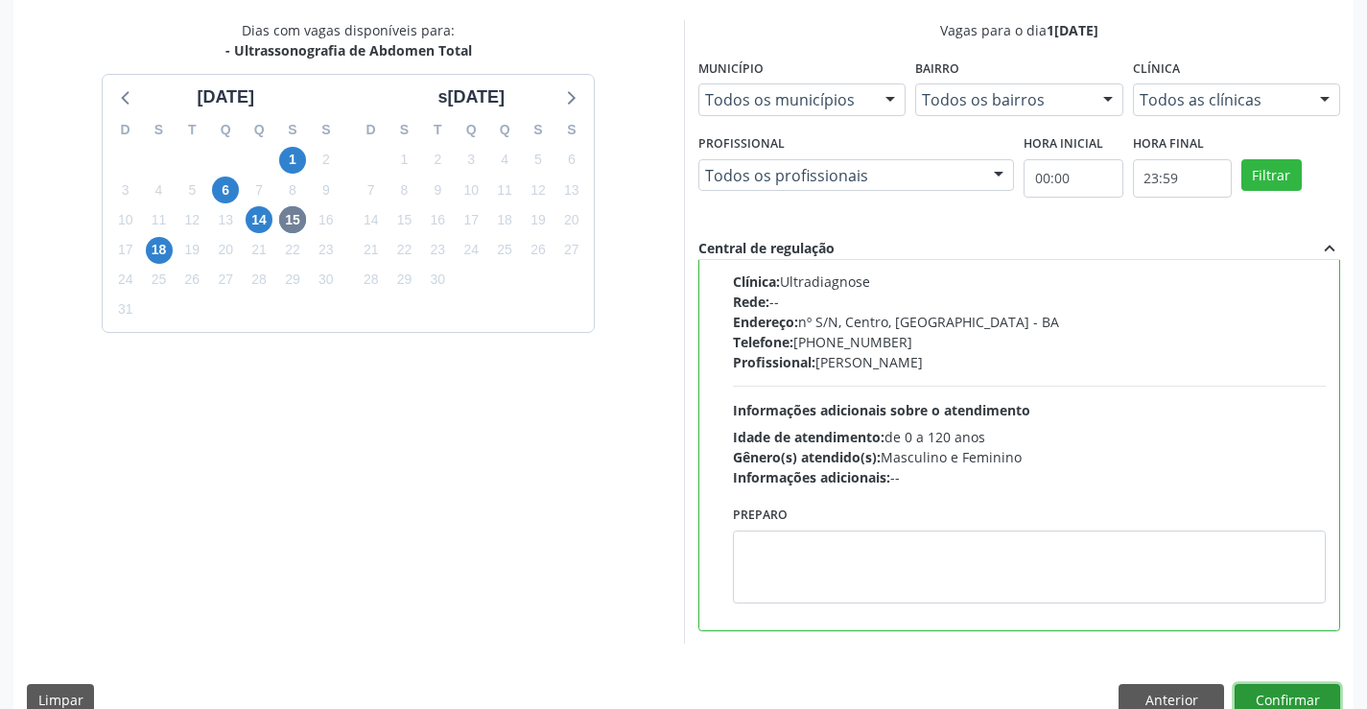
click at [1263, 695] on button "Confirmar" at bounding box center [1288, 700] width 106 height 33
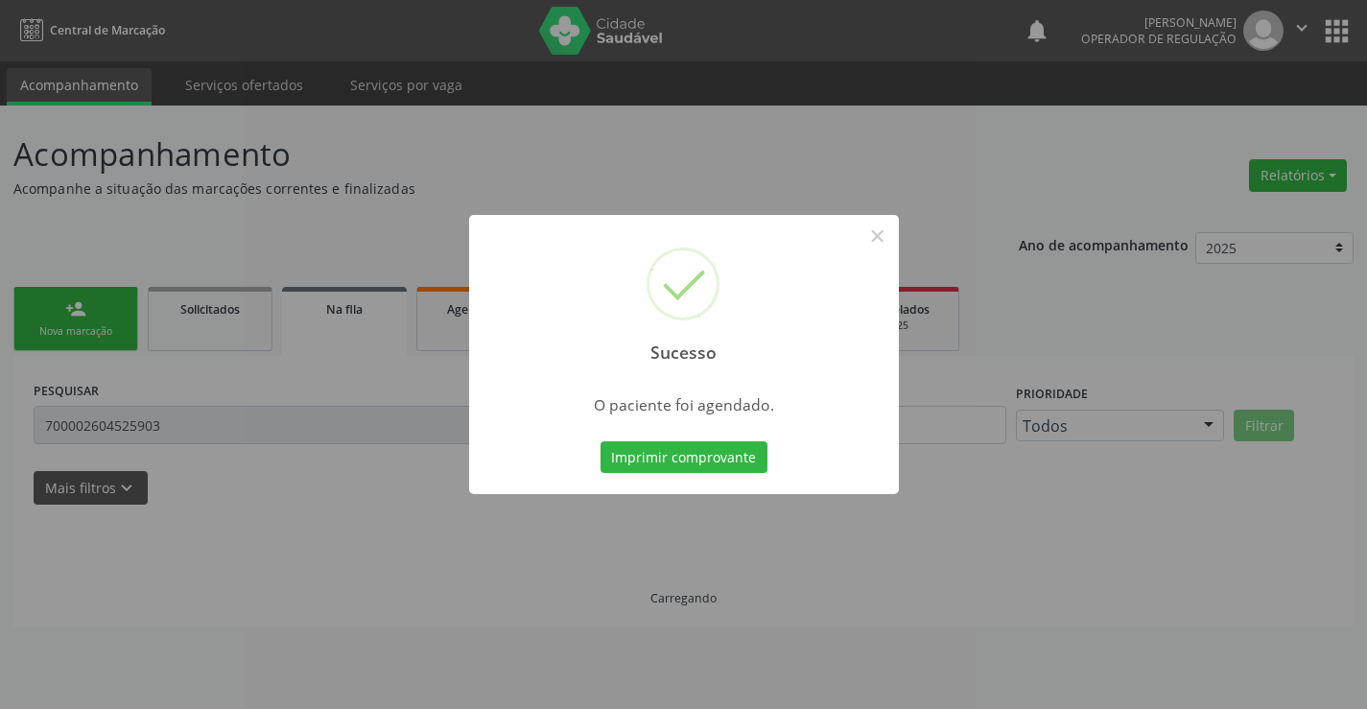
scroll to position [0, 0]
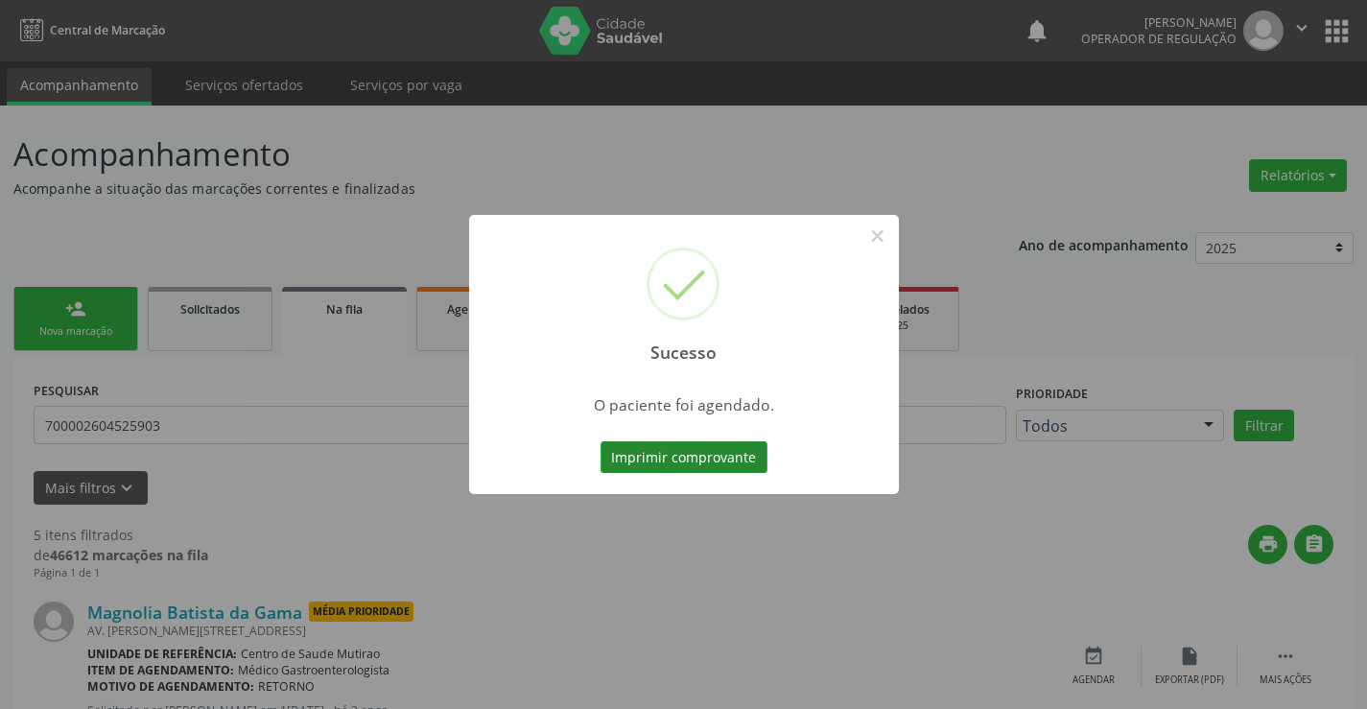
click at [684, 463] on button "Imprimir comprovante" at bounding box center [684, 457] width 167 height 33
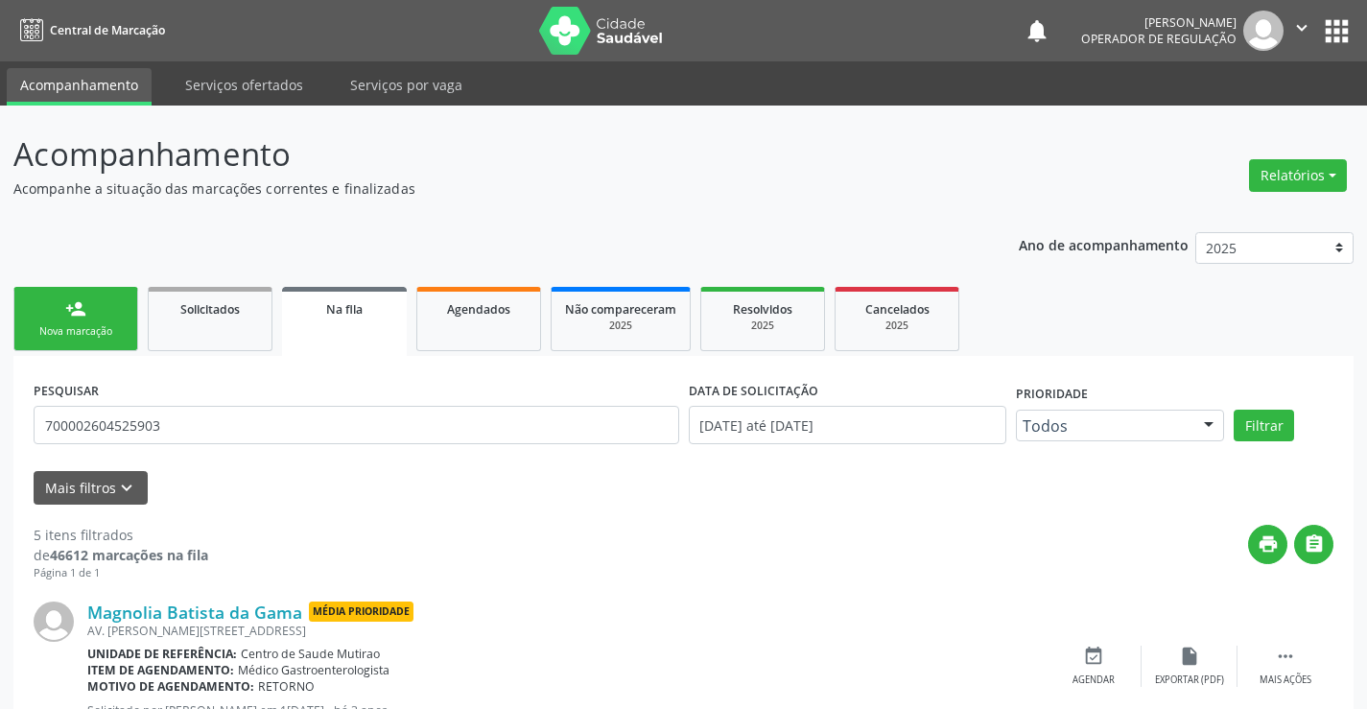
click at [60, 336] on div "Nova marcação" at bounding box center [76, 331] width 96 height 14
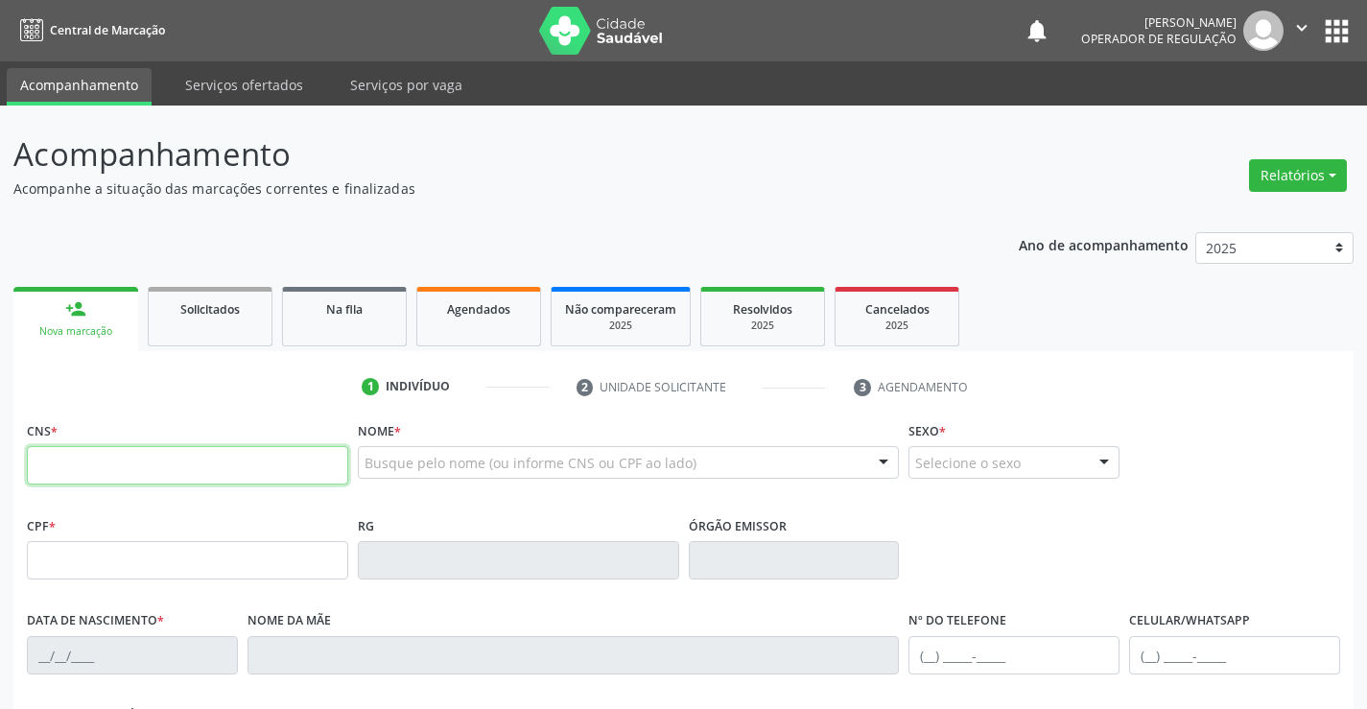
click at [188, 457] on input "text" at bounding box center [187, 465] width 321 height 38
type input "700 8079 6390 8689"
type input "0834529408"
type input "22[DATE]"
type input "[PHONE_NUMBER]"
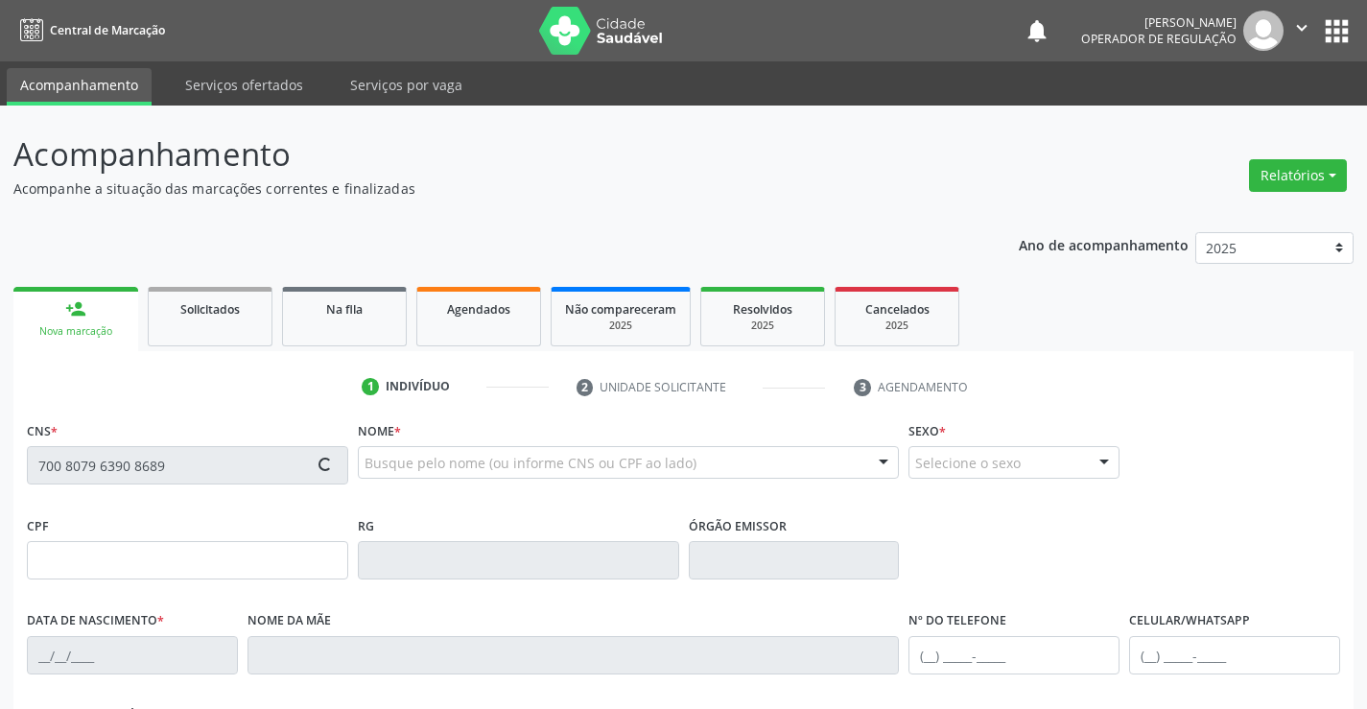
type input "[PHONE_NUMBER]"
type input "002.708.385-38"
type input "S/N"
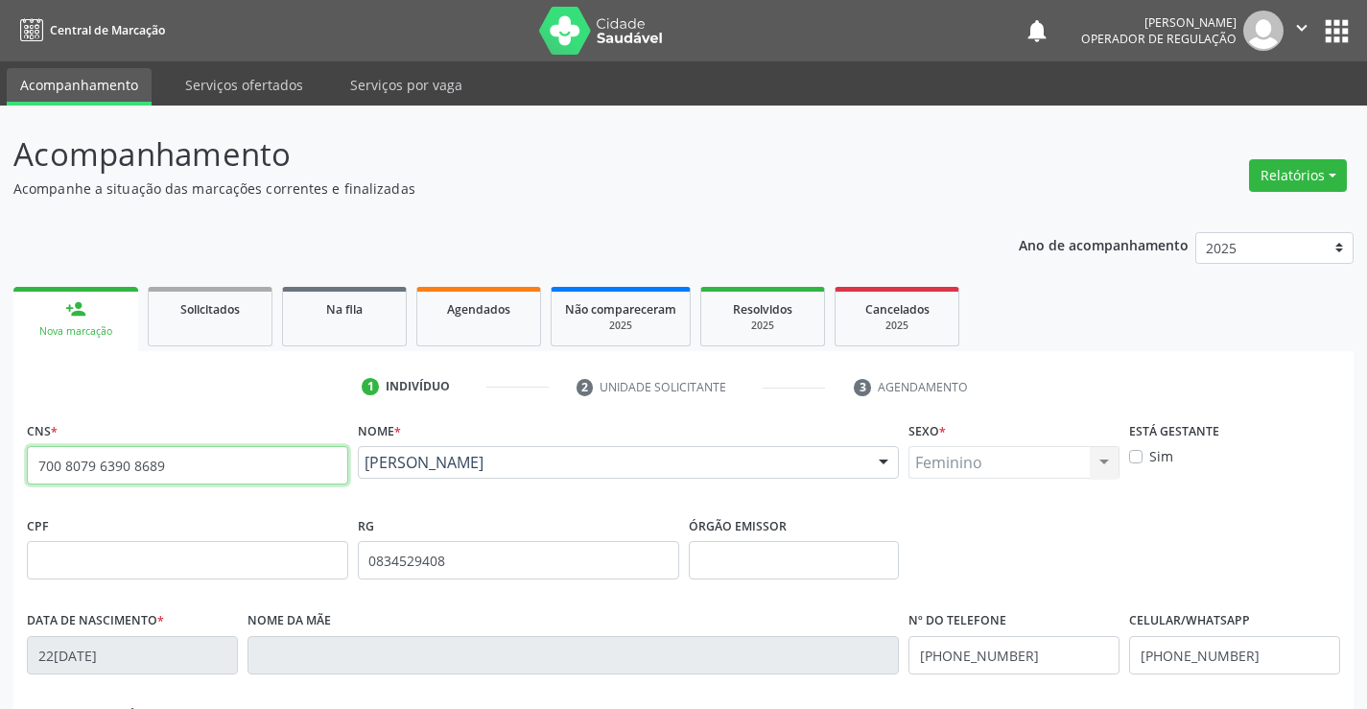
click at [185, 450] on input "700 8079 6390 8689" at bounding box center [187, 465] width 321 height 38
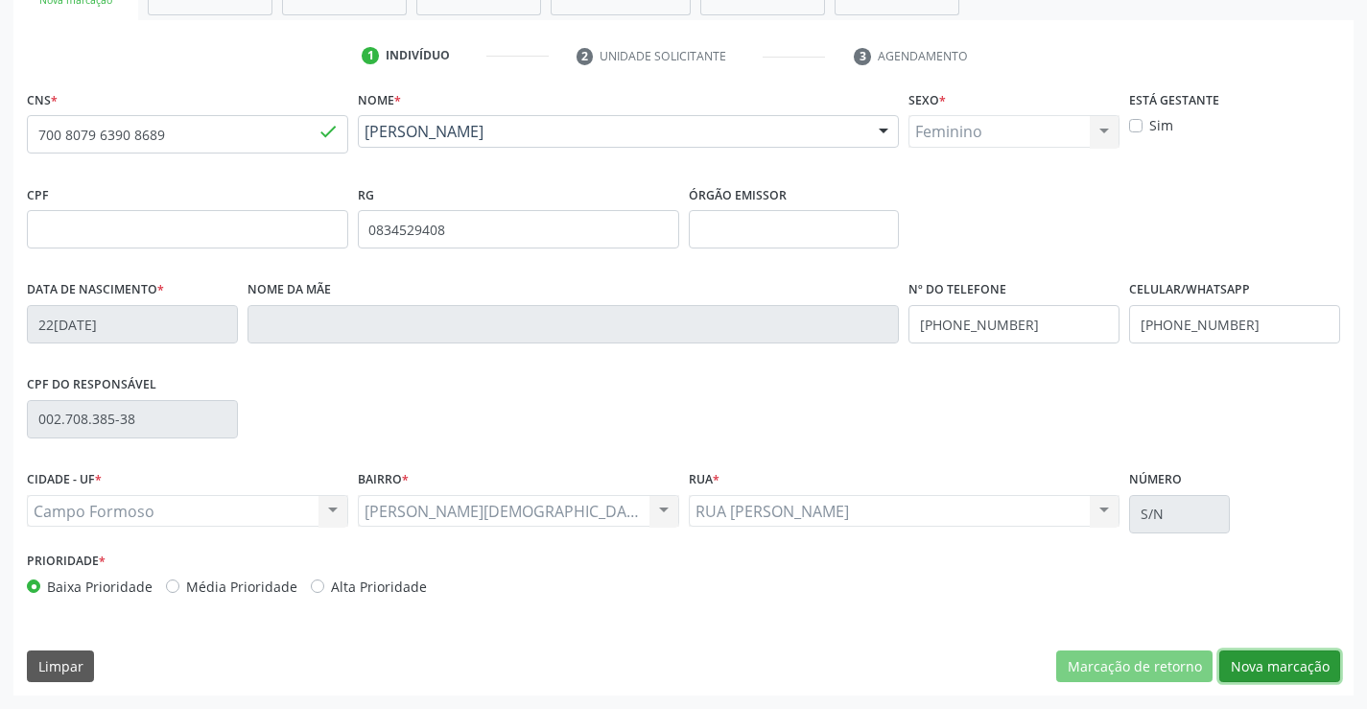
click at [1254, 652] on button "Nova marcação" at bounding box center [1280, 667] width 121 height 33
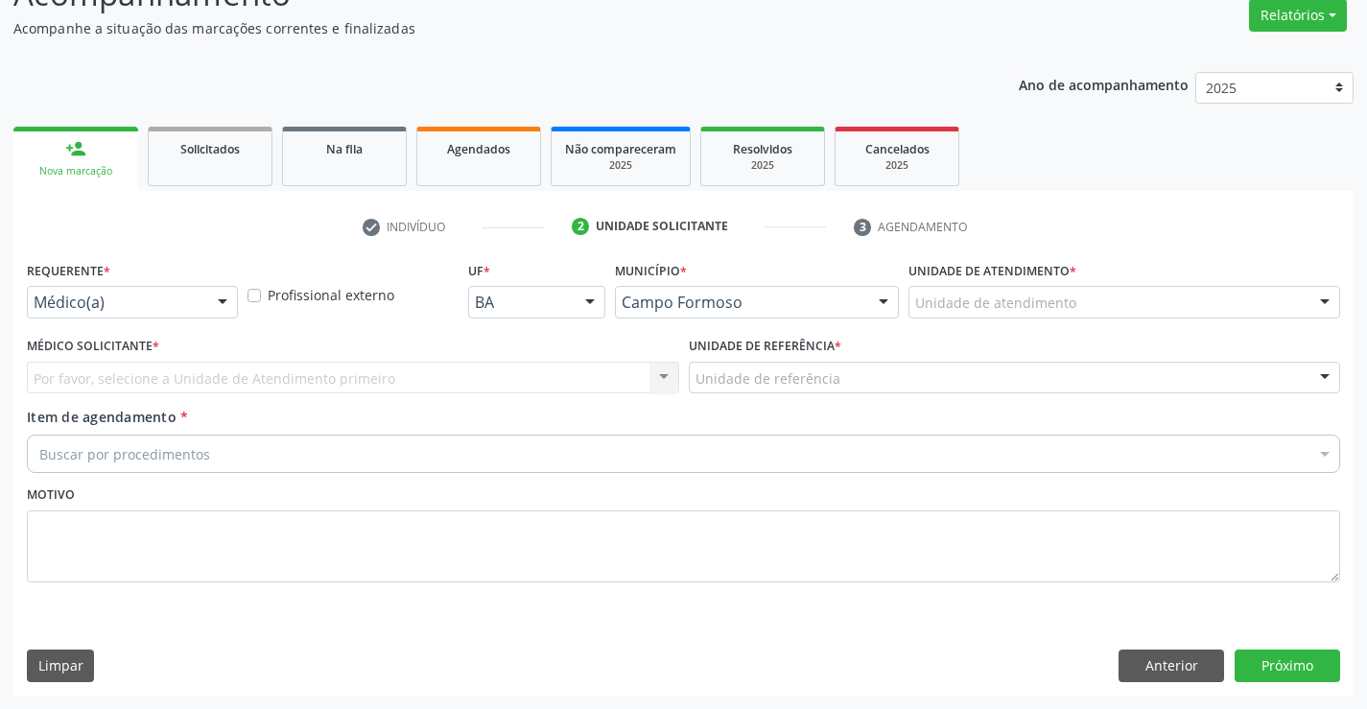
scroll to position [160, 0]
click at [226, 307] on div at bounding box center [222, 303] width 29 height 33
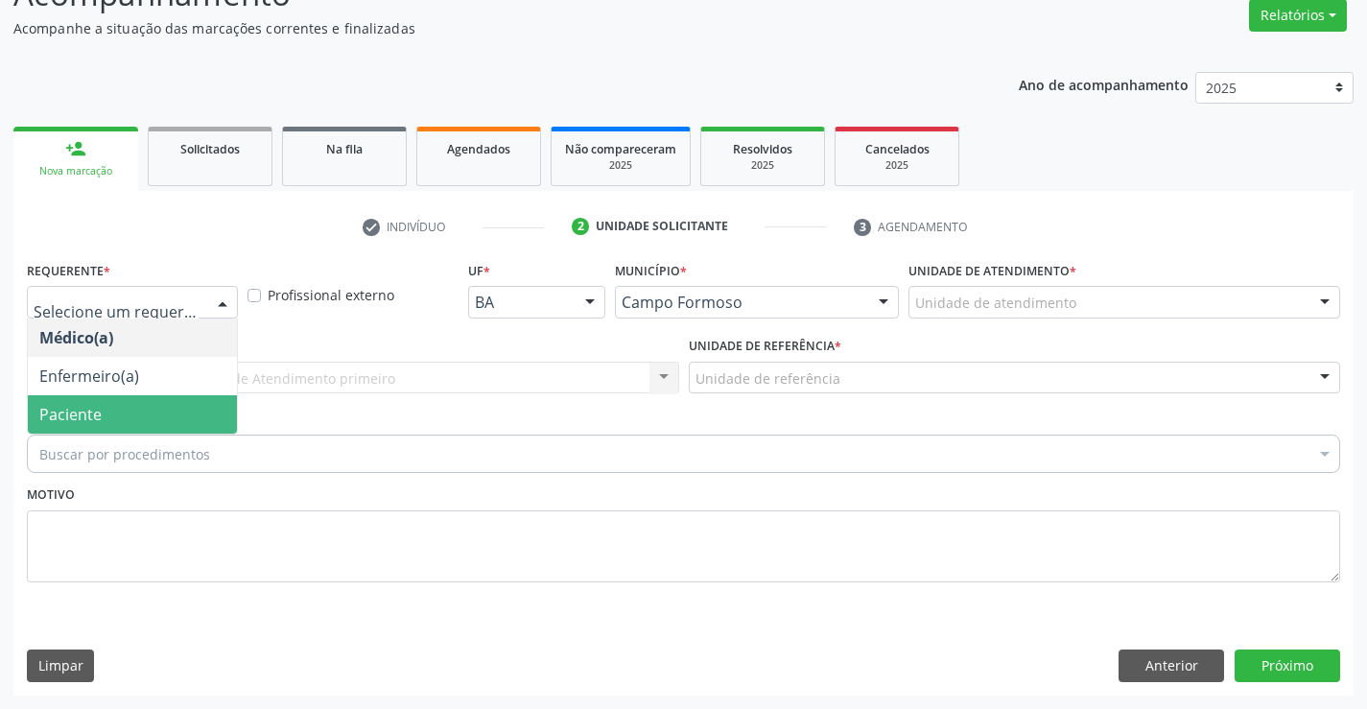
click at [147, 415] on span "Paciente" at bounding box center [132, 414] width 209 height 38
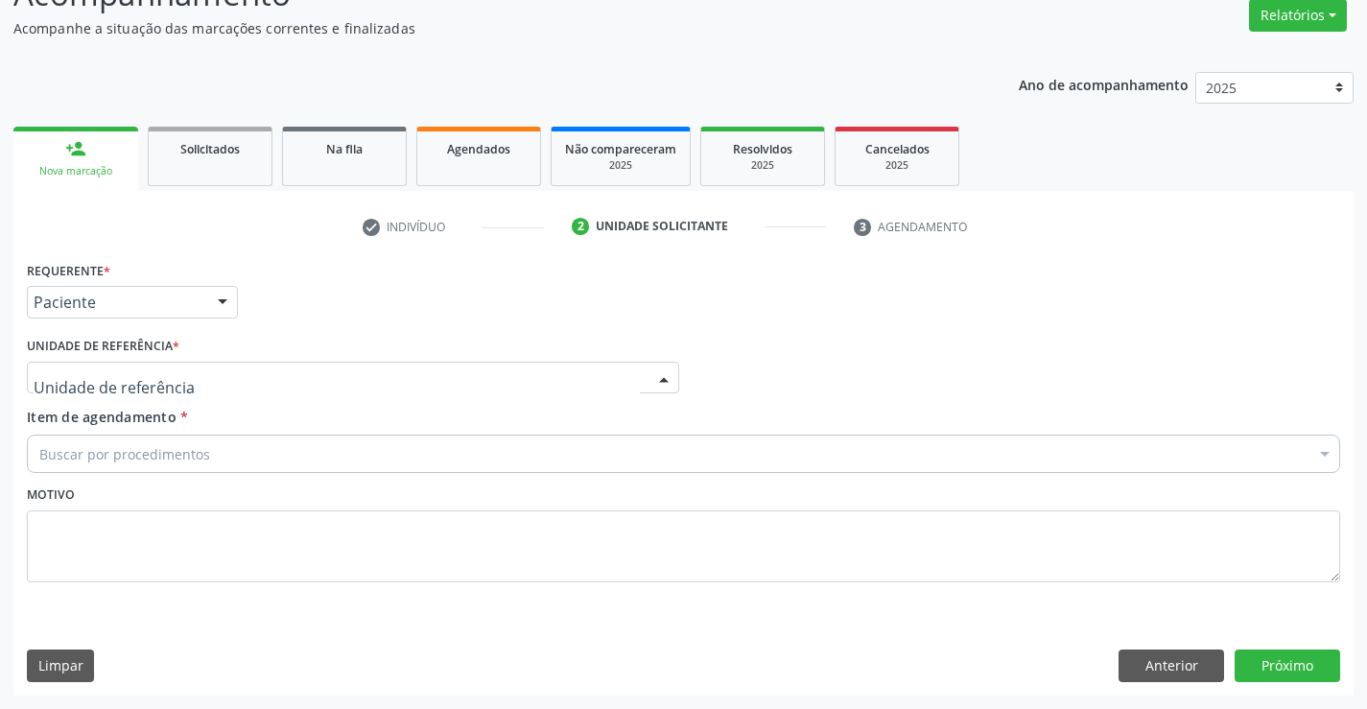
click at [311, 377] on div at bounding box center [353, 378] width 653 height 33
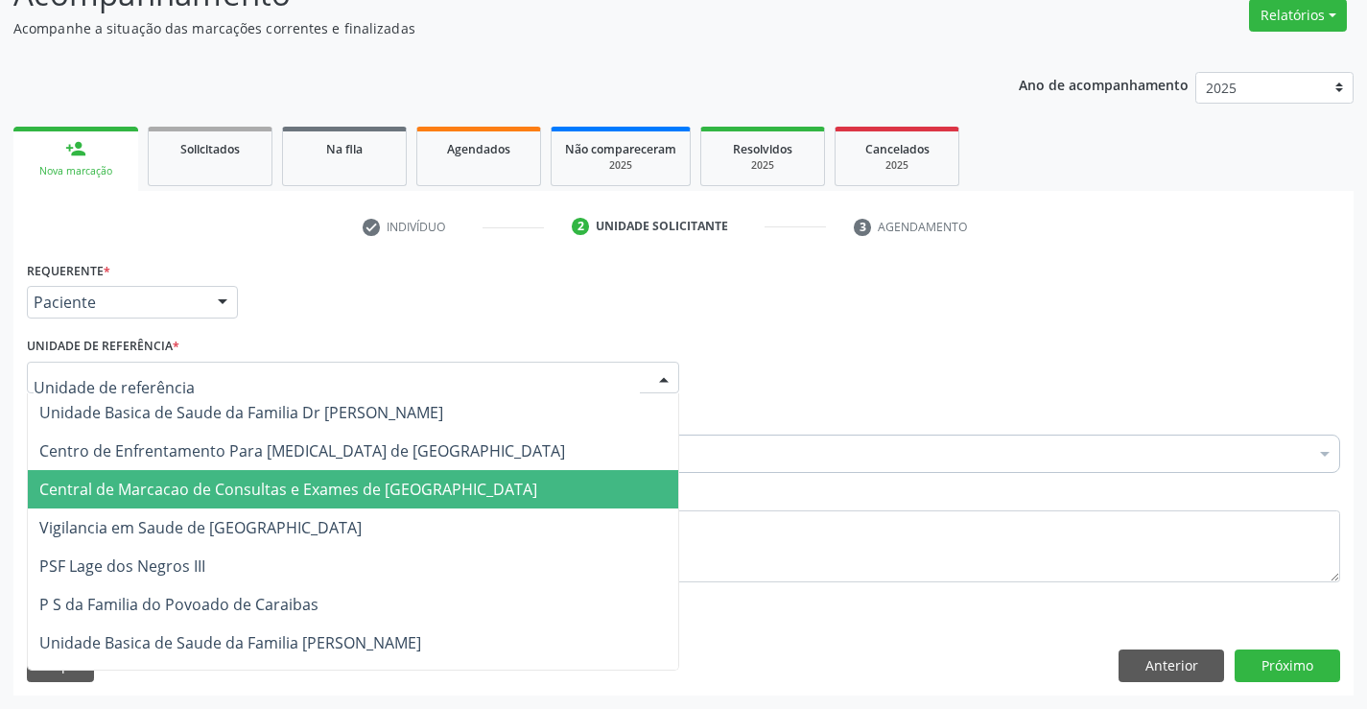
click at [297, 483] on span "Central de Marcacao de Consultas e Exames de [GEOGRAPHIC_DATA]" at bounding box center [288, 489] width 498 height 21
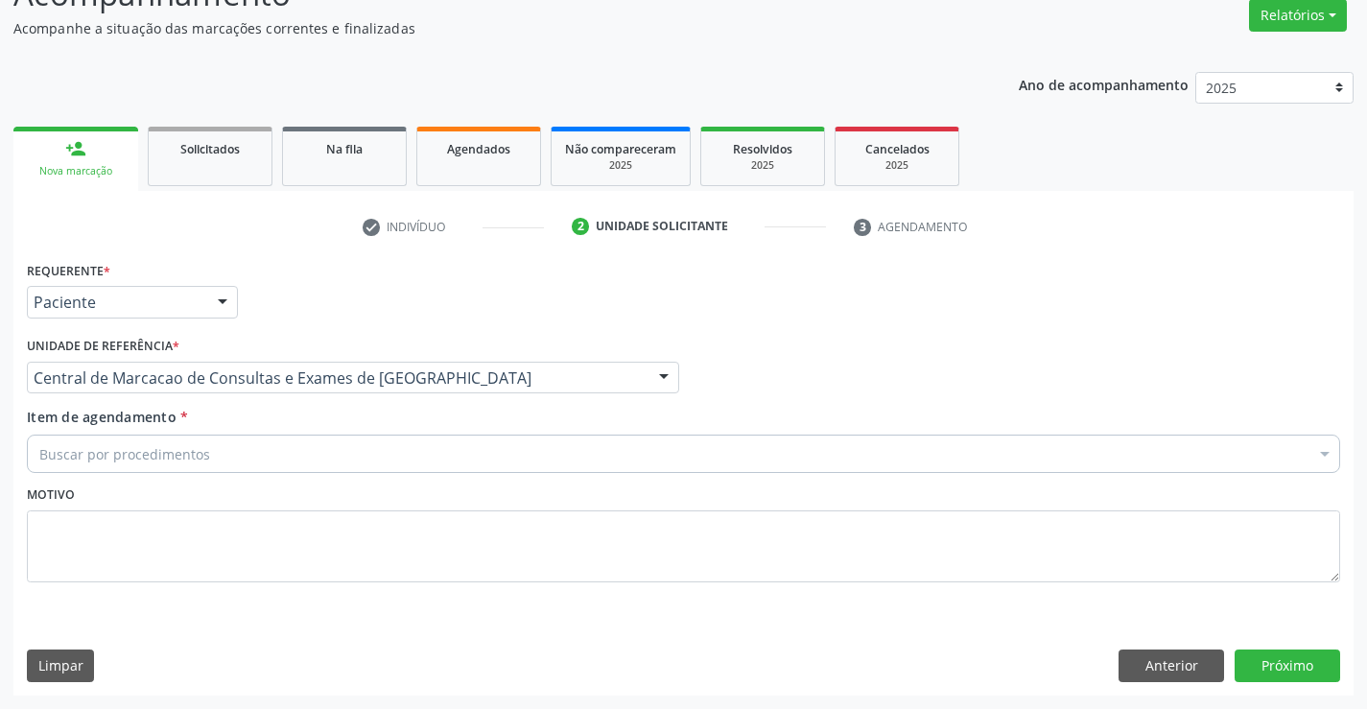
click at [316, 457] on div "Buscar por procedimentos" at bounding box center [684, 454] width 1314 height 38
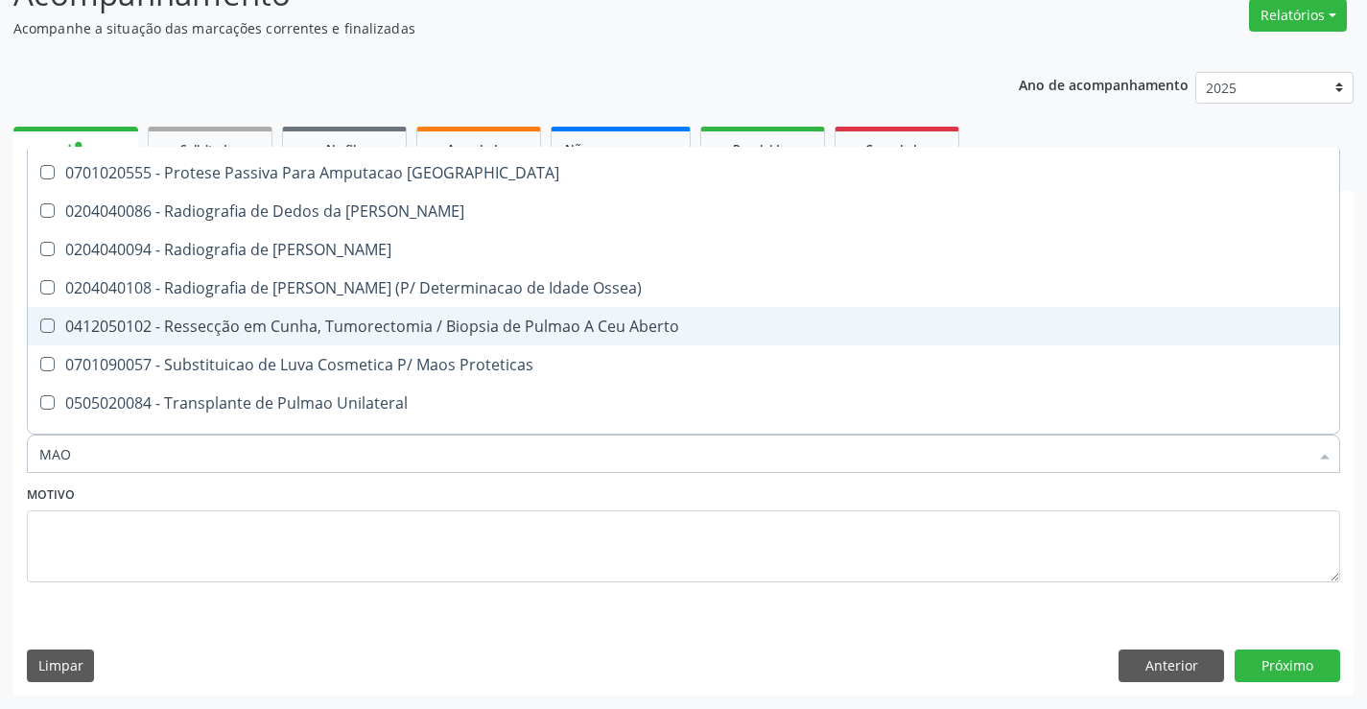
scroll to position [442, 0]
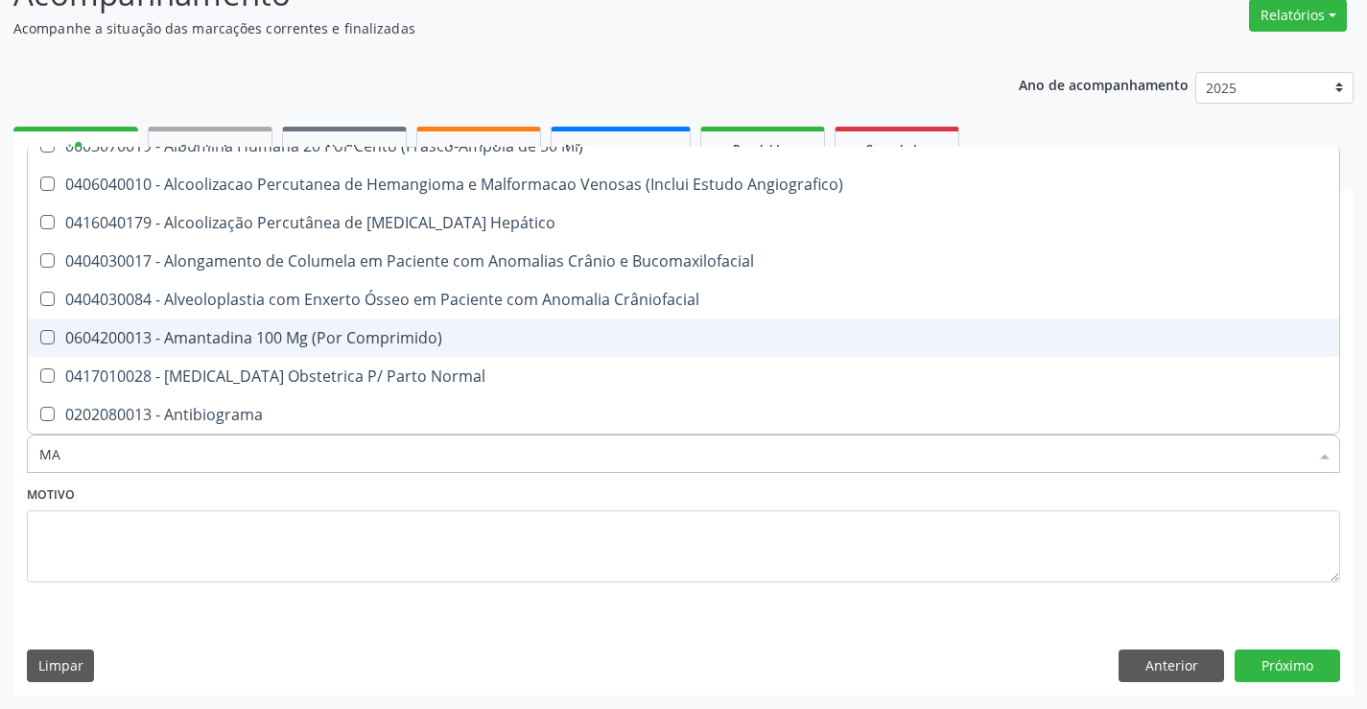
type input "M"
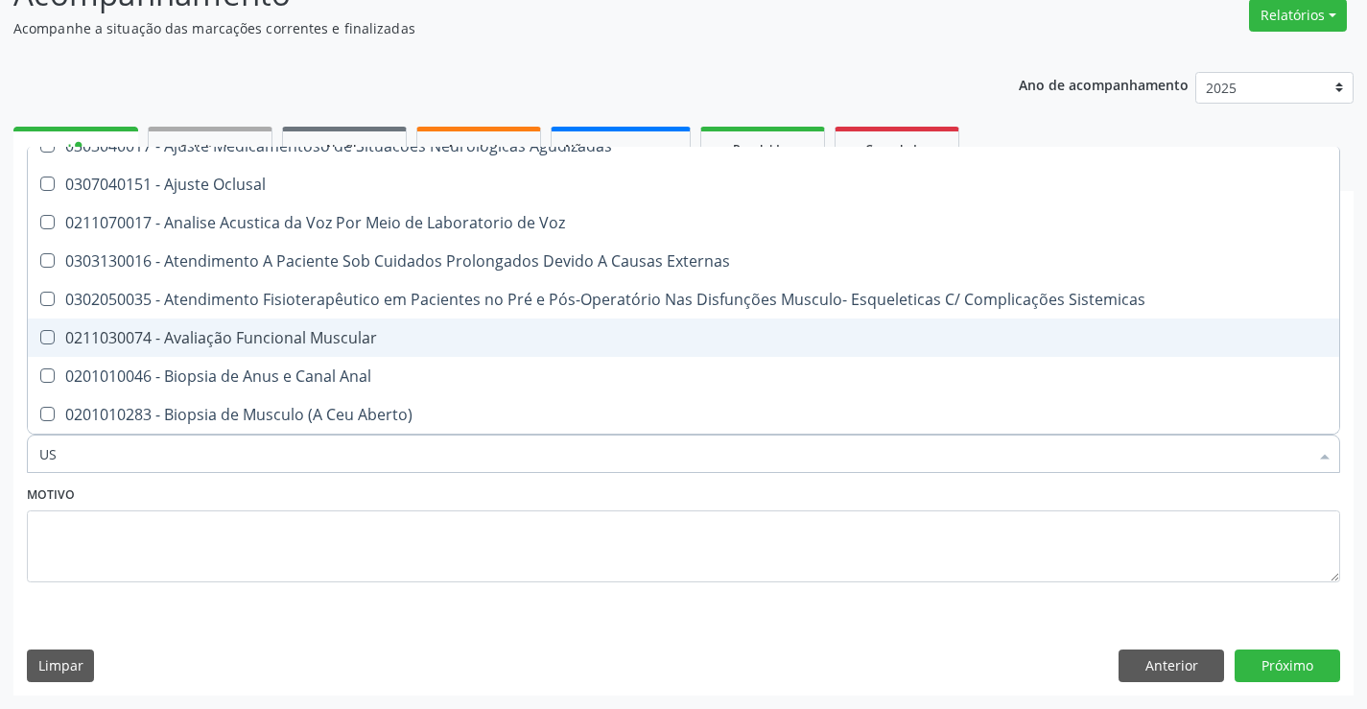
type input "USG"
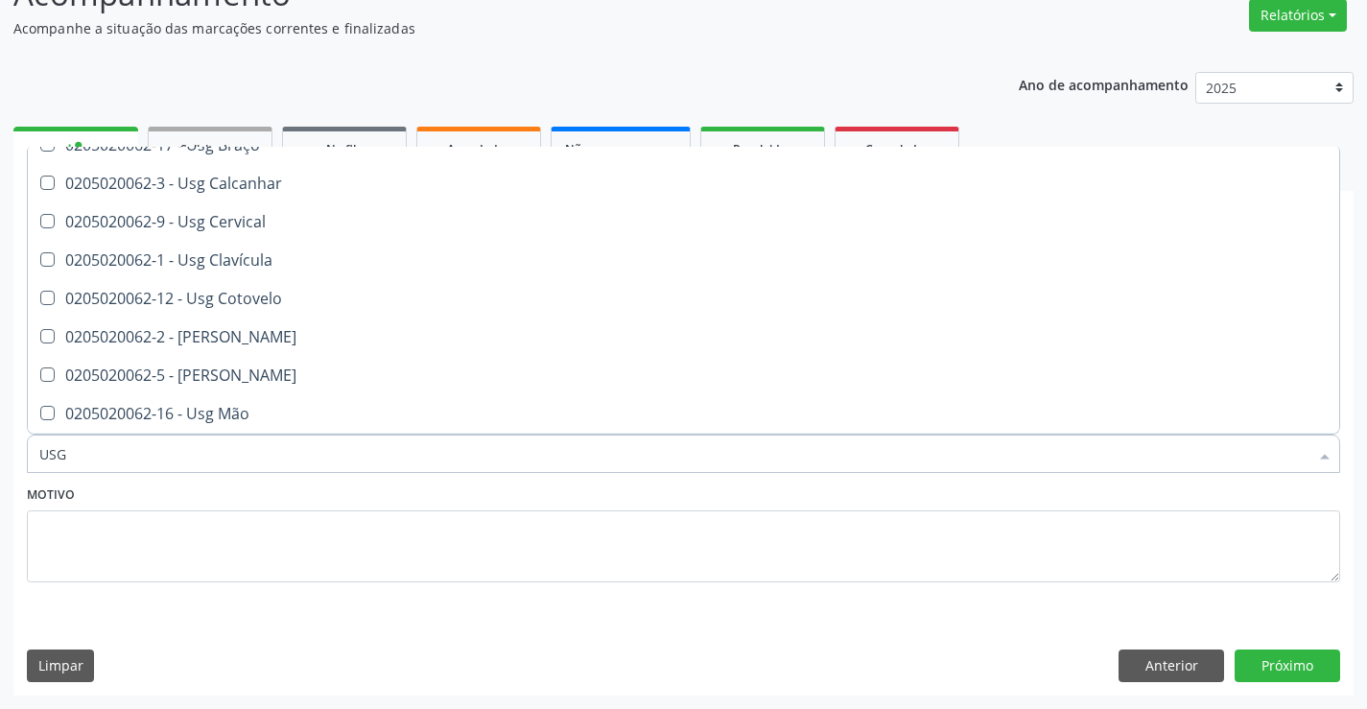
scroll to position [59, 0]
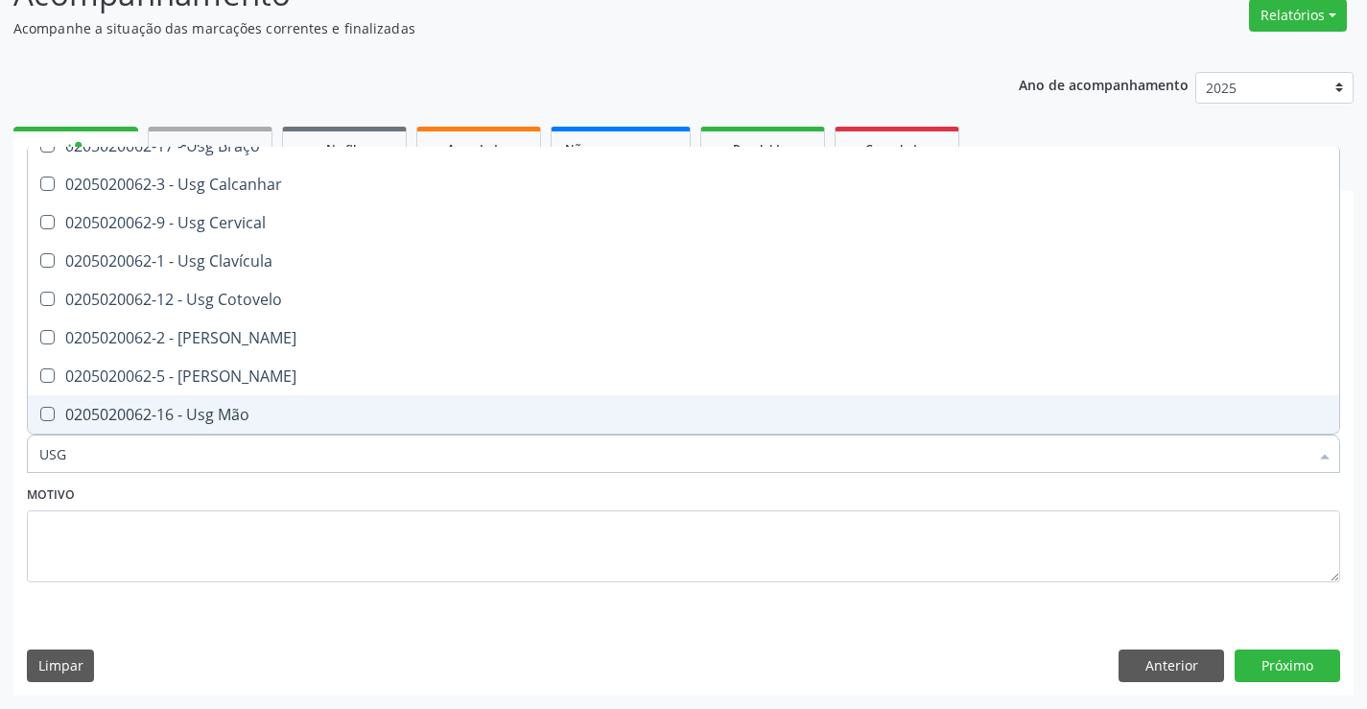
click at [244, 410] on div "0205020062-16 - Usg Mão" at bounding box center [683, 414] width 1289 height 15
checkbox Mão "true"
click at [1297, 660] on button "Próximo" at bounding box center [1288, 666] width 106 height 33
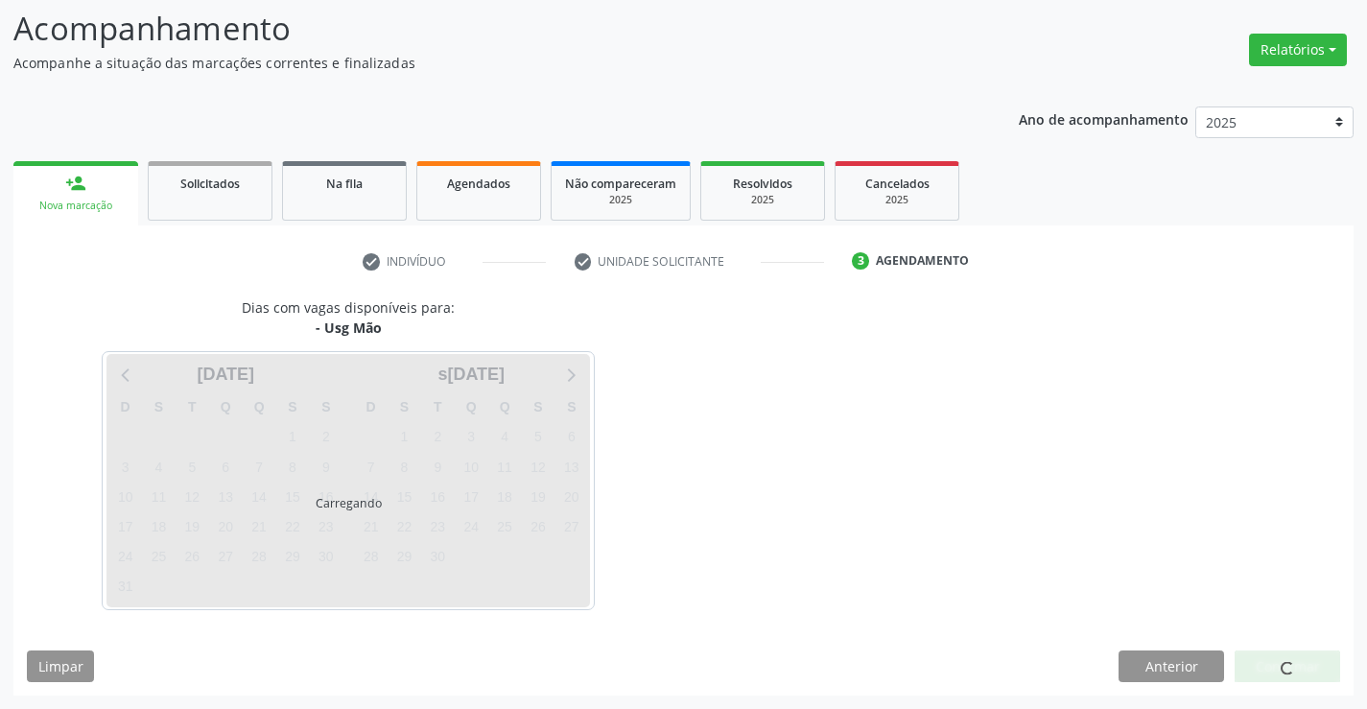
scroll to position [0, 0]
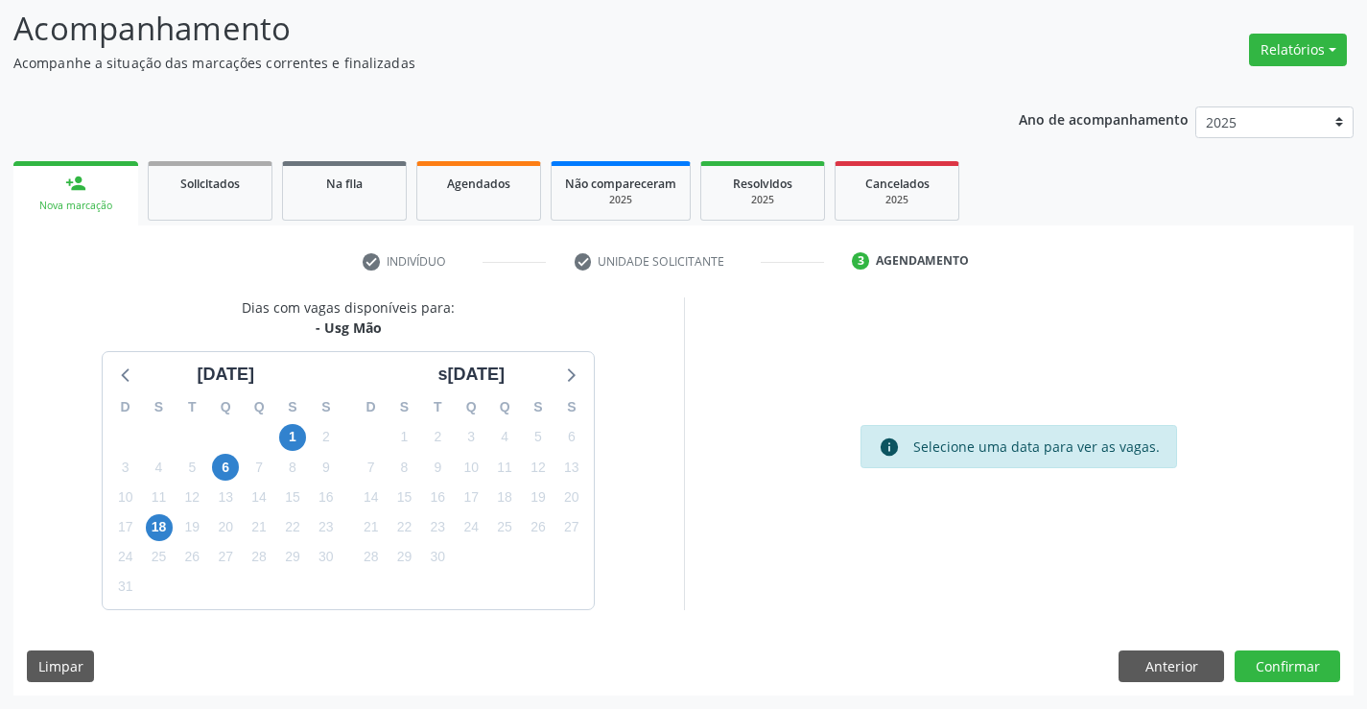
click at [173, 524] on div "18" at bounding box center [159, 527] width 34 height 30
click at [161, 525] on span "18" at bounding box center [159, 527] width 27 height 27
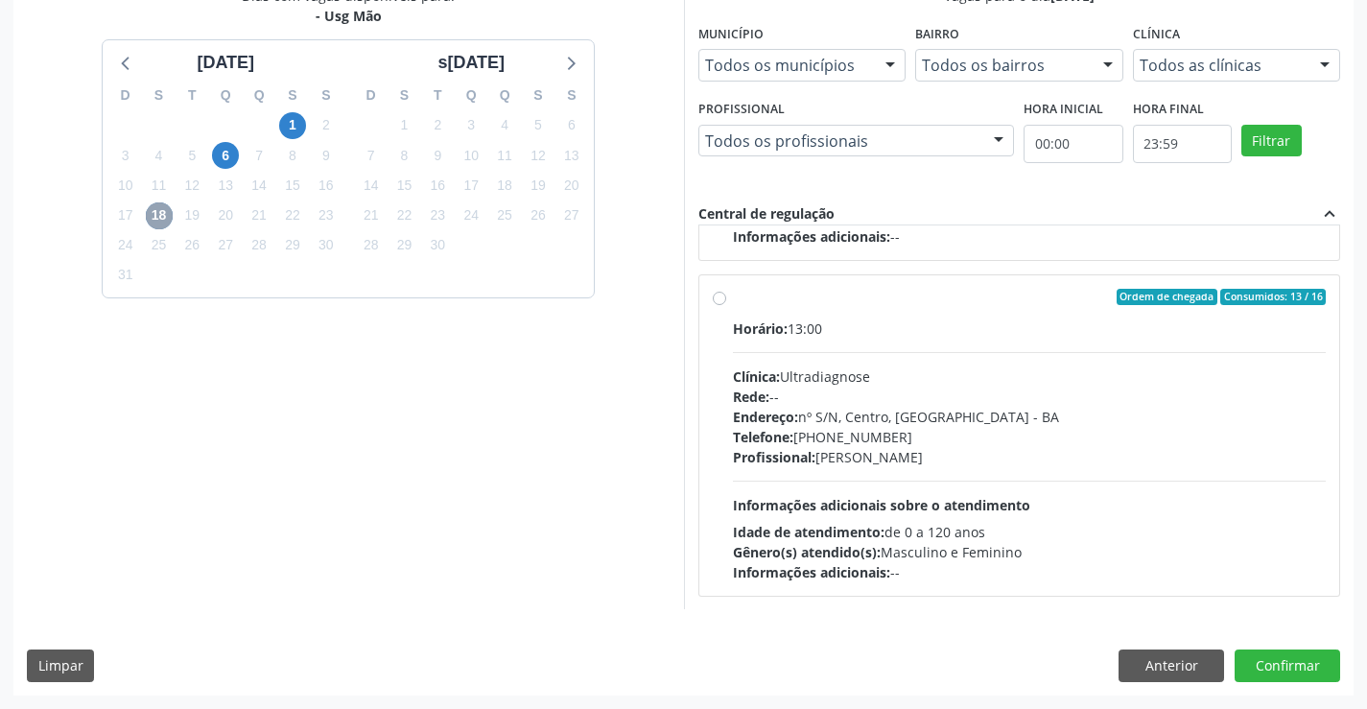
scroll to position [302, 0]
click at [882, 426] on div "Telefone: [PHONE_NUMBER]" at bounding box center [1030, 436] width 594 height 20
click at [726, 305] on input "Ordem de chegada Consumidos: 13 / 16 Horário: 13:00 Clínica: Ultradiagnose Rede…" at bounding box center [719, 296] width 13 height 17
radio input "true"
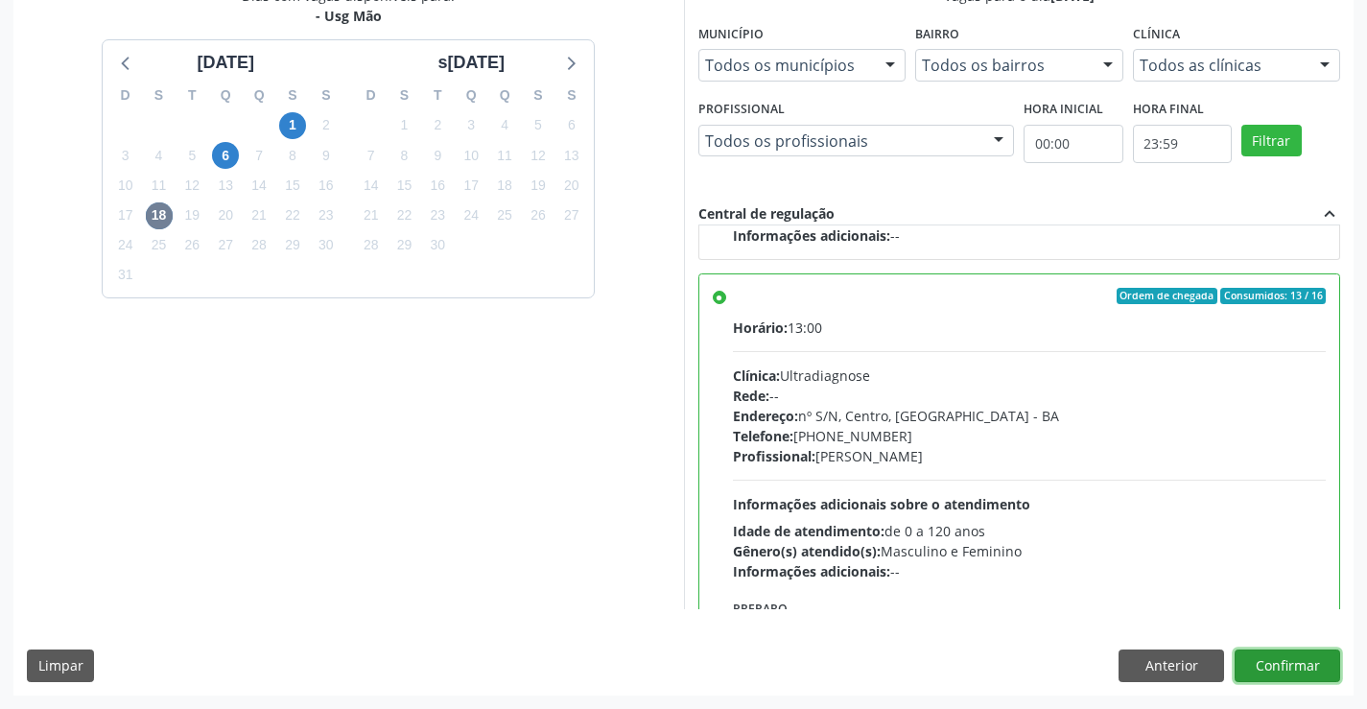
click at [1281, 666] on button "Confirmar" at bounding box center [1288, 666] width 106 height 33
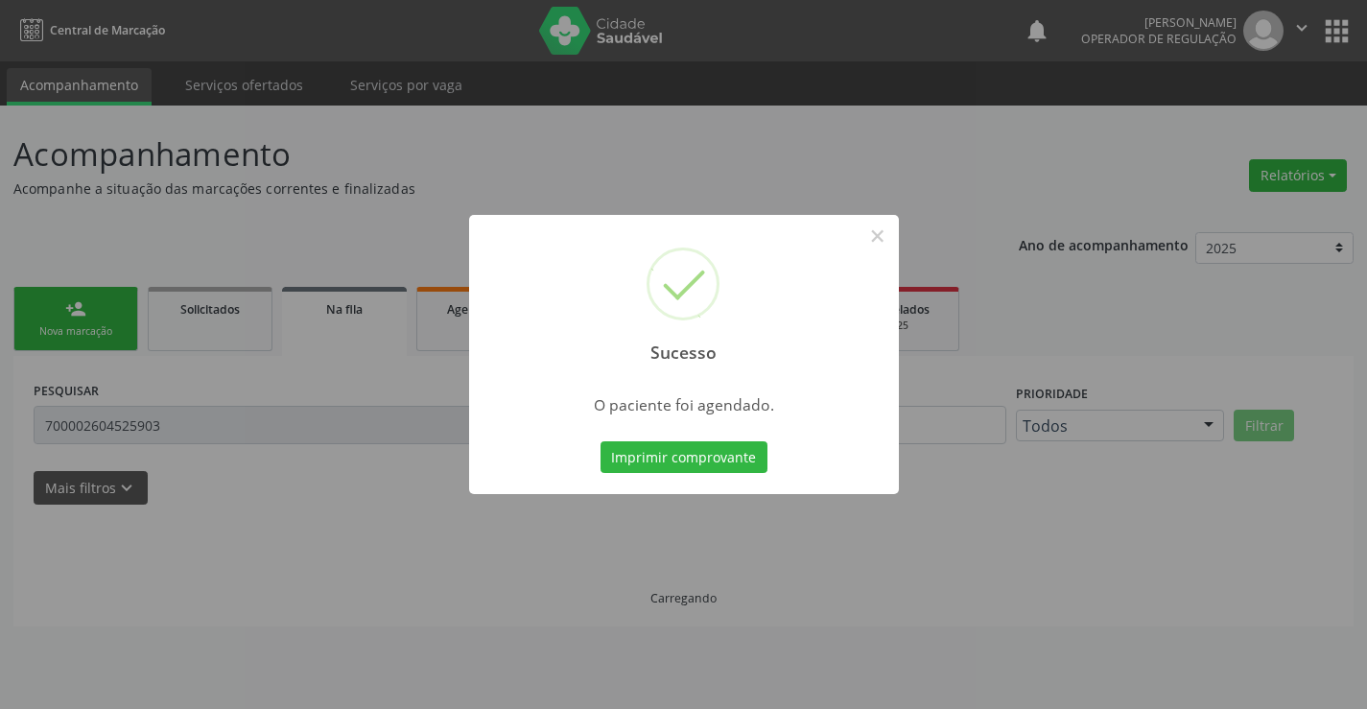
scroll to position [0, 0]
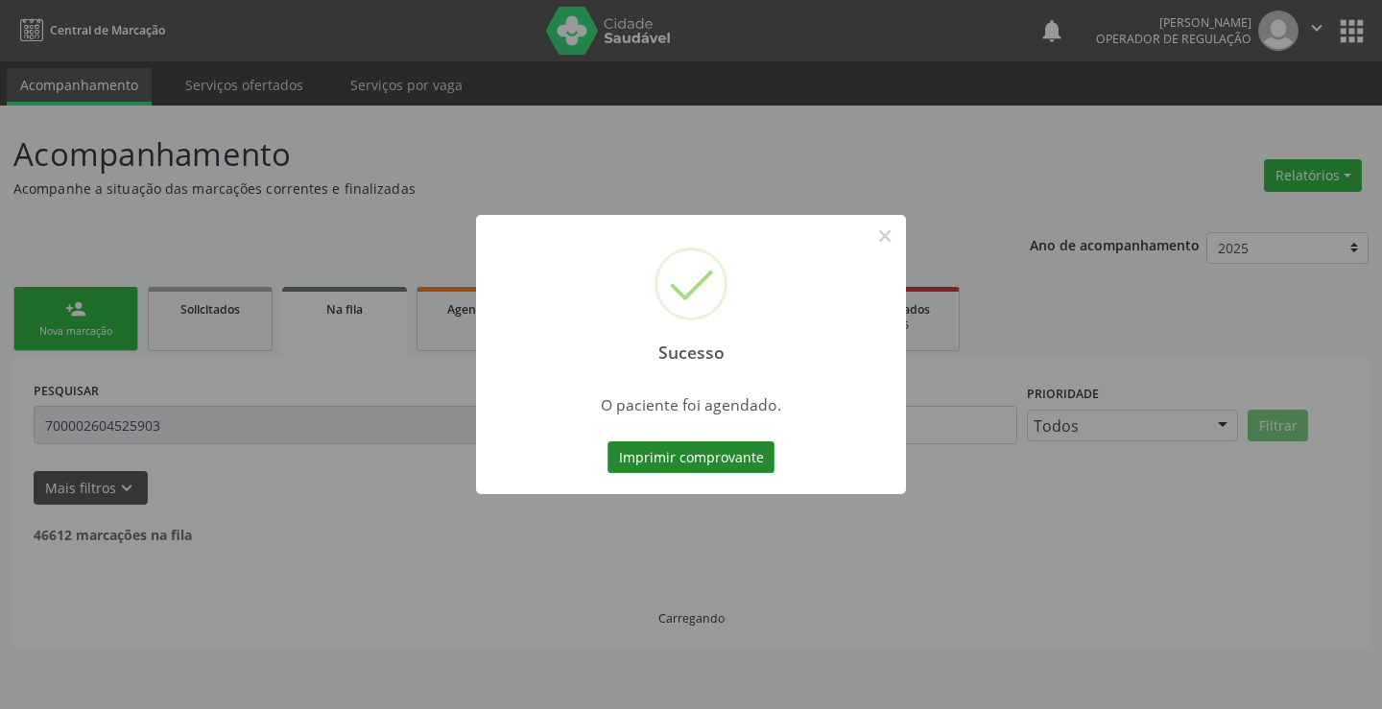
click at [742, 459] on button "Imprimir comprovante" at bounding box center [690, 457] width 167 height 33
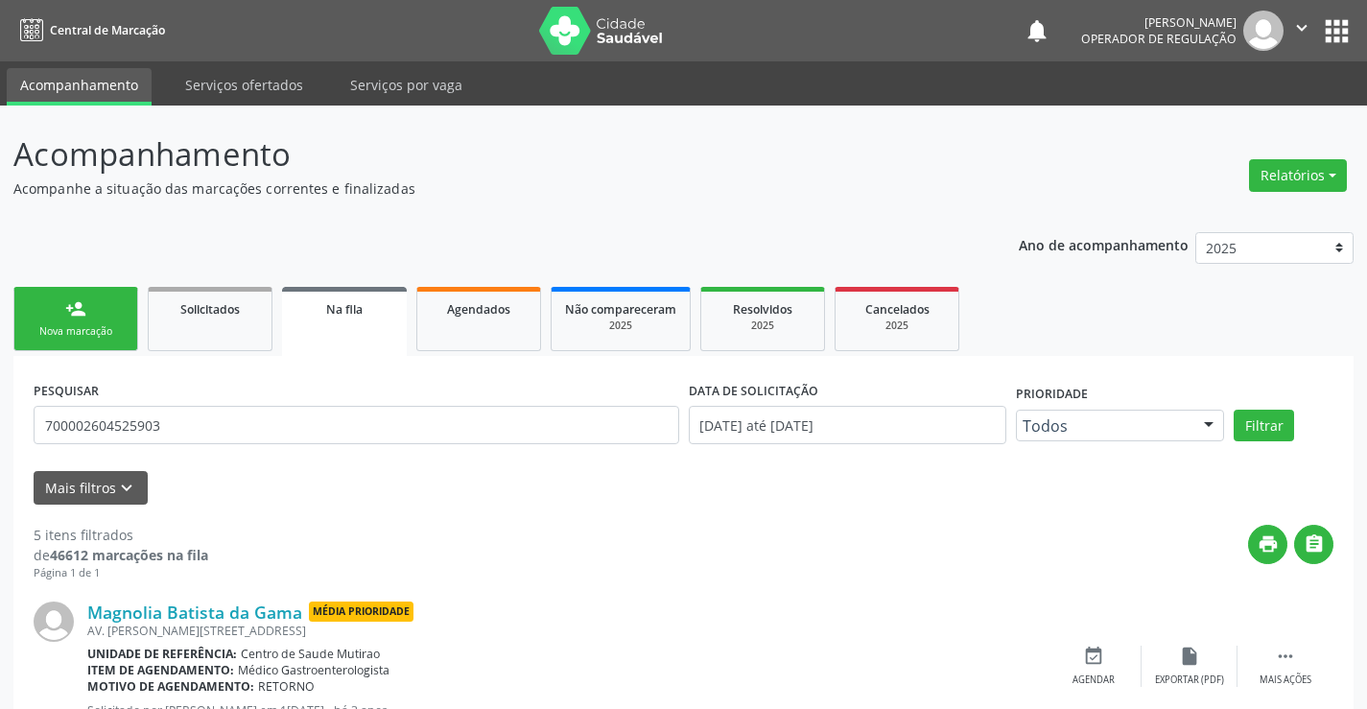
click at [124, 312] on link "person_add Nova marcação" at bounding box center [75, 319] width 125 height 64
click at [104, 312] on link "person_add Nova marcação" at bounding box center [75, 319] width 125 height 64
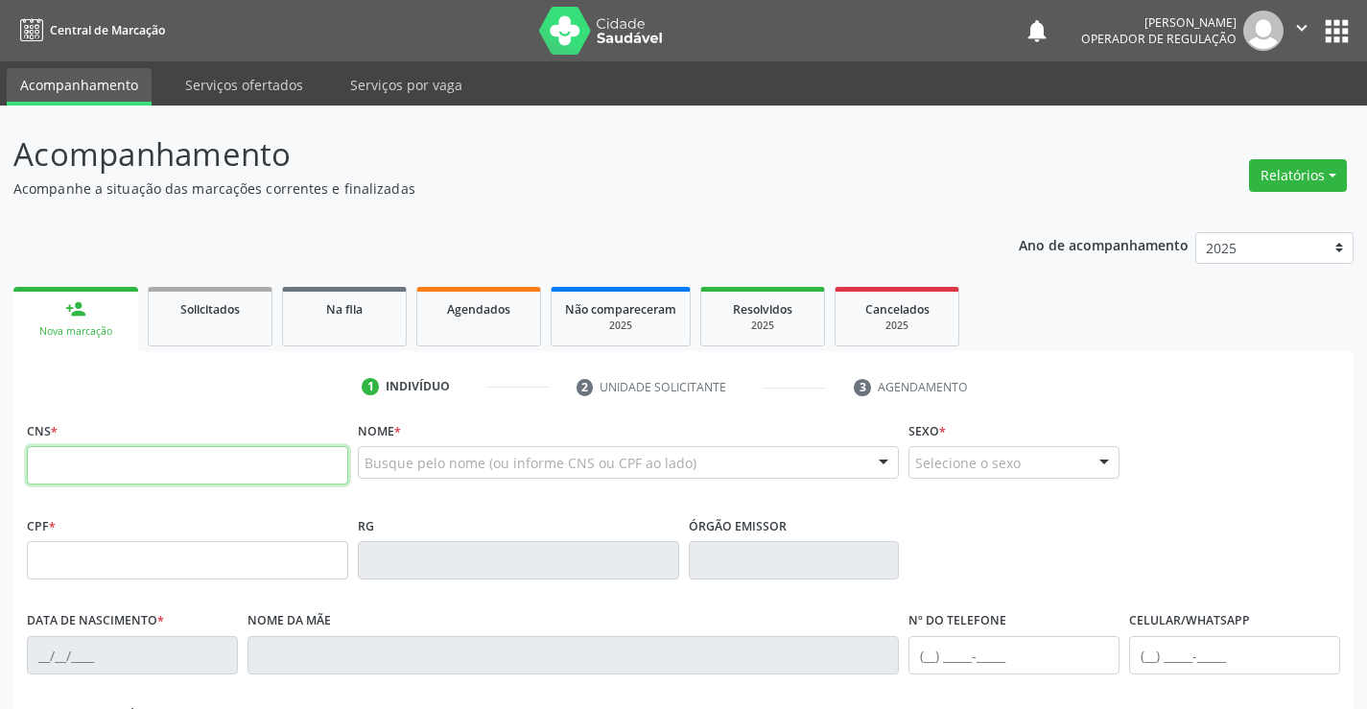
click at [134, 458] on input "text" at bounding box center [187, 465] width 321 height 38
drag, startPoint x: 134, startPoint y: 445, endPoint x: 102, endPoint y: 473, distance: 42.9
click at [102, 473] on input "text" at bounding box center [187, 465] width 321 height 38
paste input "700 8079 6390 8689"
type input "700 8079 6390 8689"
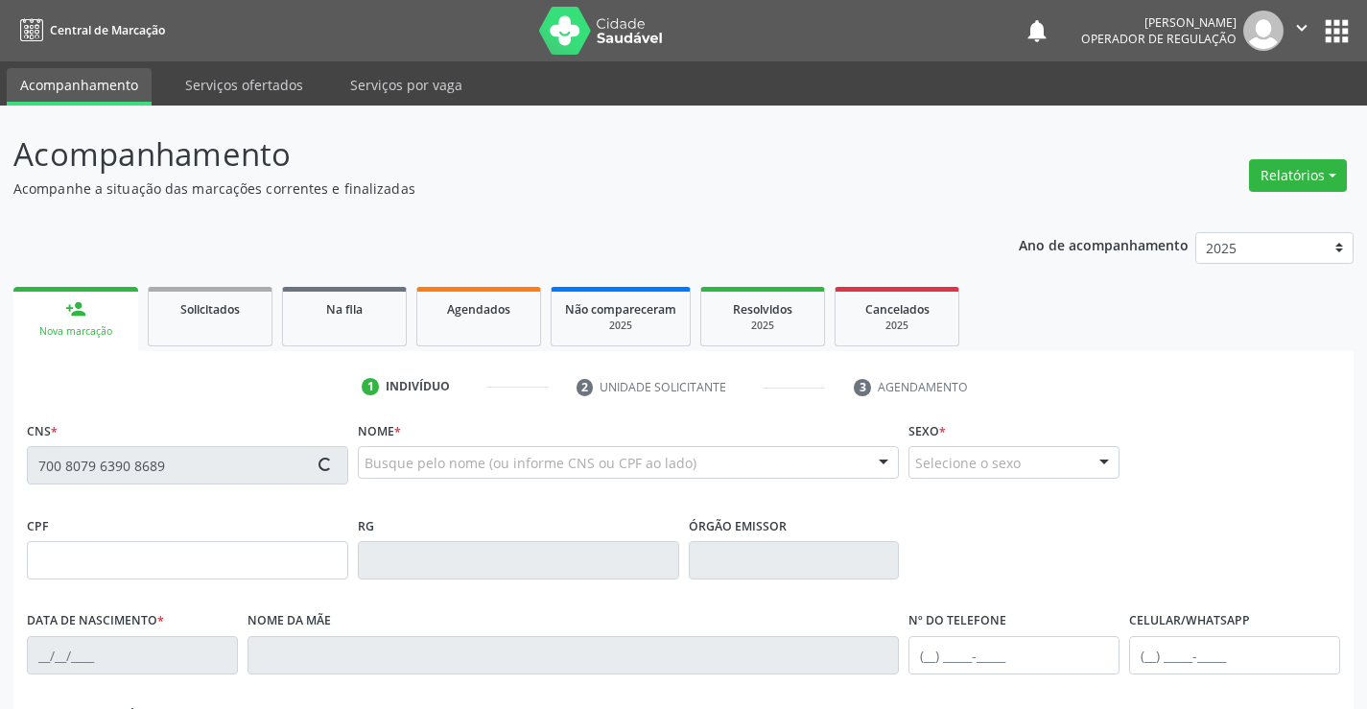
type input "0834529408"
type input "22[DATE]"
type input "[PHONE_NUMBER]"
type input "002.708.385-38"
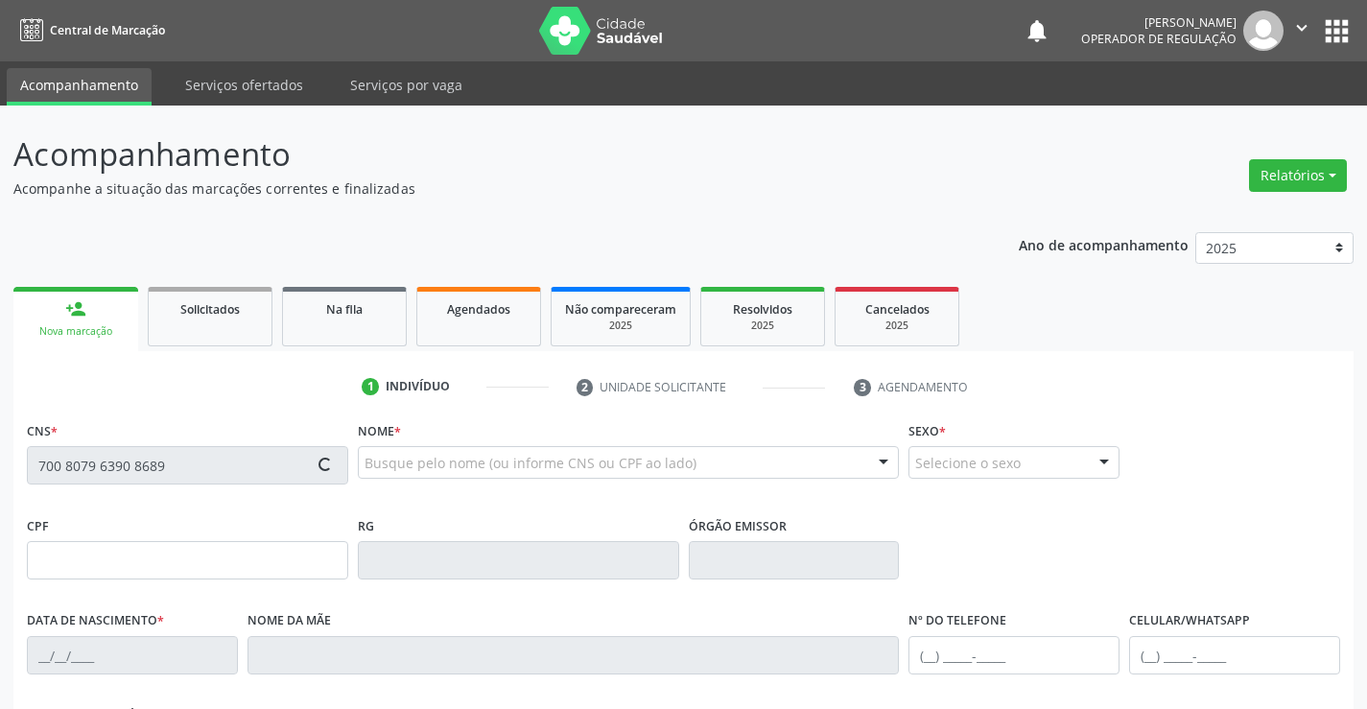
type input "S/N"
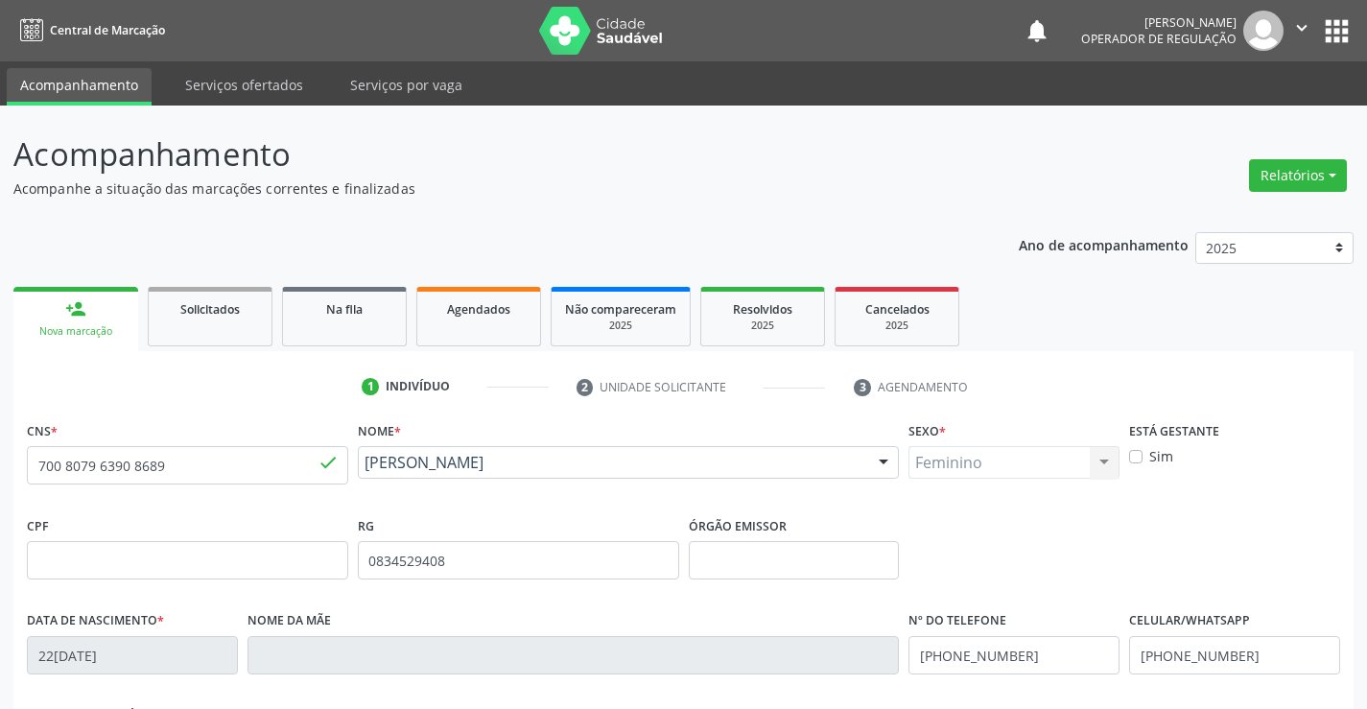
scroll to position [331, 0]
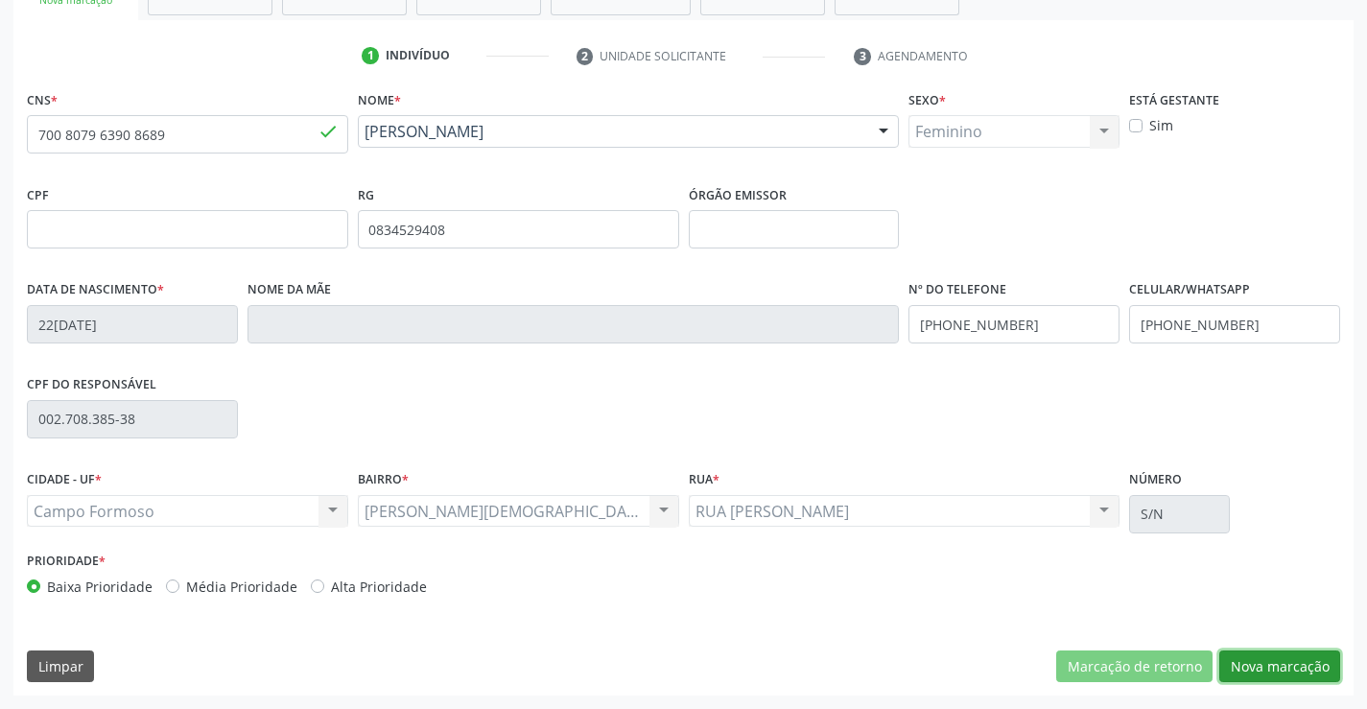
click at [1250, 657] on button "Nova marcação" at bounding box center [1280, 667] width 121 height 33
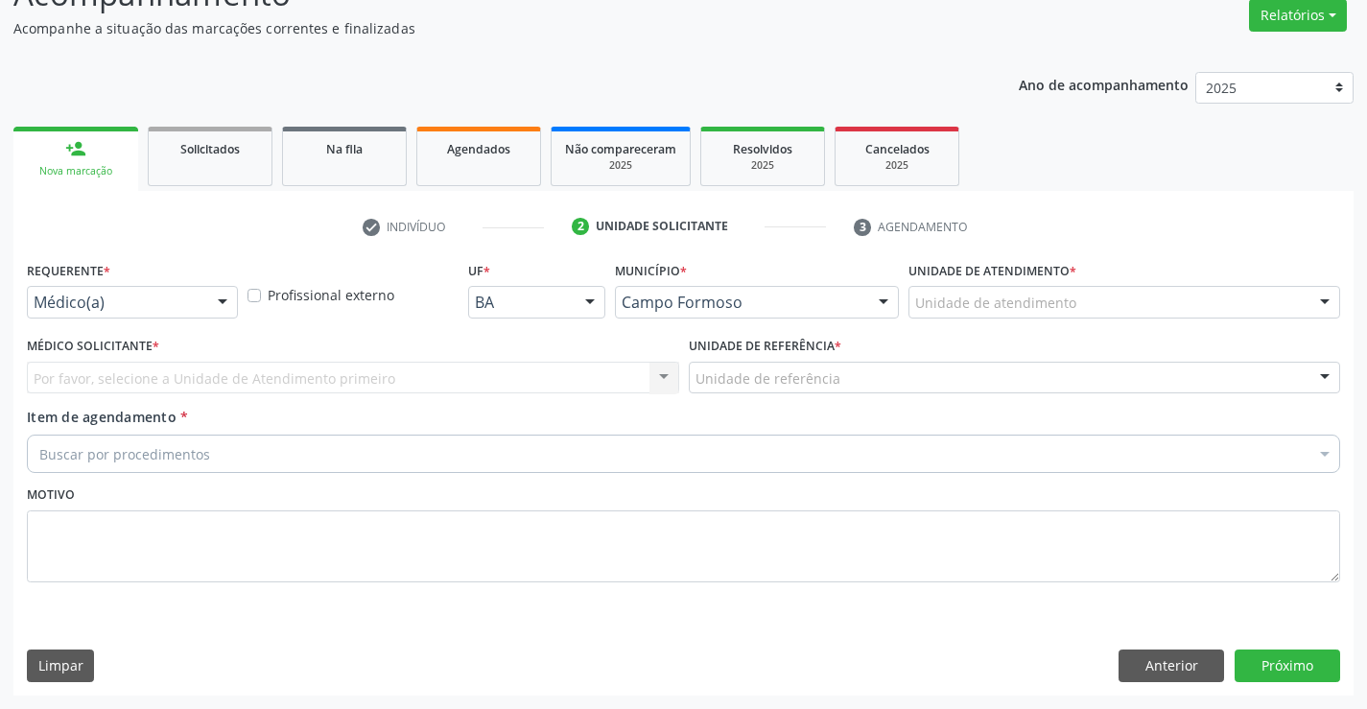
scroll to position [160, 0]
click at [214, 292] on div at bounding box center [222, 303] width 29 height 33
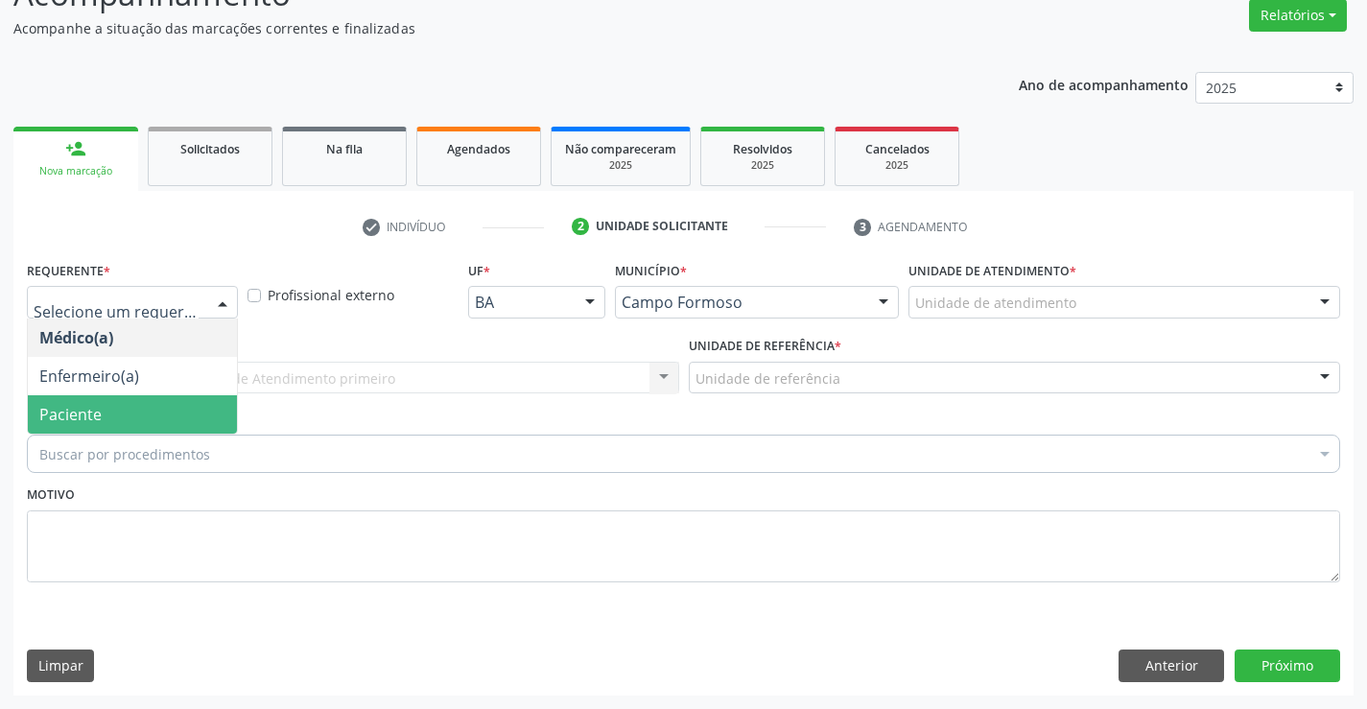
click at [161, 414] on span "Paciente" at bounding box center [132, 414] width 209 height 38
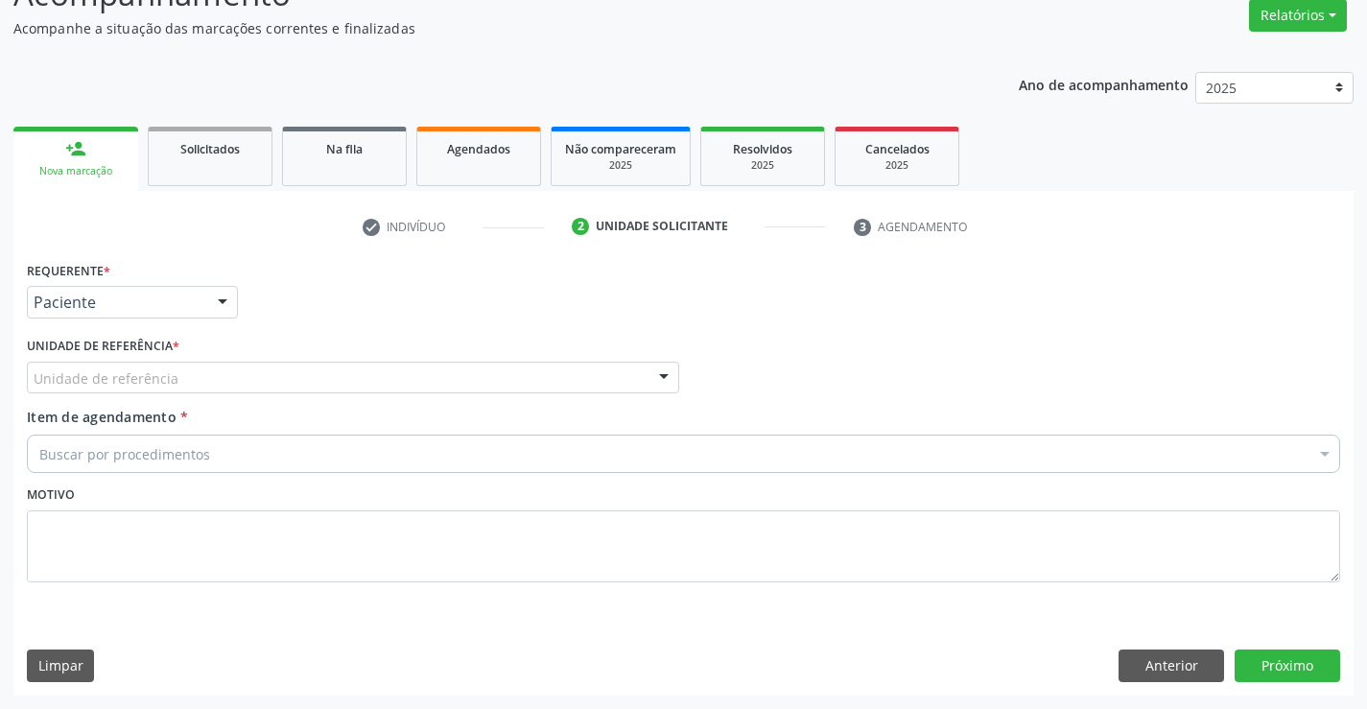
click at [274, 377] on div "Unidade de referência" at bounding box center [353, 378] width 653 height 33
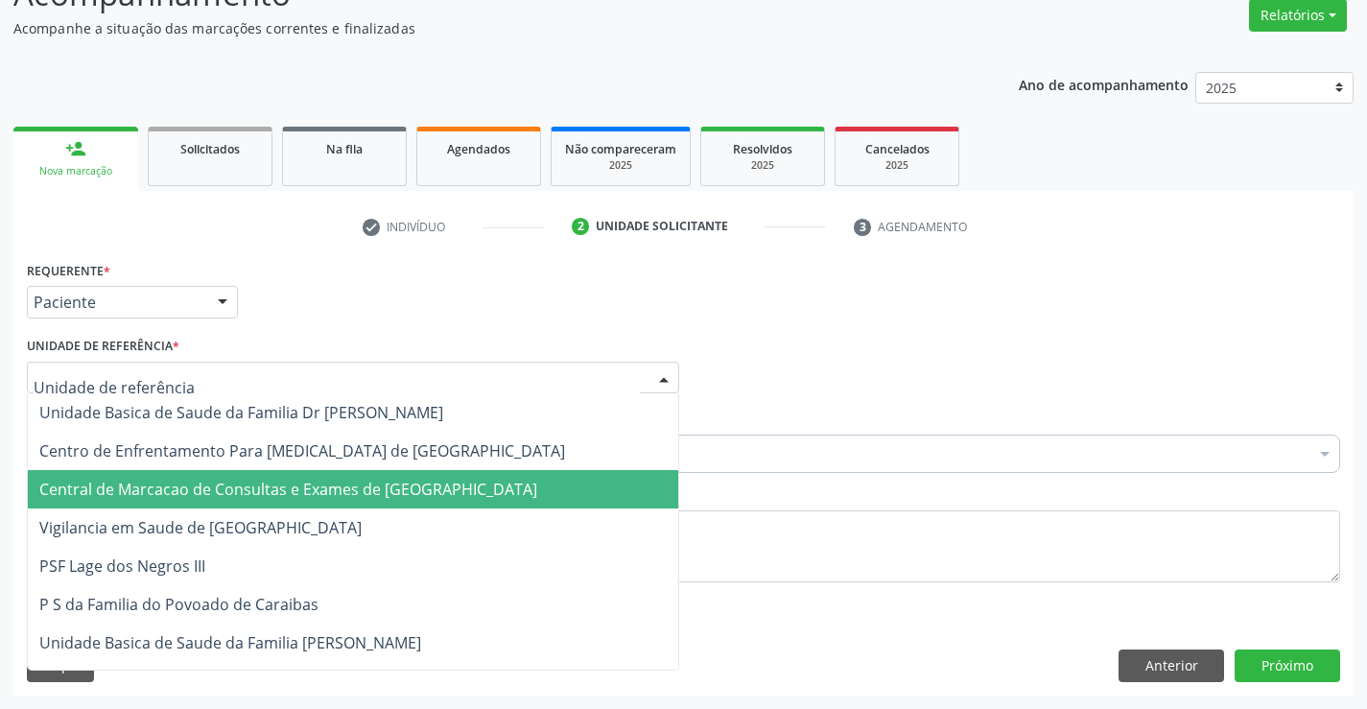
click at [296, 486] on span "Central de Marcacao de Consultas e Exames de [GEOGRAPHIC_DATA]" at bounding box center [288, 489] width 498 height 21
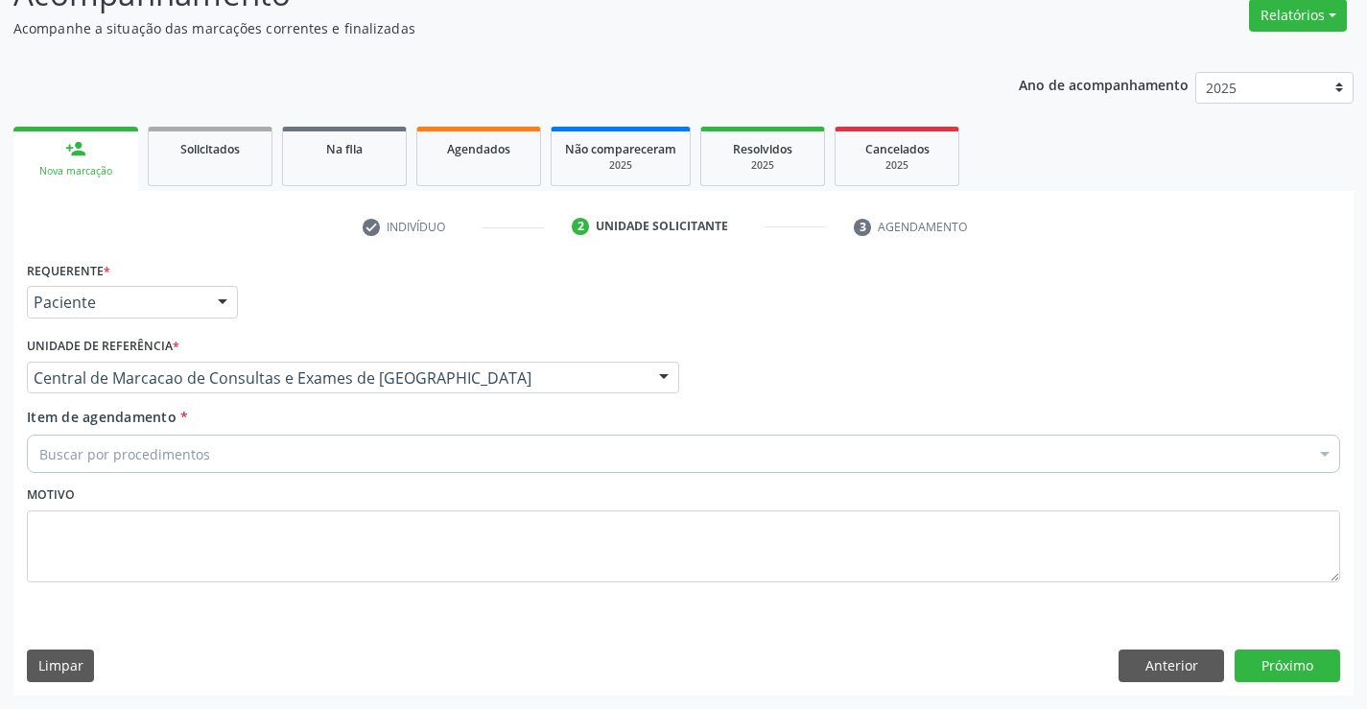
click at [321, 453] on div "Buscar por procedimentos" at bounding box center [684, 454] width 1314 height 38
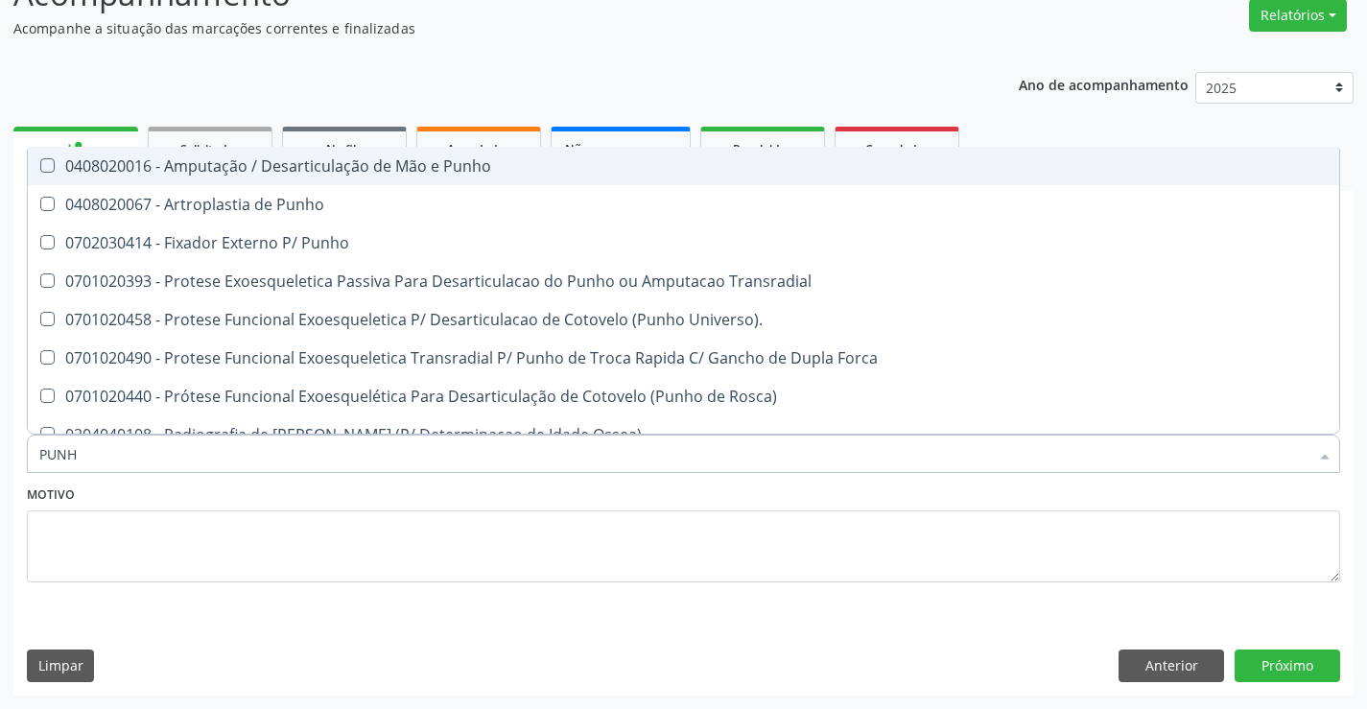
type input "PUNHO"
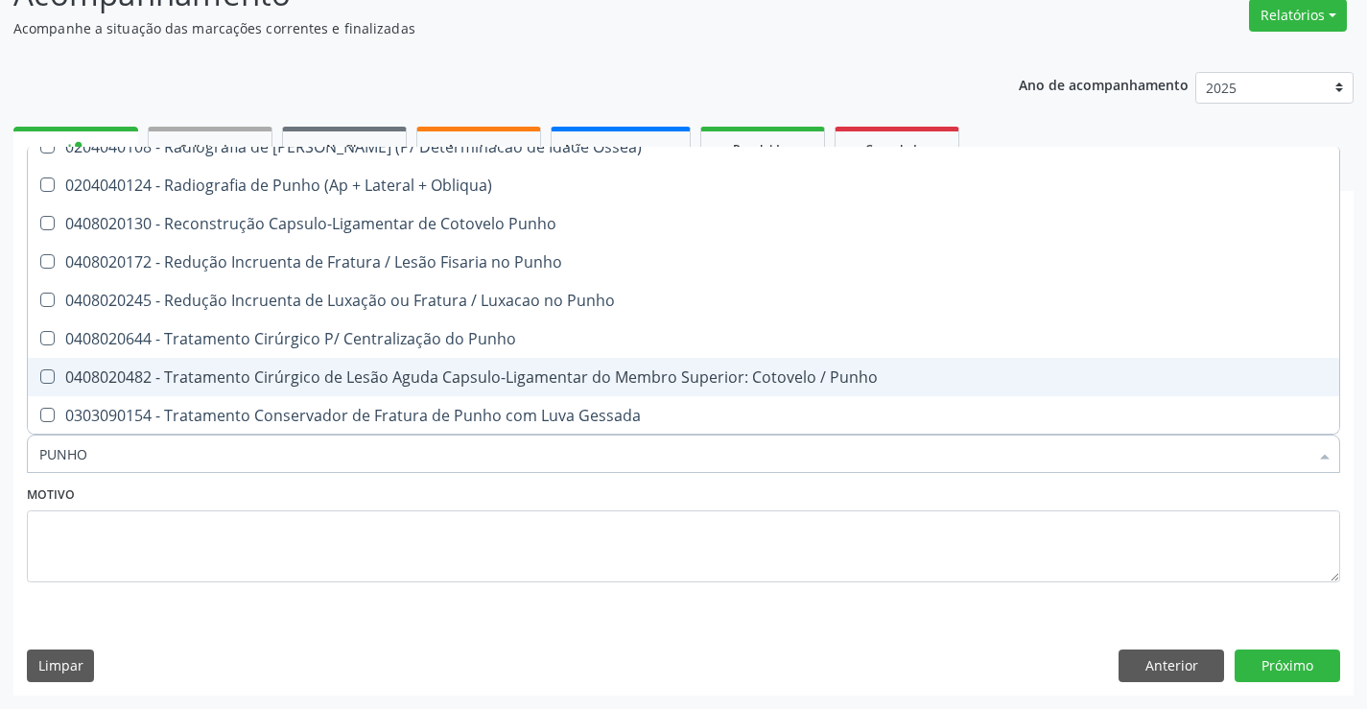
scroll to position [327, 0]
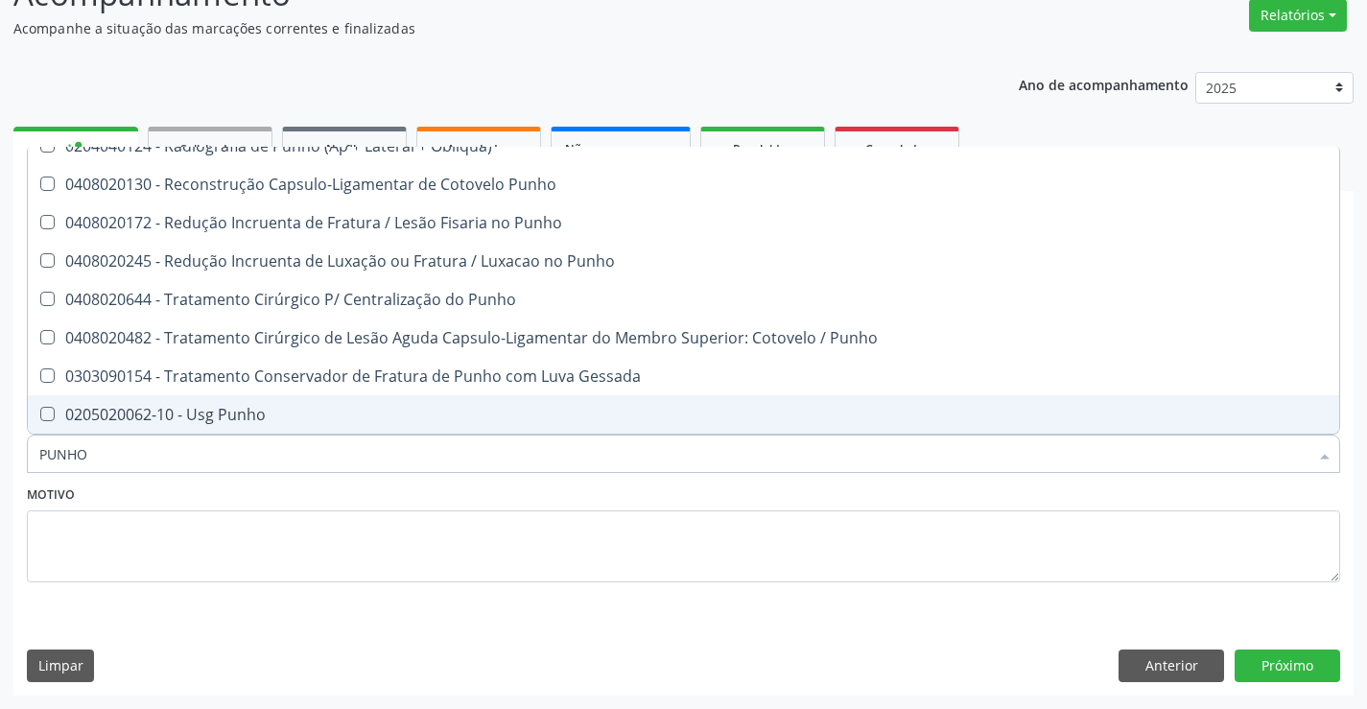
click at [271, 411] on div "0205020062-10 - Usg Punho" at bounding box center [683, 414] width 1289 height 15
checkbox Punho "true"
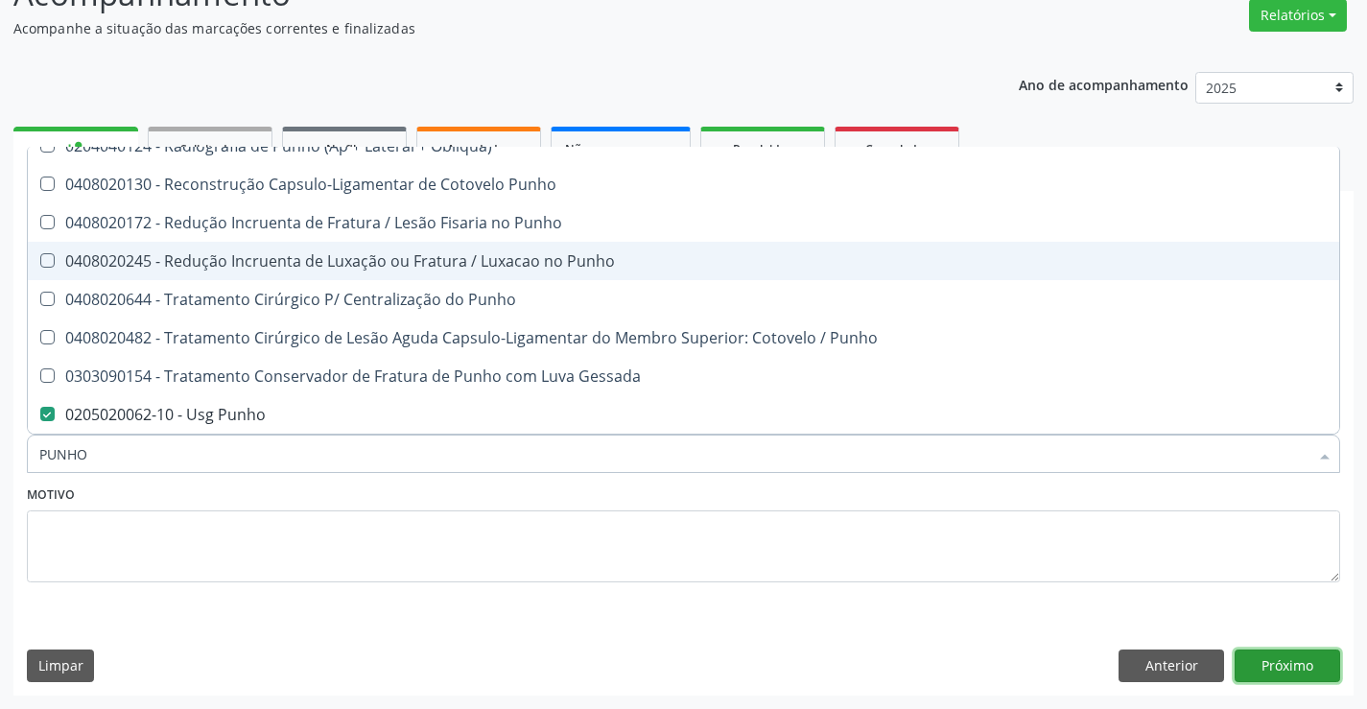
click at [1270, 660] on button "Próximo" at bounding box center [1288, 666] width 106 height 33
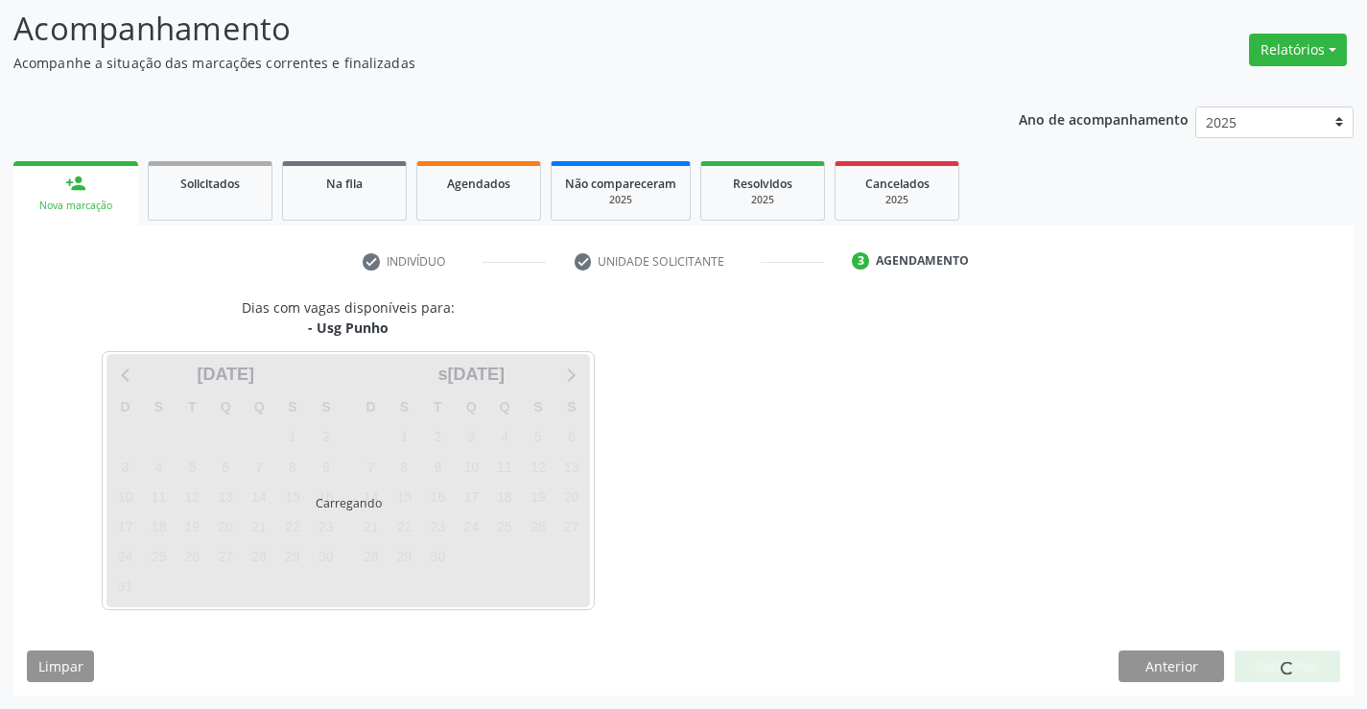
scroll to position [0, 0]
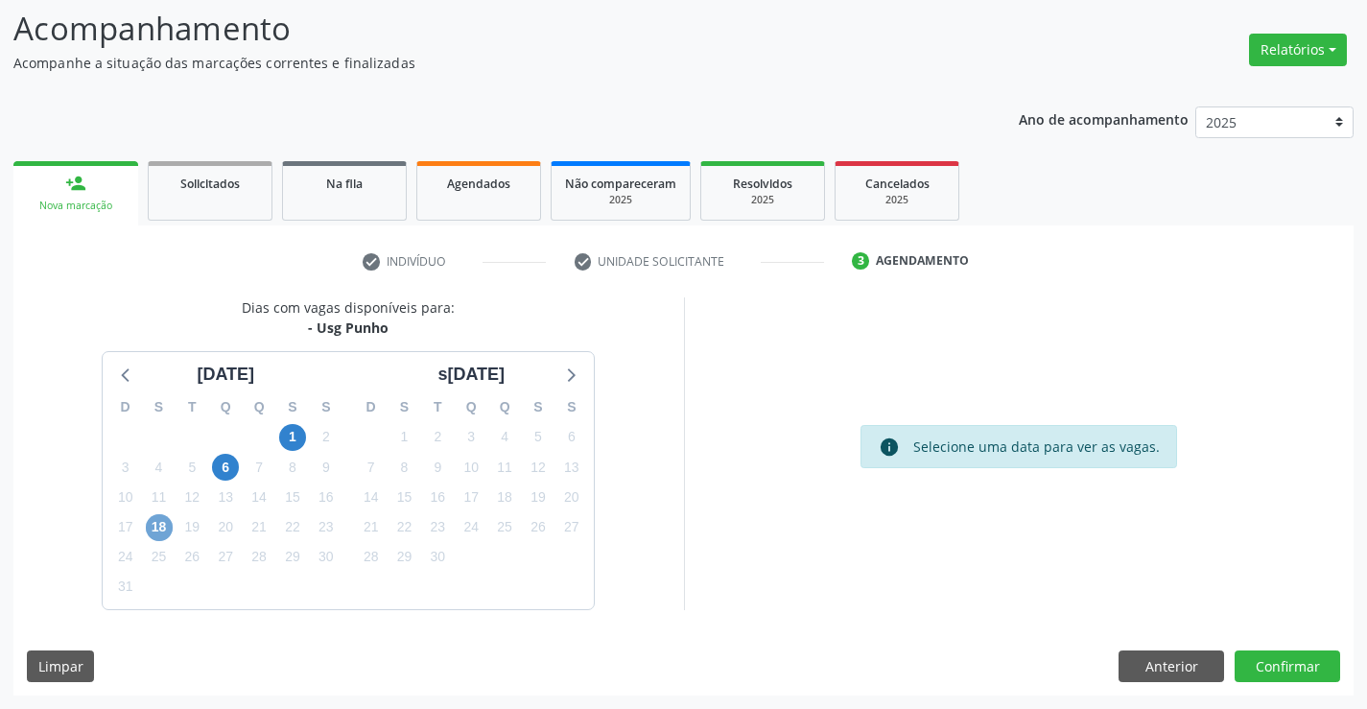
click at [162, 532] on span "18" at bounding box center [159, 527] width 27 height 27
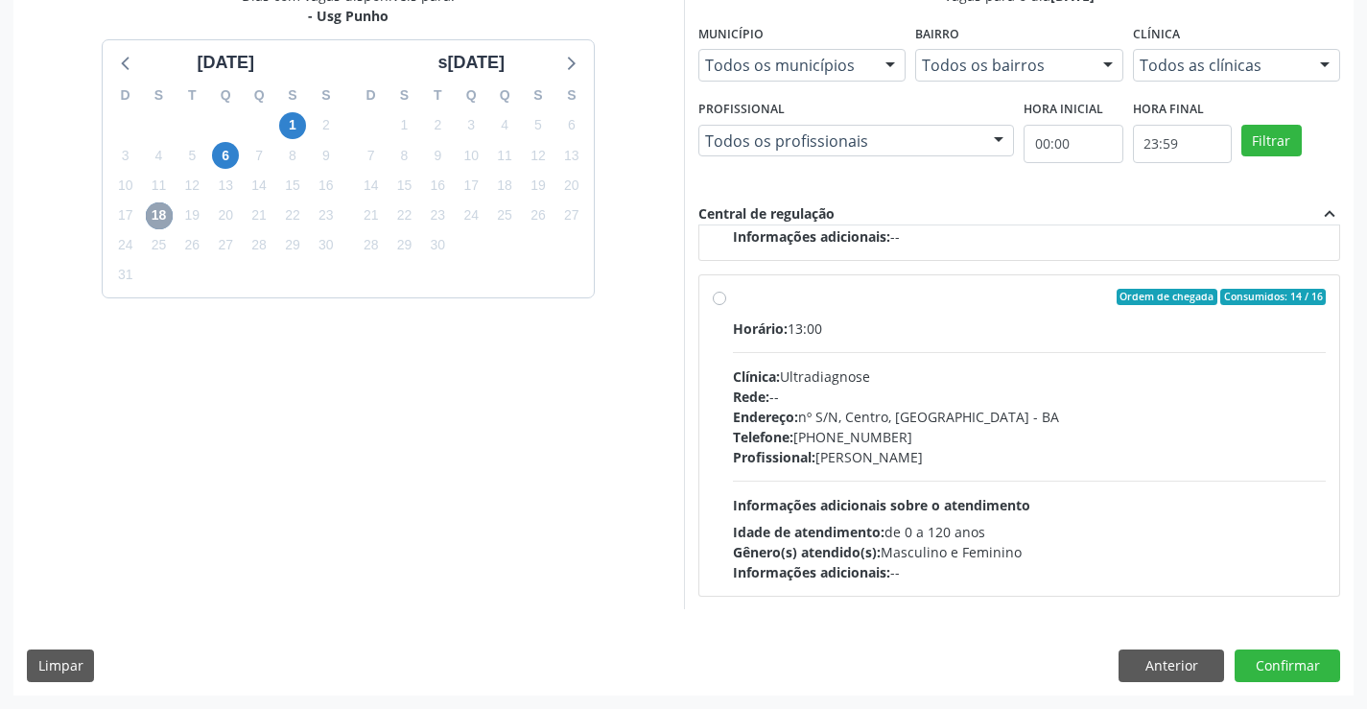
scroll to position [302, 0]
click at [884, 405] on div "Rede: --" at bounding box center [1030, 396] width 594 height 20
click at [726, 305] on input "Ordem de chegada Consumidos: 14 / 16 Horário: 13:00 Clínica: Ultradiagnose Rede…" at bounding box center [719, 296] width 13 height 17
radio input "true"
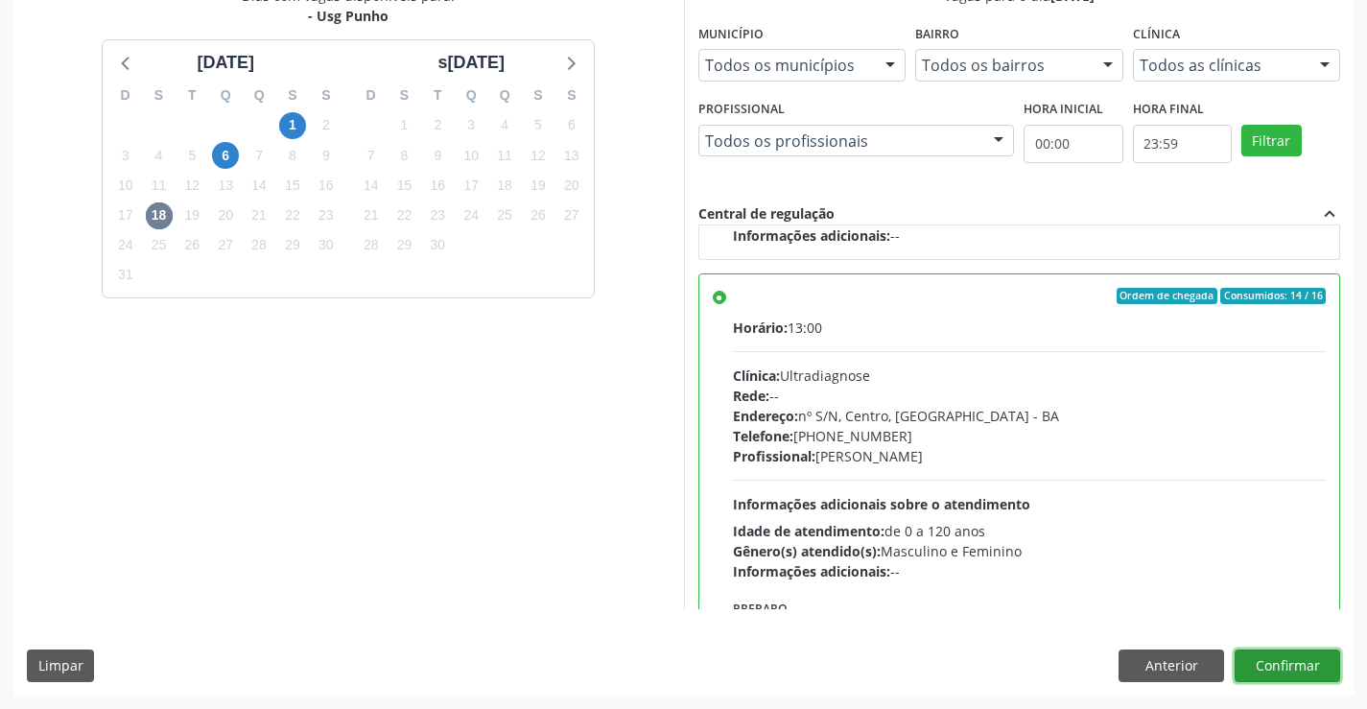
click at [1317, 669] on button "Confirmar" at bounding box center [1288, 666] width 106 height 33
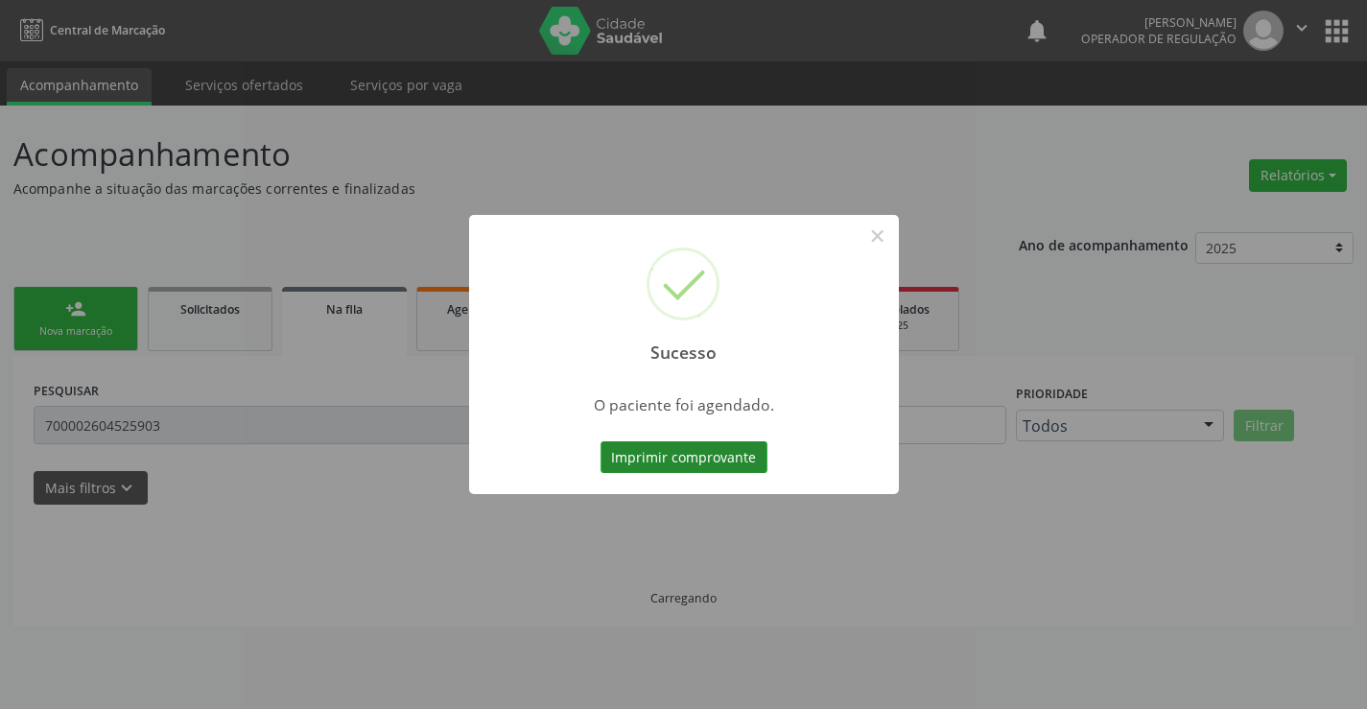
scroll to position [0, 0]
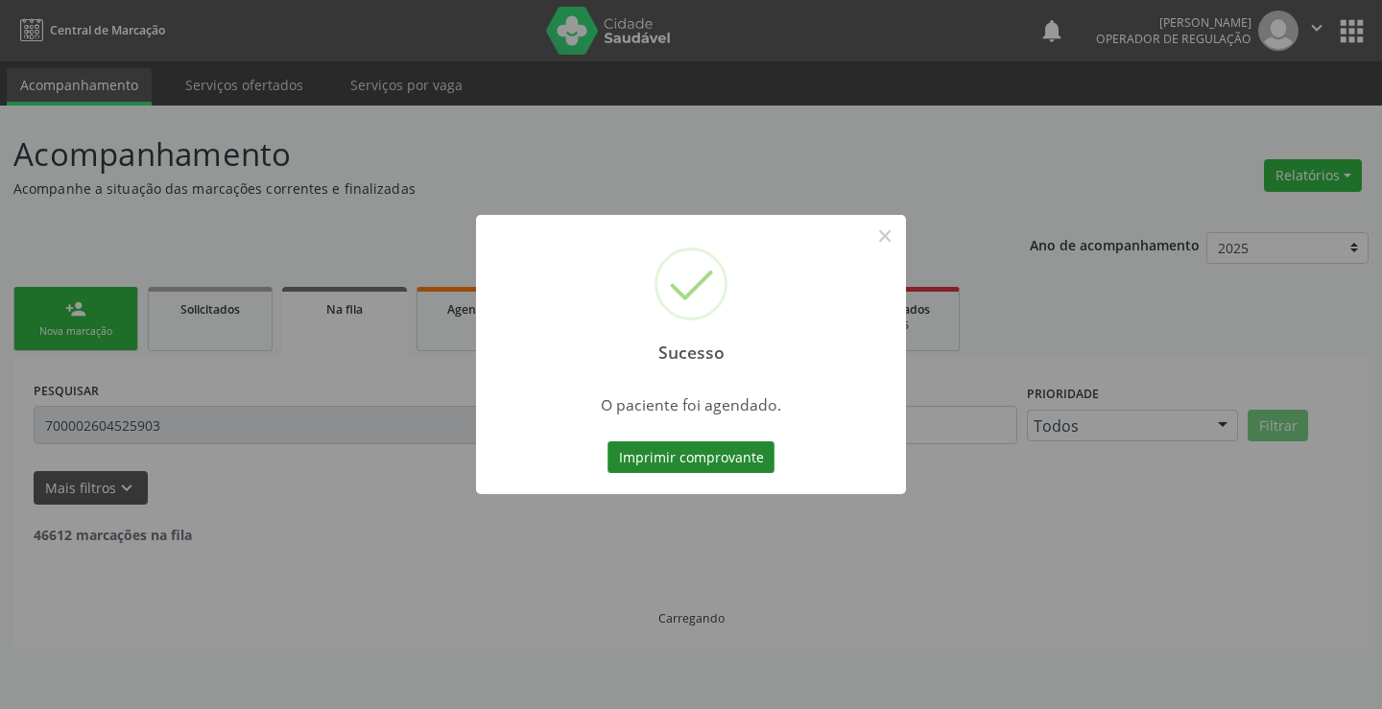
click at [693, 460] on button "Imprimir comprovante" at bounding box center [690, 457] width 167 height 33
